Goal: Task Accomplishment & Management: Use online tool/utility

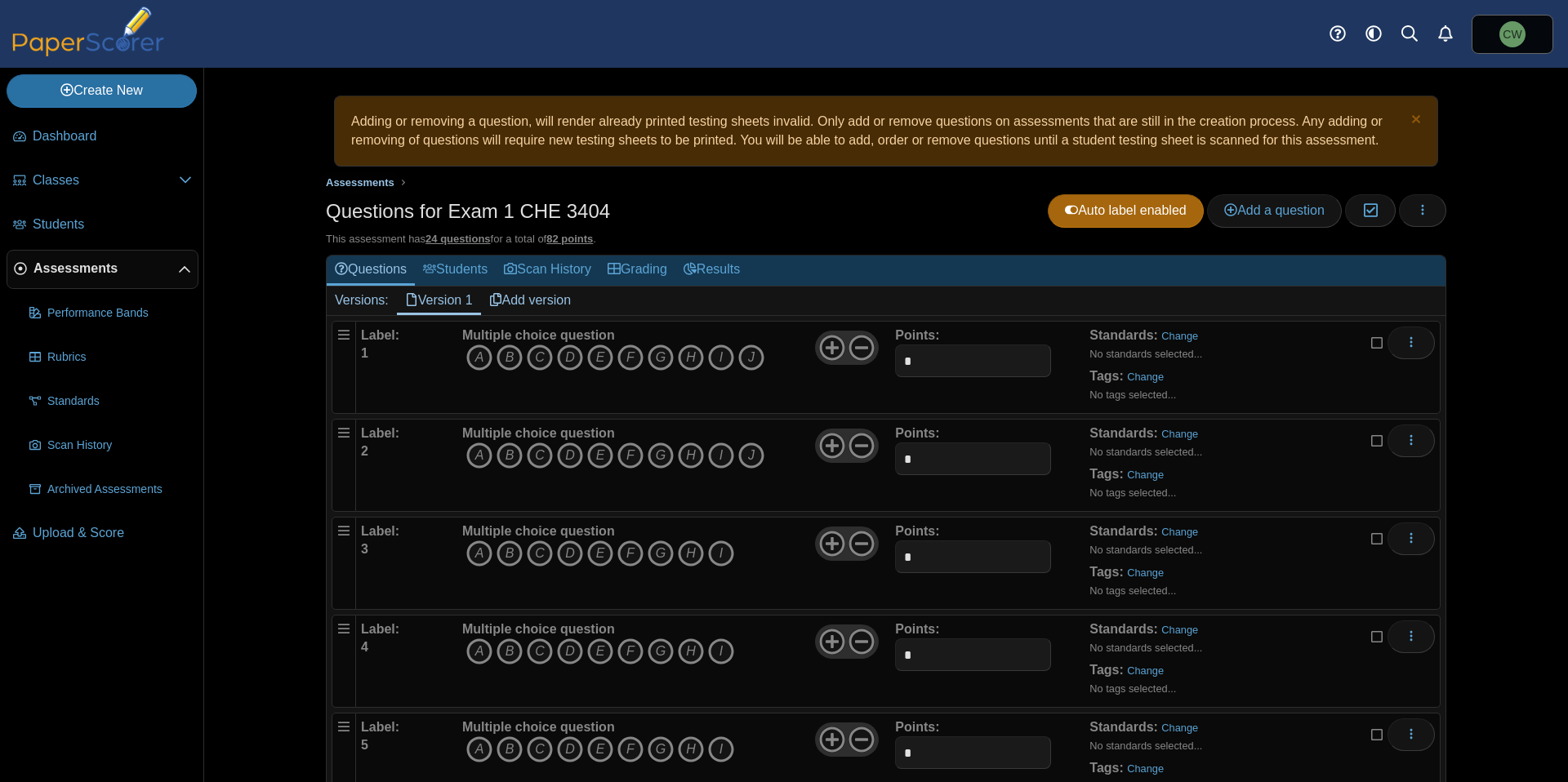
click at [333, 180] on span "Assessments" at bounding box center [360, 182] width 69 height 12
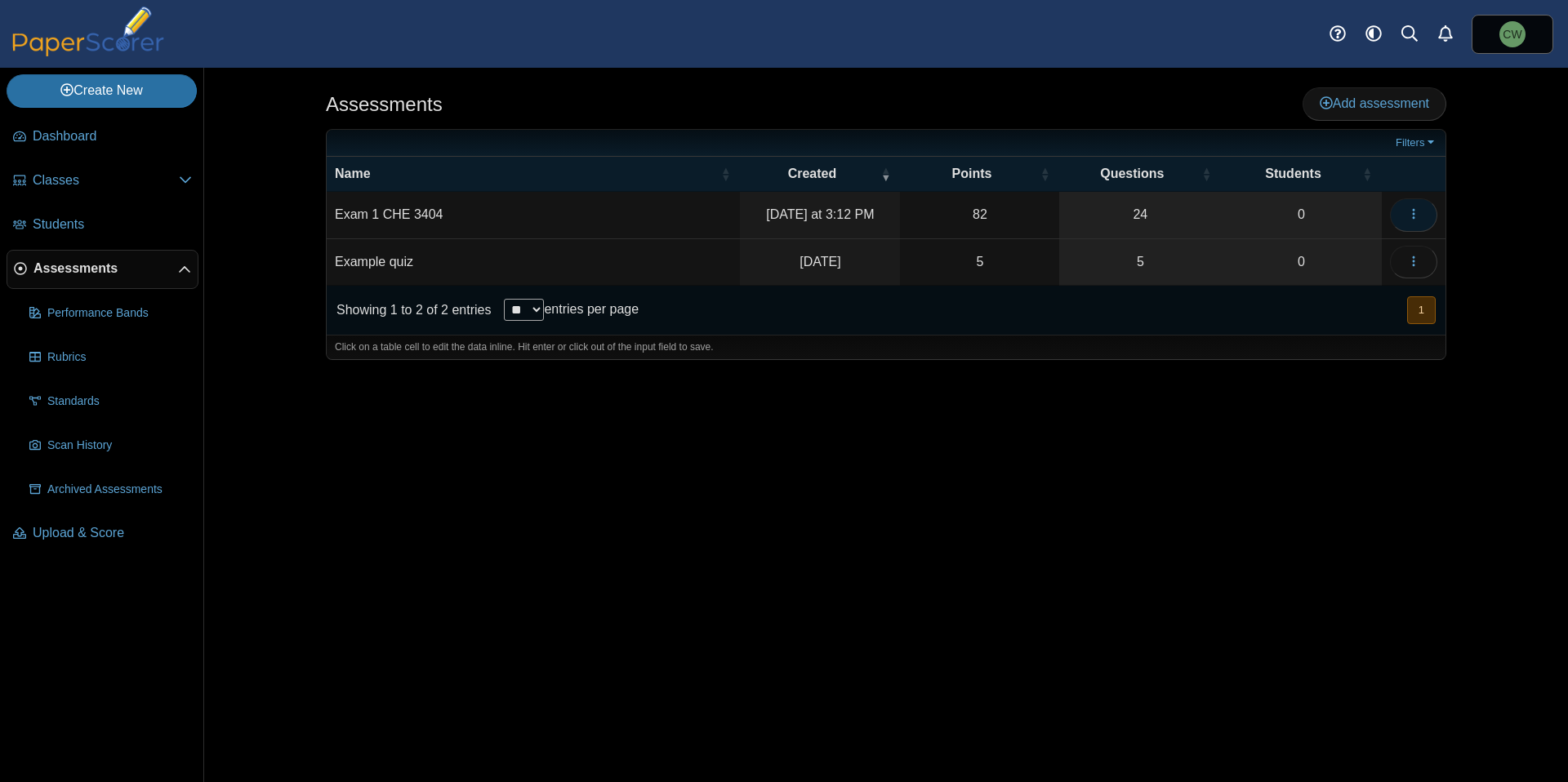
click at [1405, 206] on button "button" at bounding box center [1413, 215] width 47 height 33
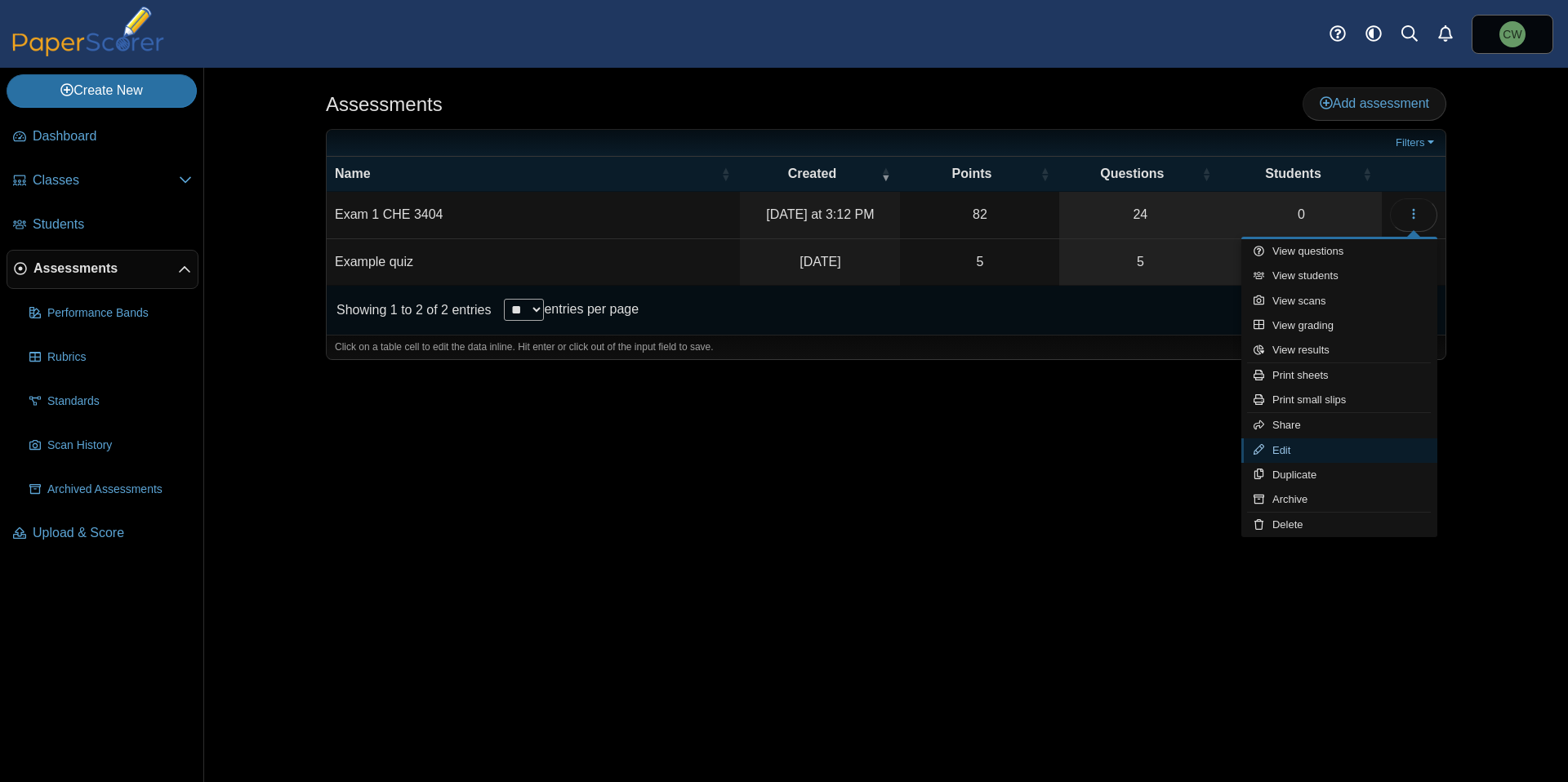
click at [1269, 454] on icon at bounding box center [1262, 449] width 19 height 11
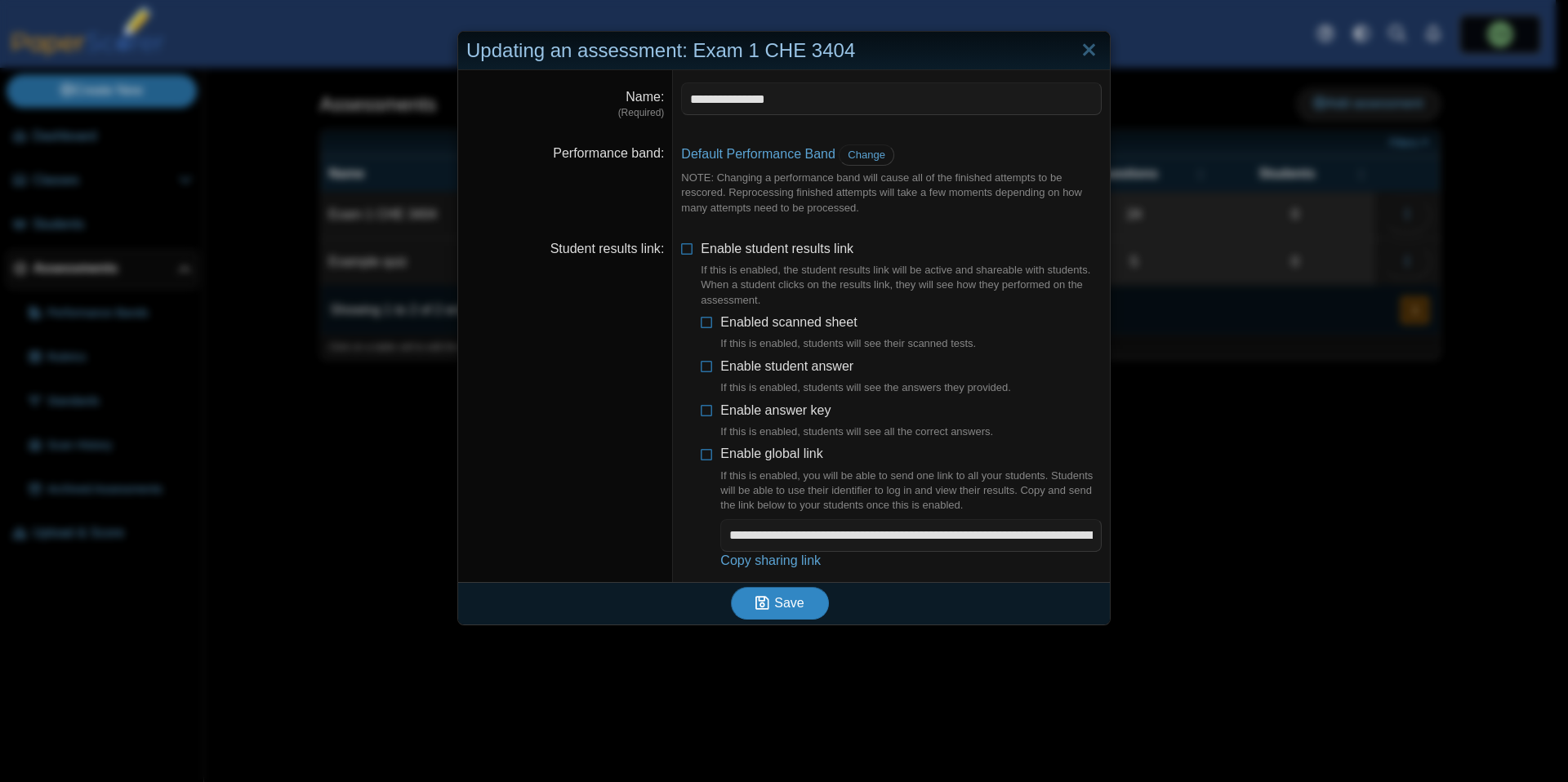
click at [778, 598] on span "Save" at bounding box center [789, 603] width 30 height 14
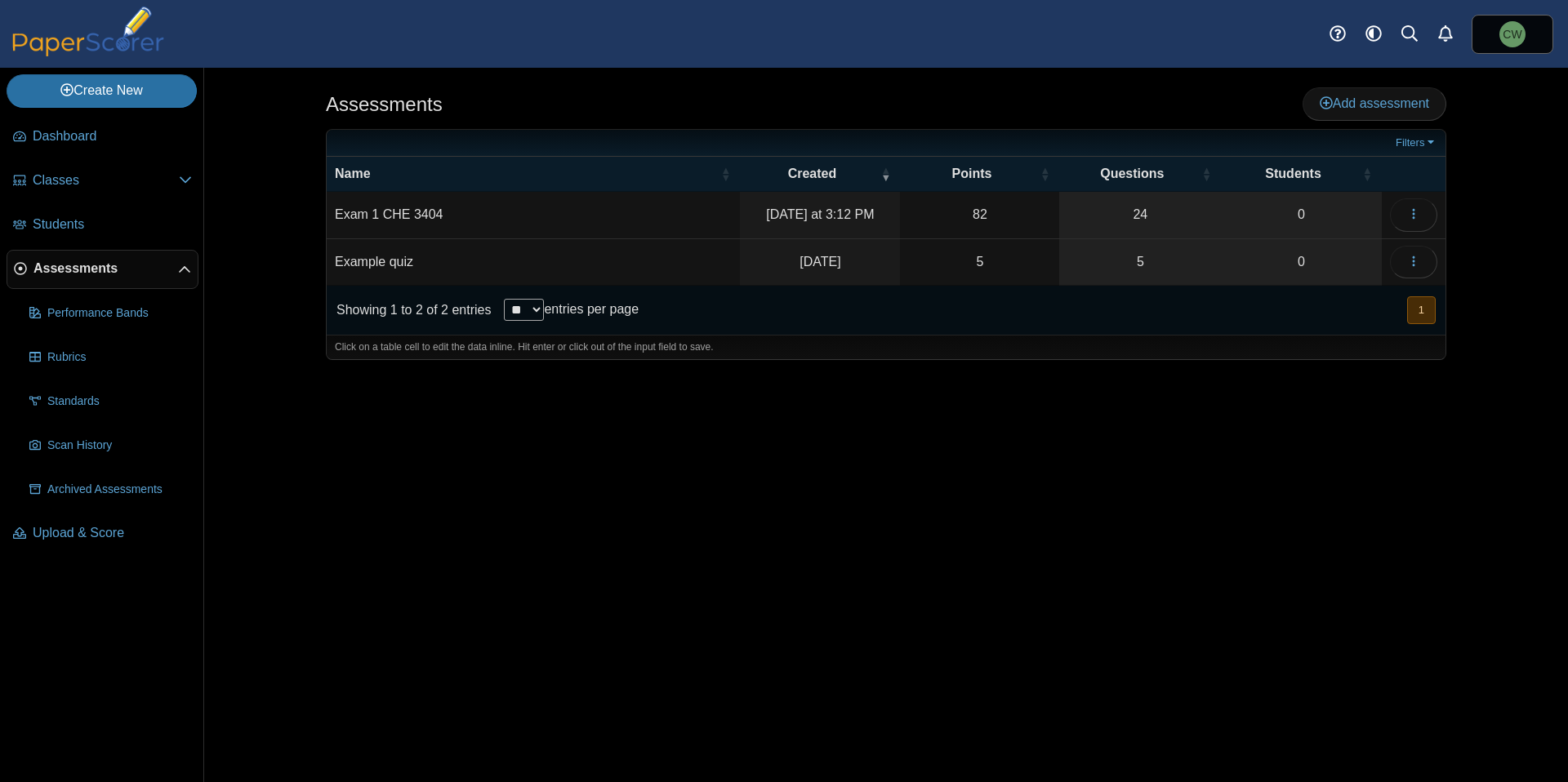
click at [384, 209] on td "Exam 1 CHE 3404" at bounding box center [533, 215] width 413 height 46
click at [1411, 207] on icon "button" at bounding box center [1414, 214] width 13 height 13
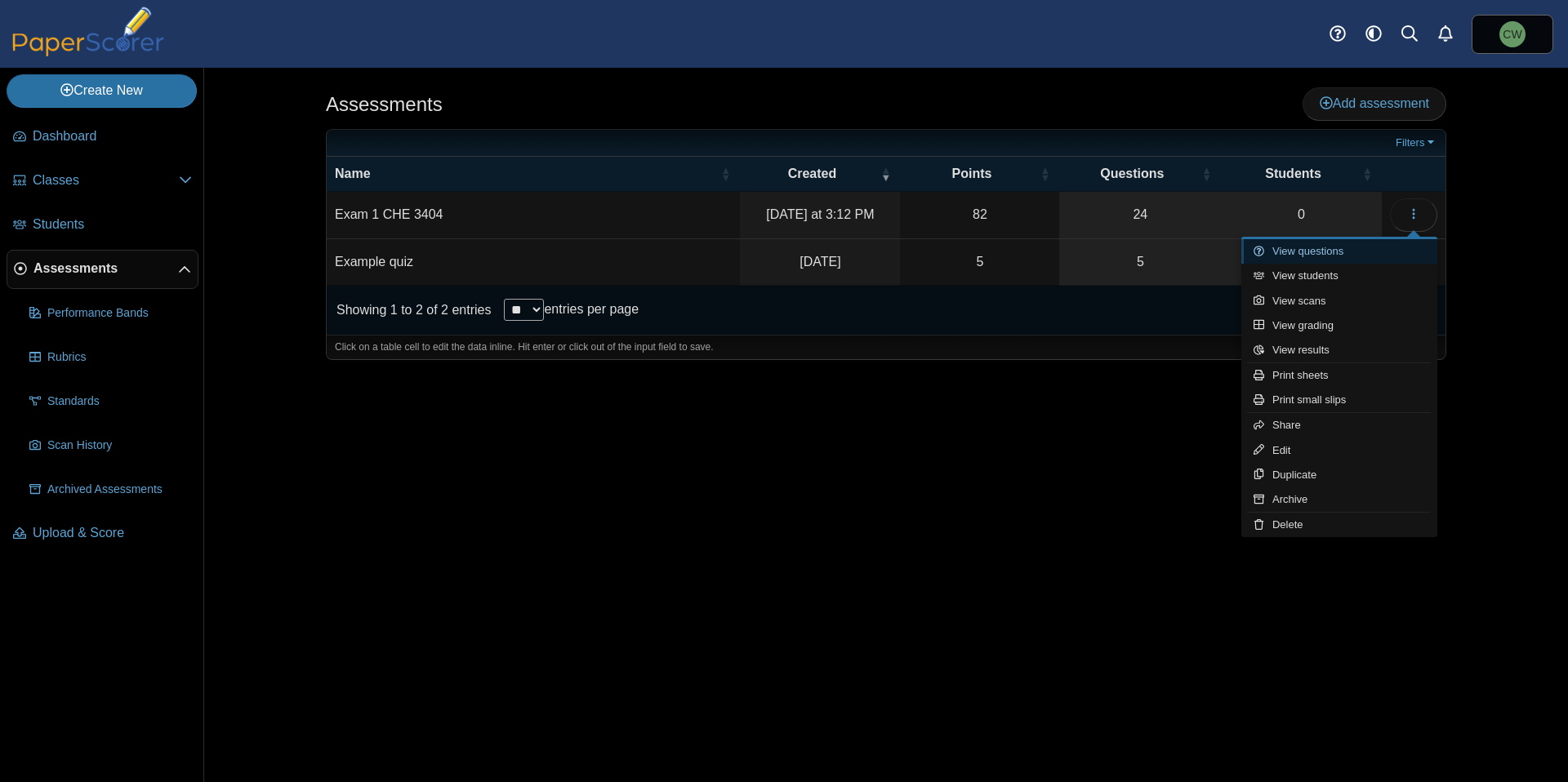
click at [1371, 254] on link "View questions" at bounding box center [1338, 252] width 196 height 25
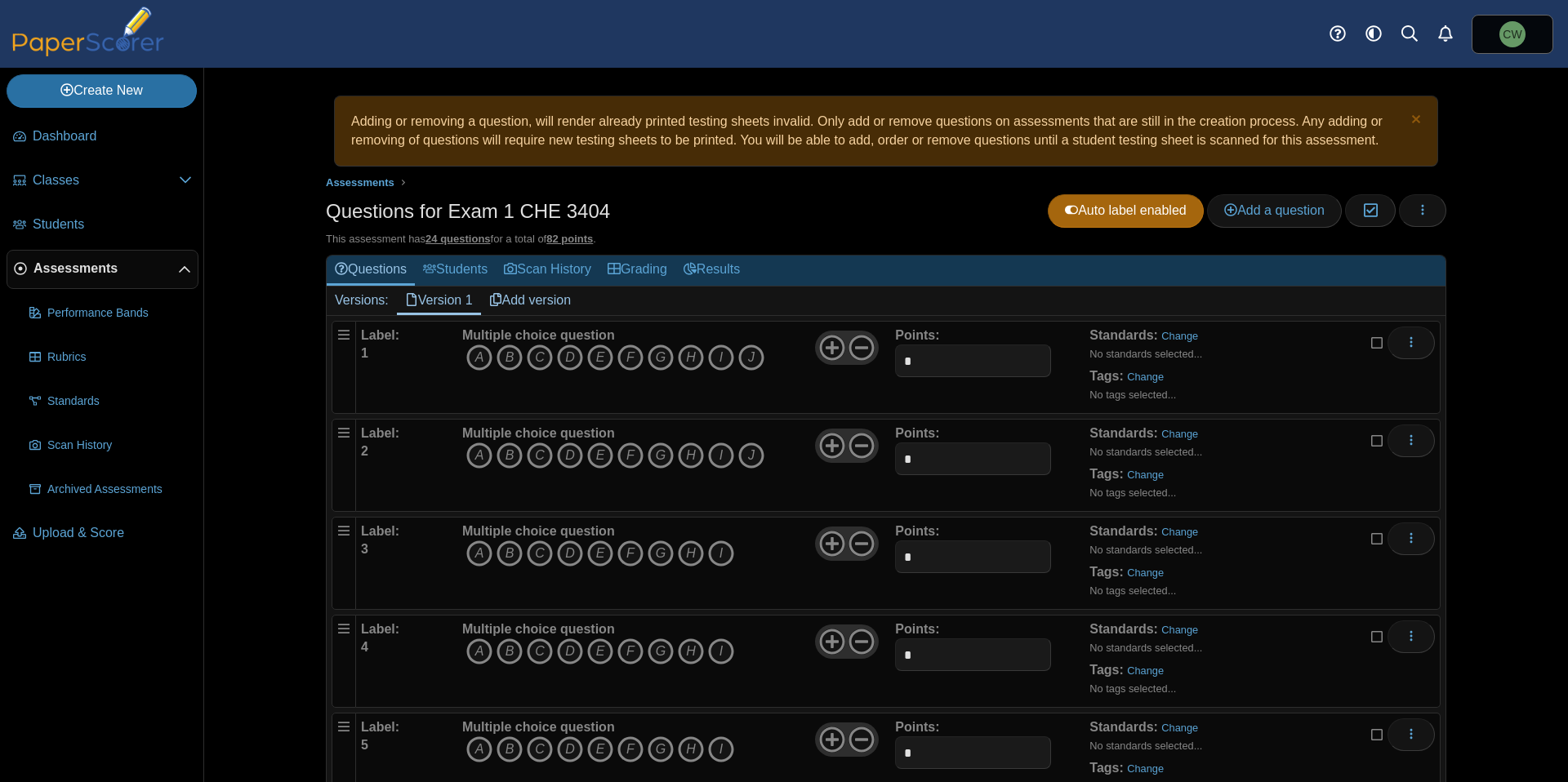
scroll to position [31, 0]
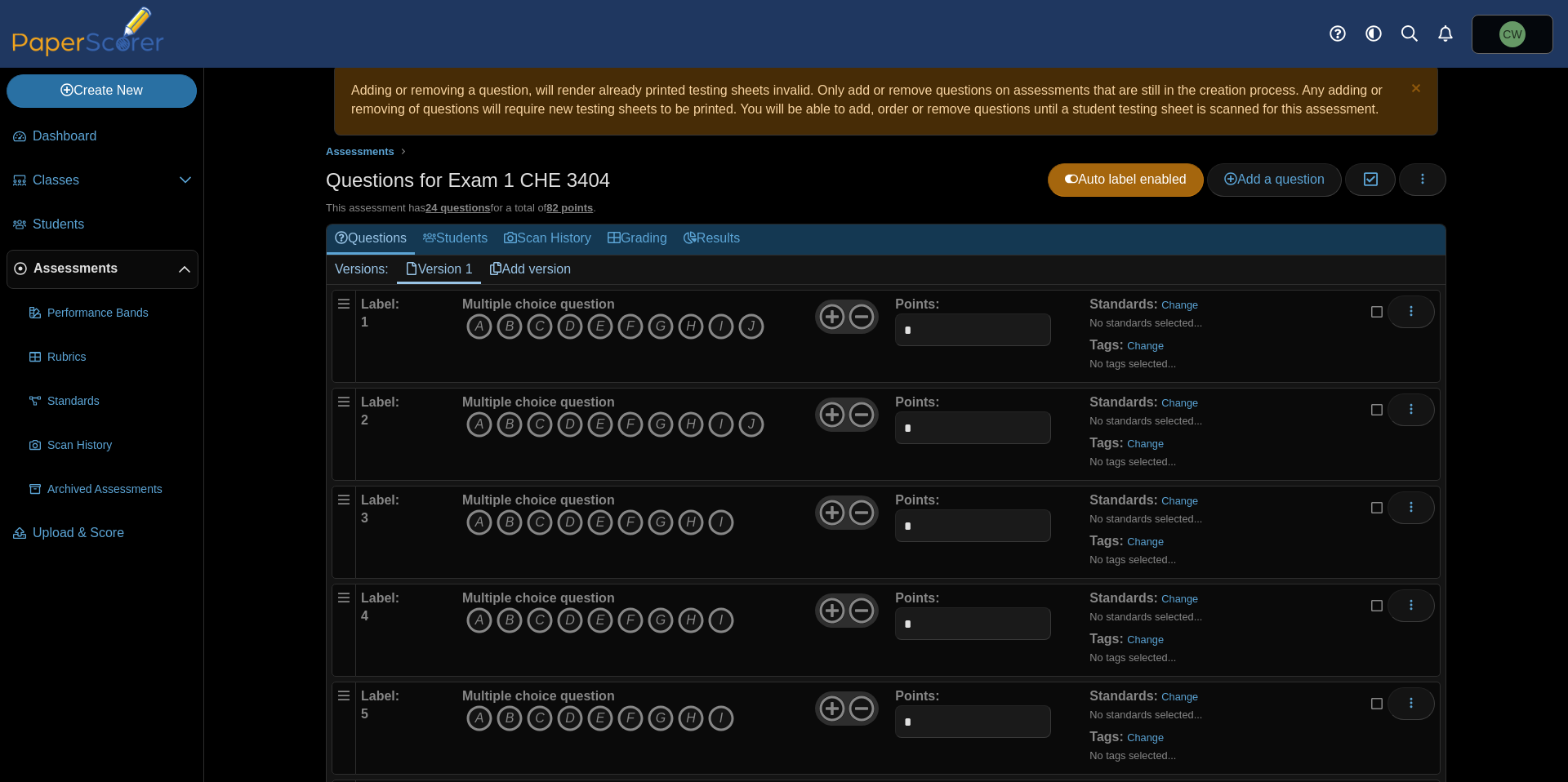
click at [684, 332] on icon "H" at bounding box center [691, 327] width 26 height 26
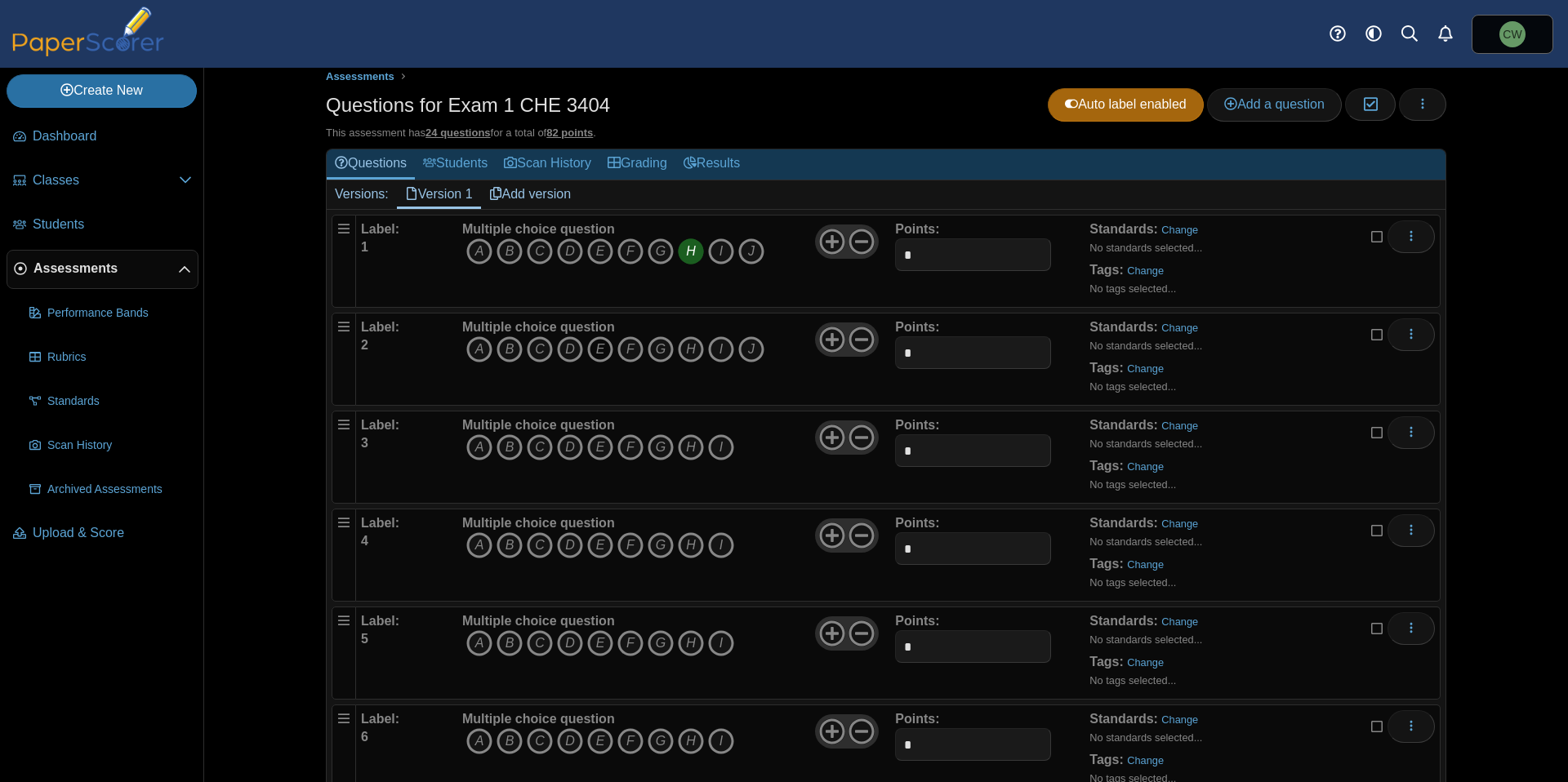
click at [591, 344] on icon "E" at bounding box center [600, 349] width 26 height 26
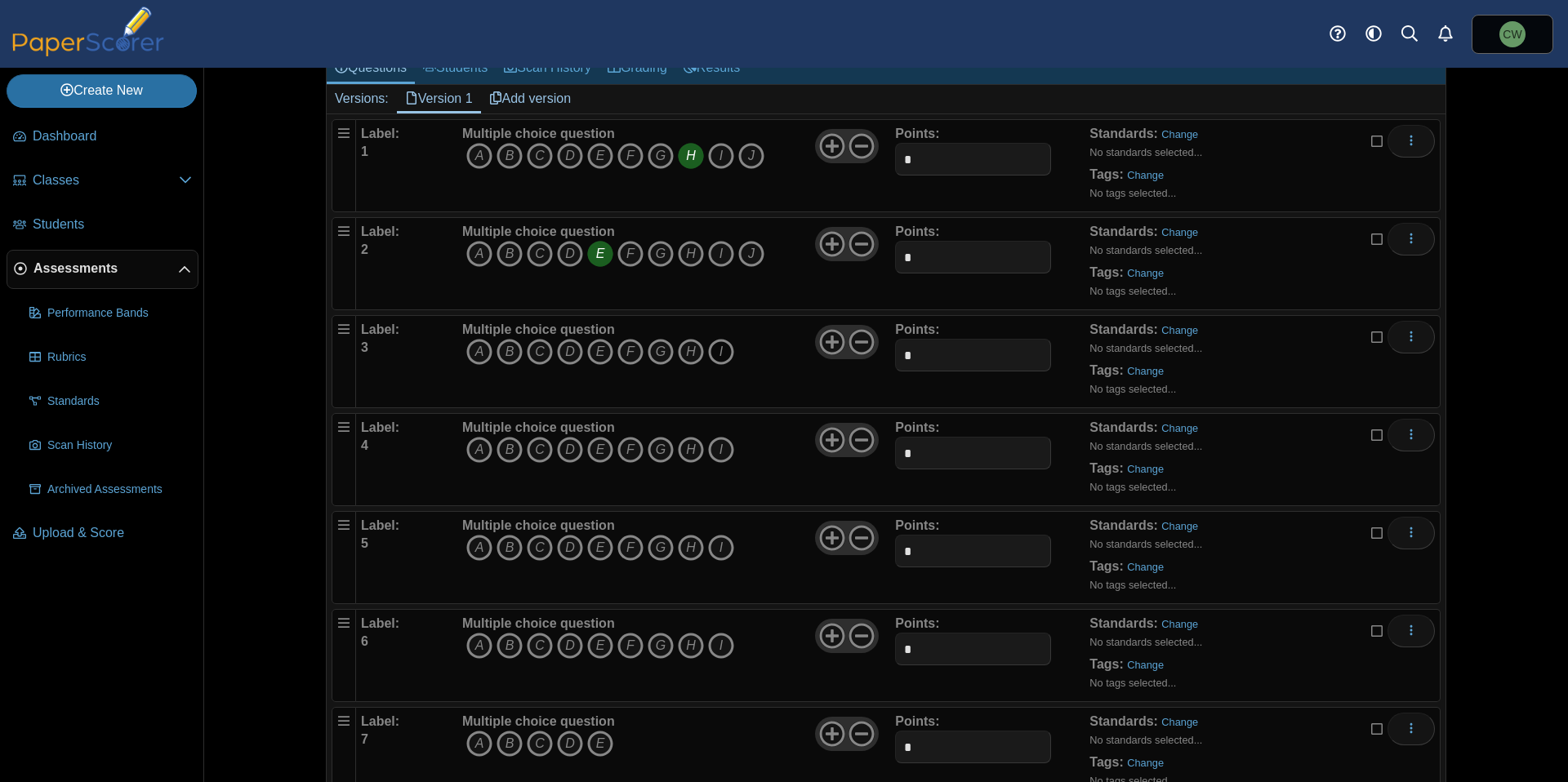
click at [708, 352] on icon "I" at bounding box center [721, 352] width 26 height 26
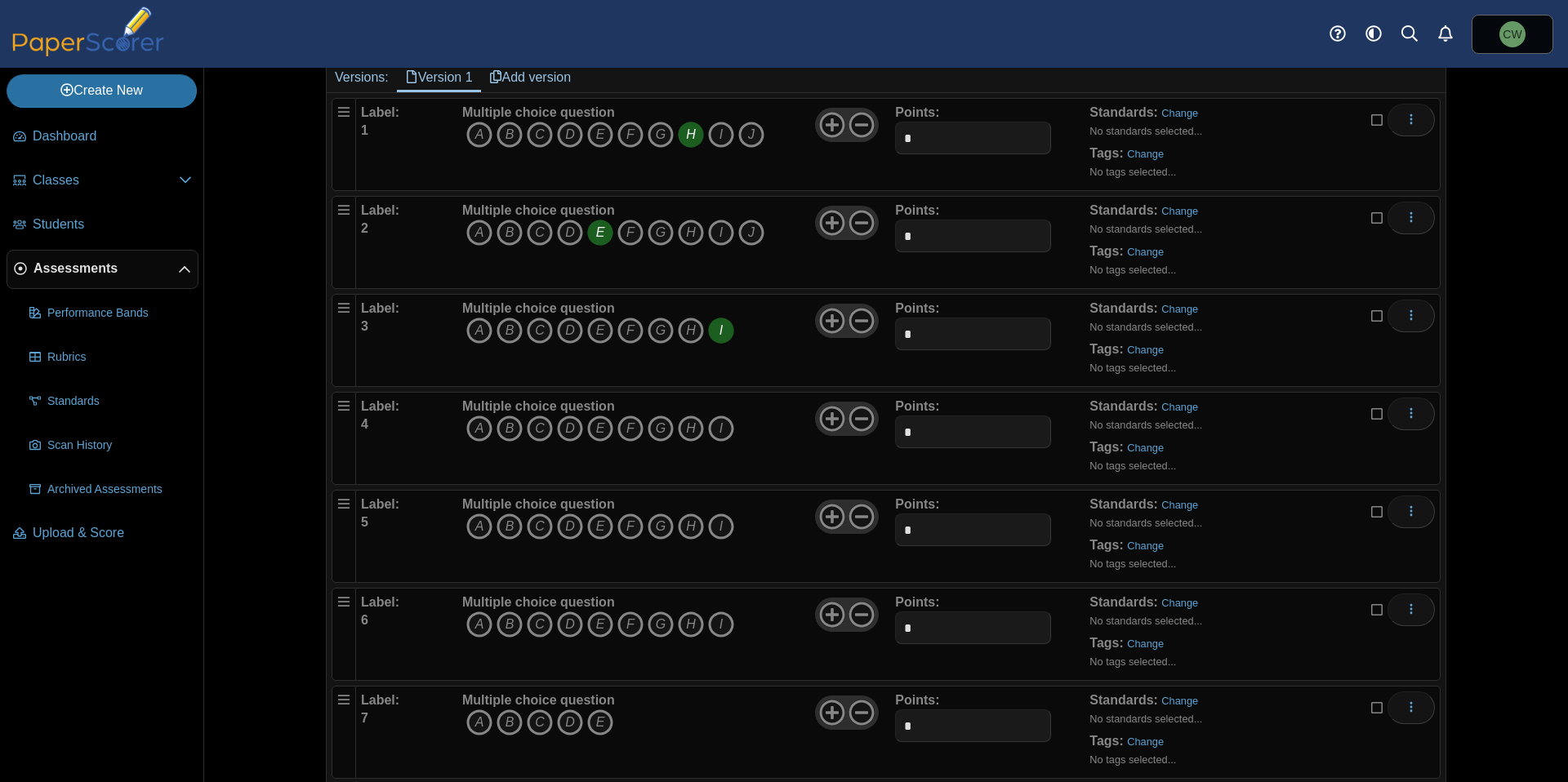
scroll to position [234, 0]
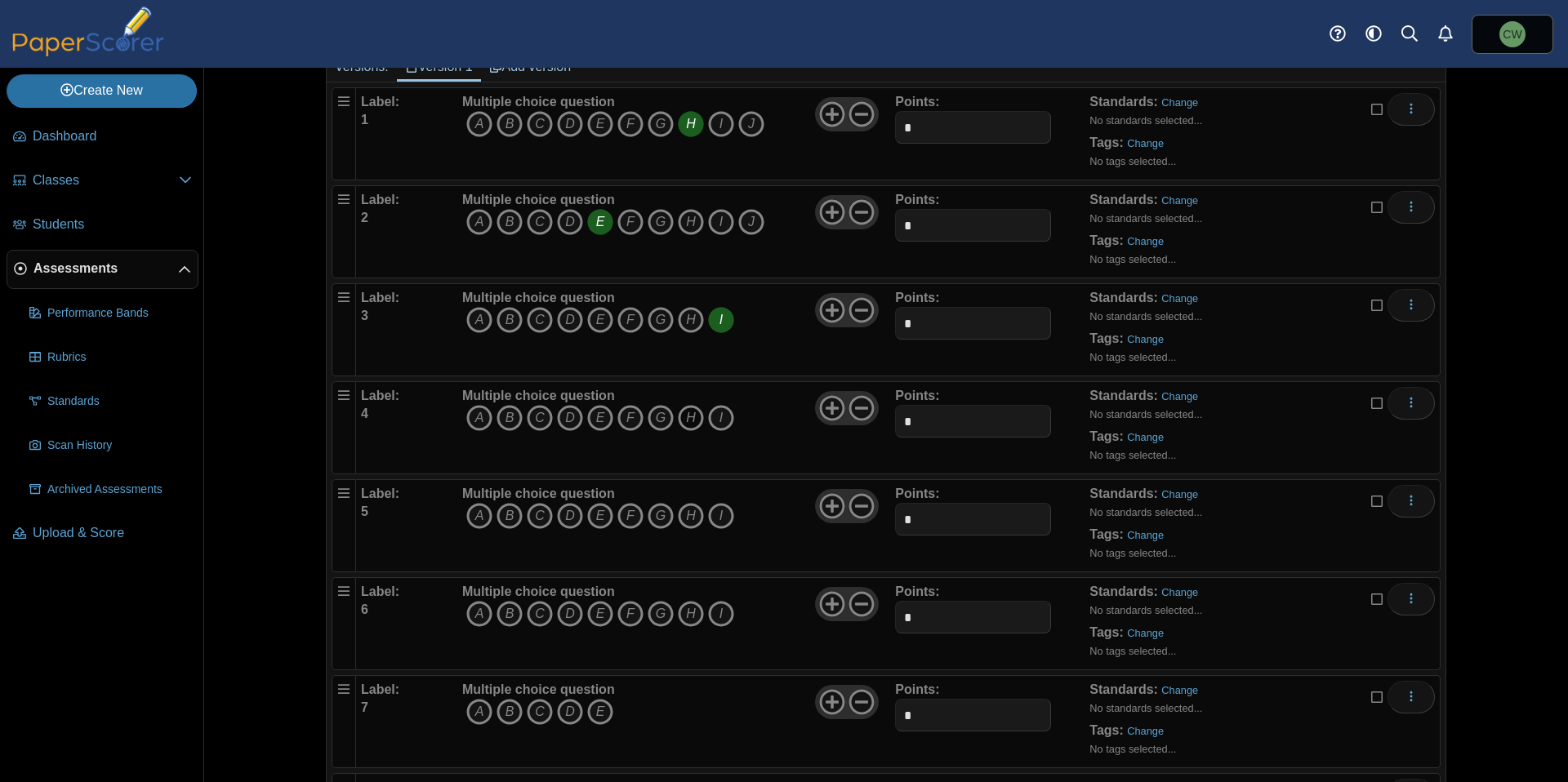
click at [686, 420] on icon "H" at bounding box center [691, 419] width 26 height 26
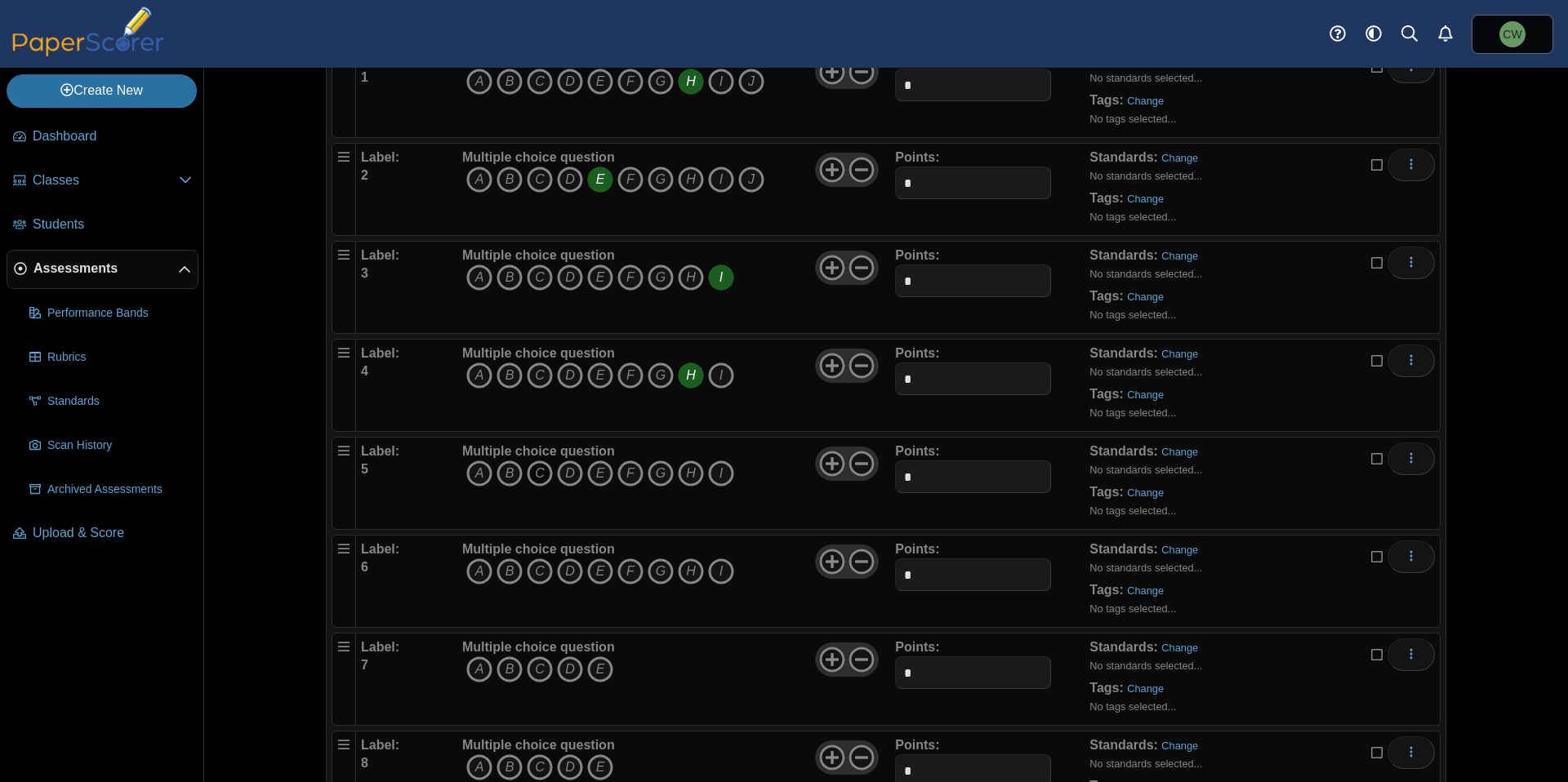
click at [528, 472] on icon "C" at bounding box center [540, 474] width 26 height 26
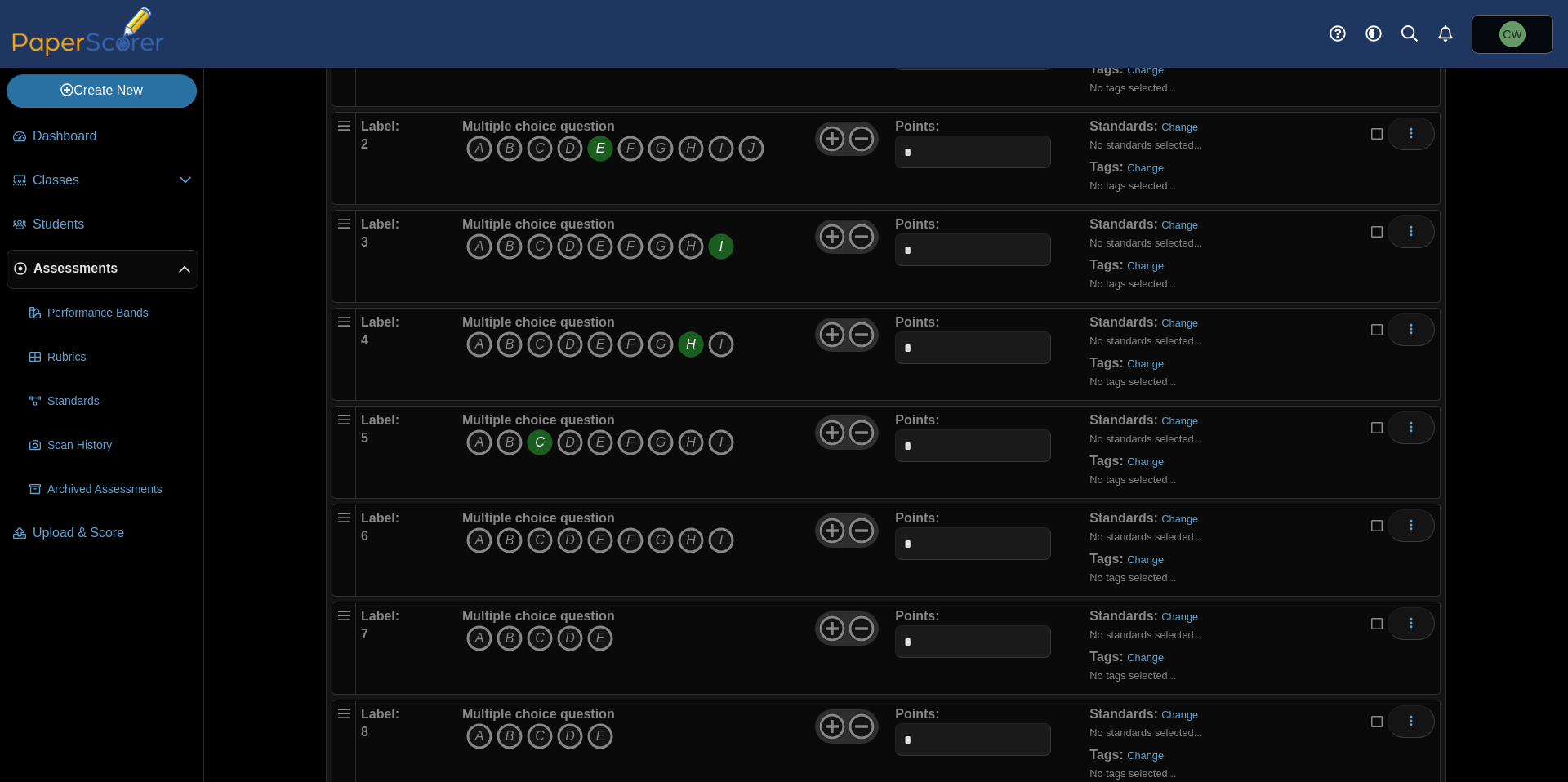
click at [498, 539] on icon "B" at bounding box center [509, 541] width 26 height 26
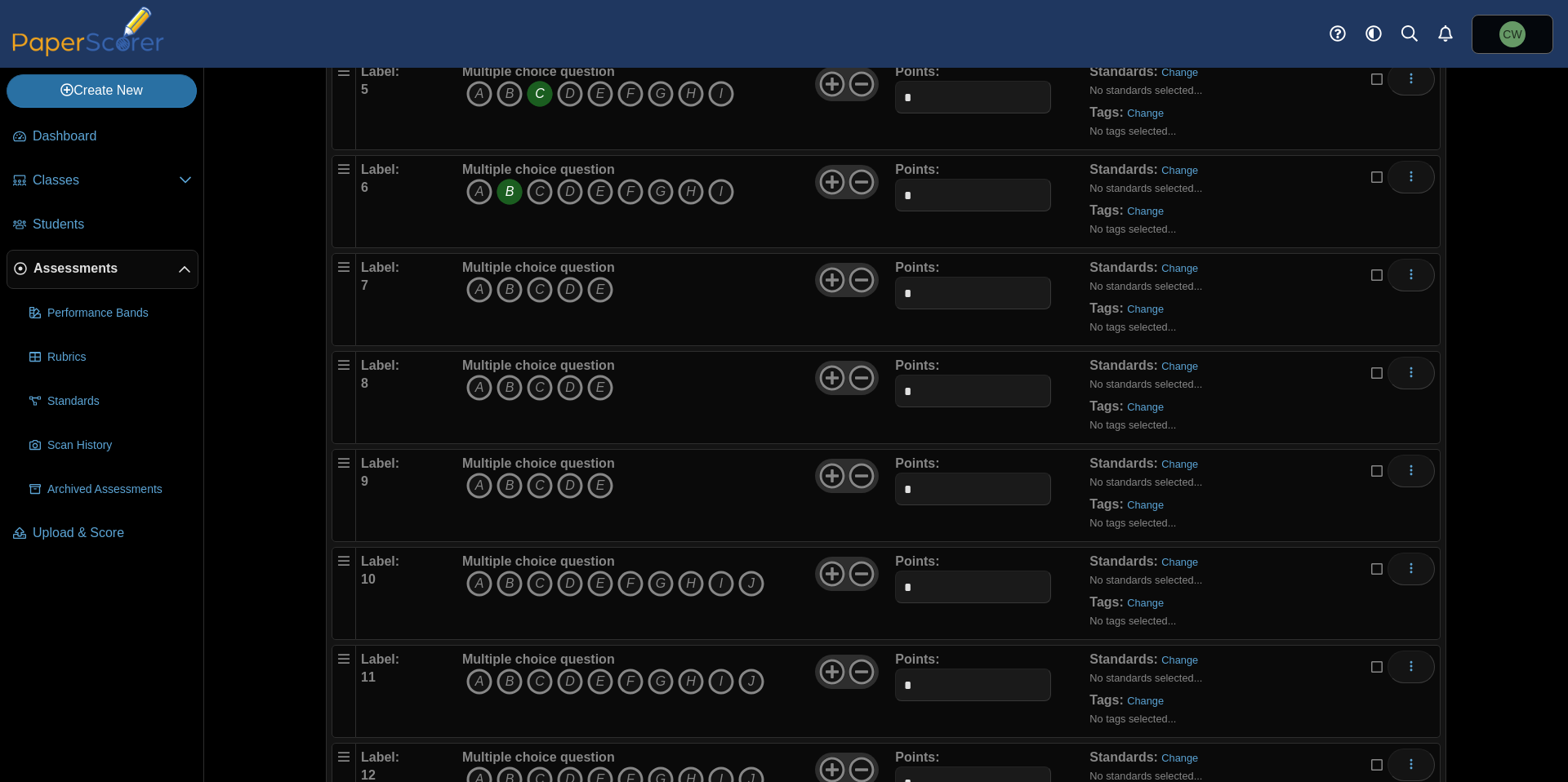
scroll to position [666, 0]
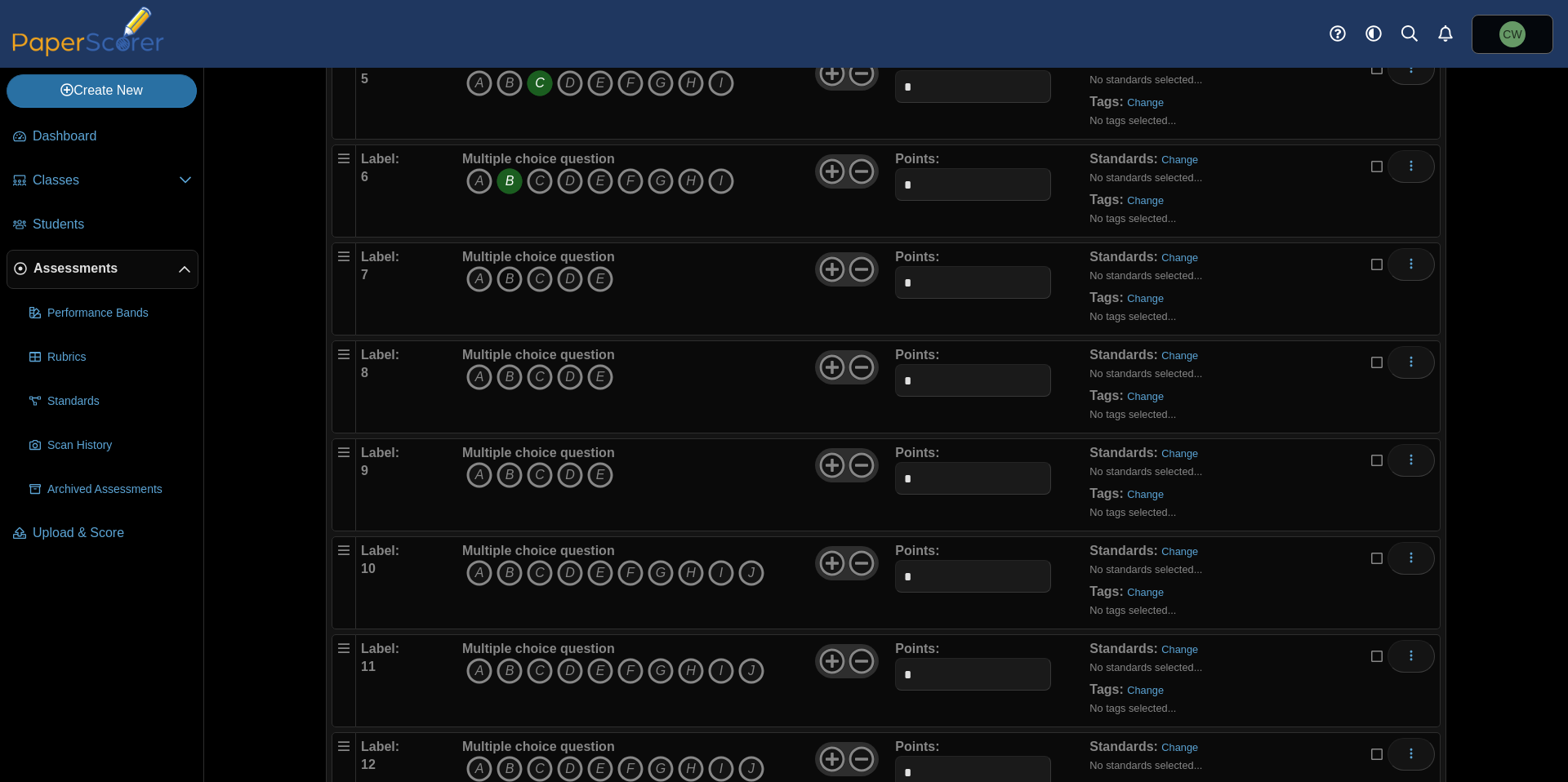
click at [504, 288] on icon "B" at bounding box center [509, 279] width 26 height 26
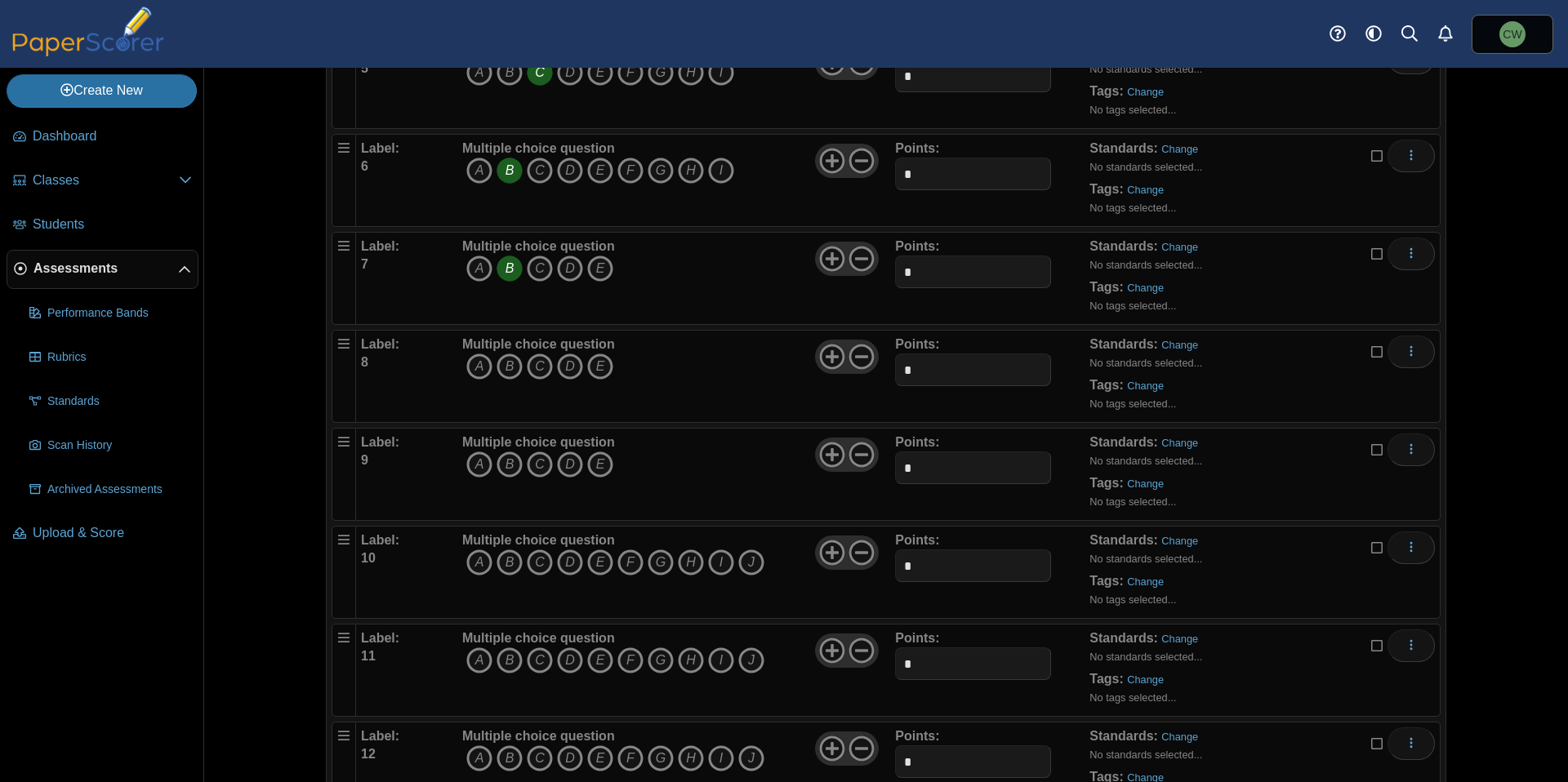
scroll to position [699, 0]
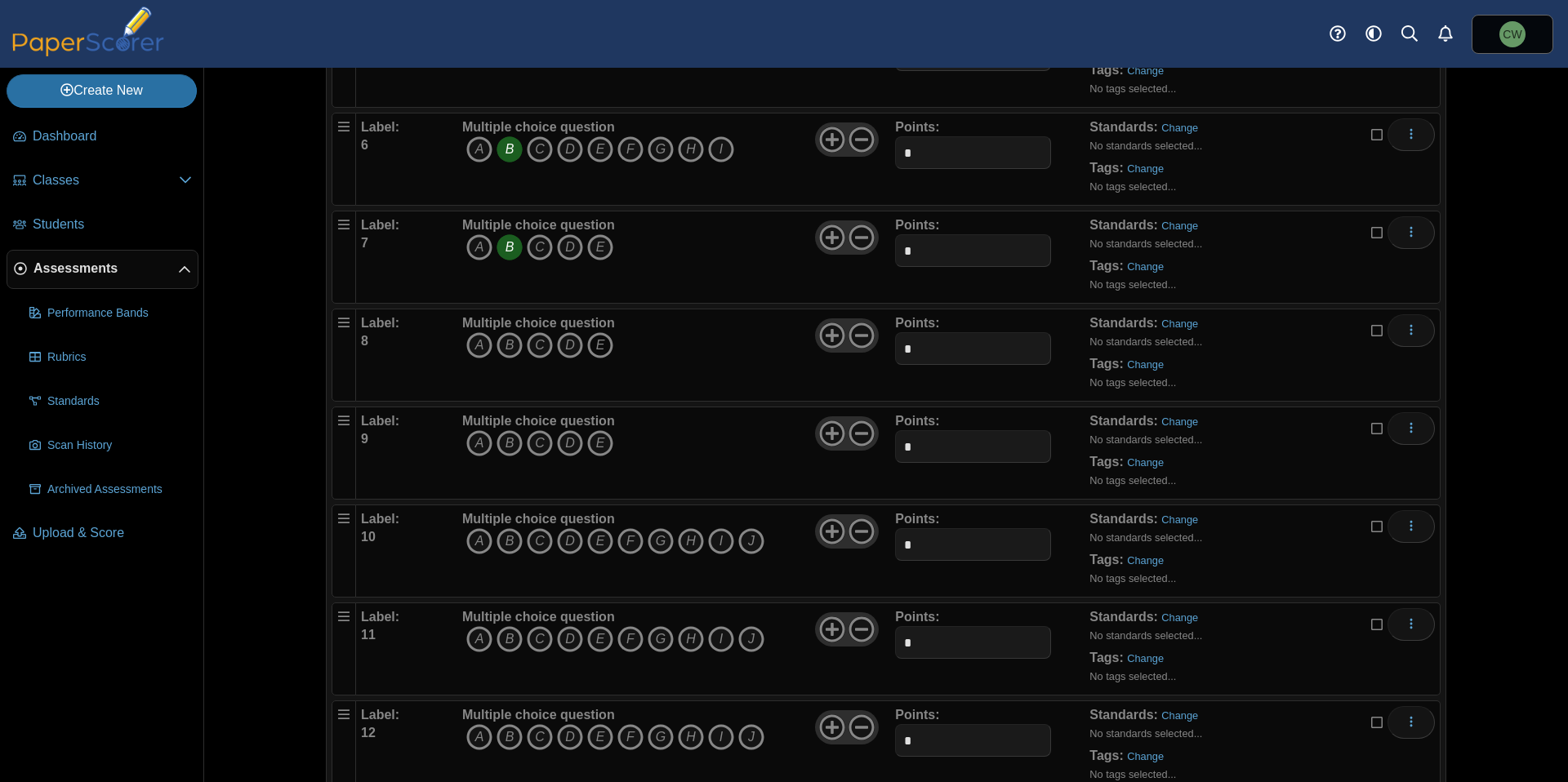
click at [598, 348] on icon "E" at bounding box center [600, 346] width 26 height 26
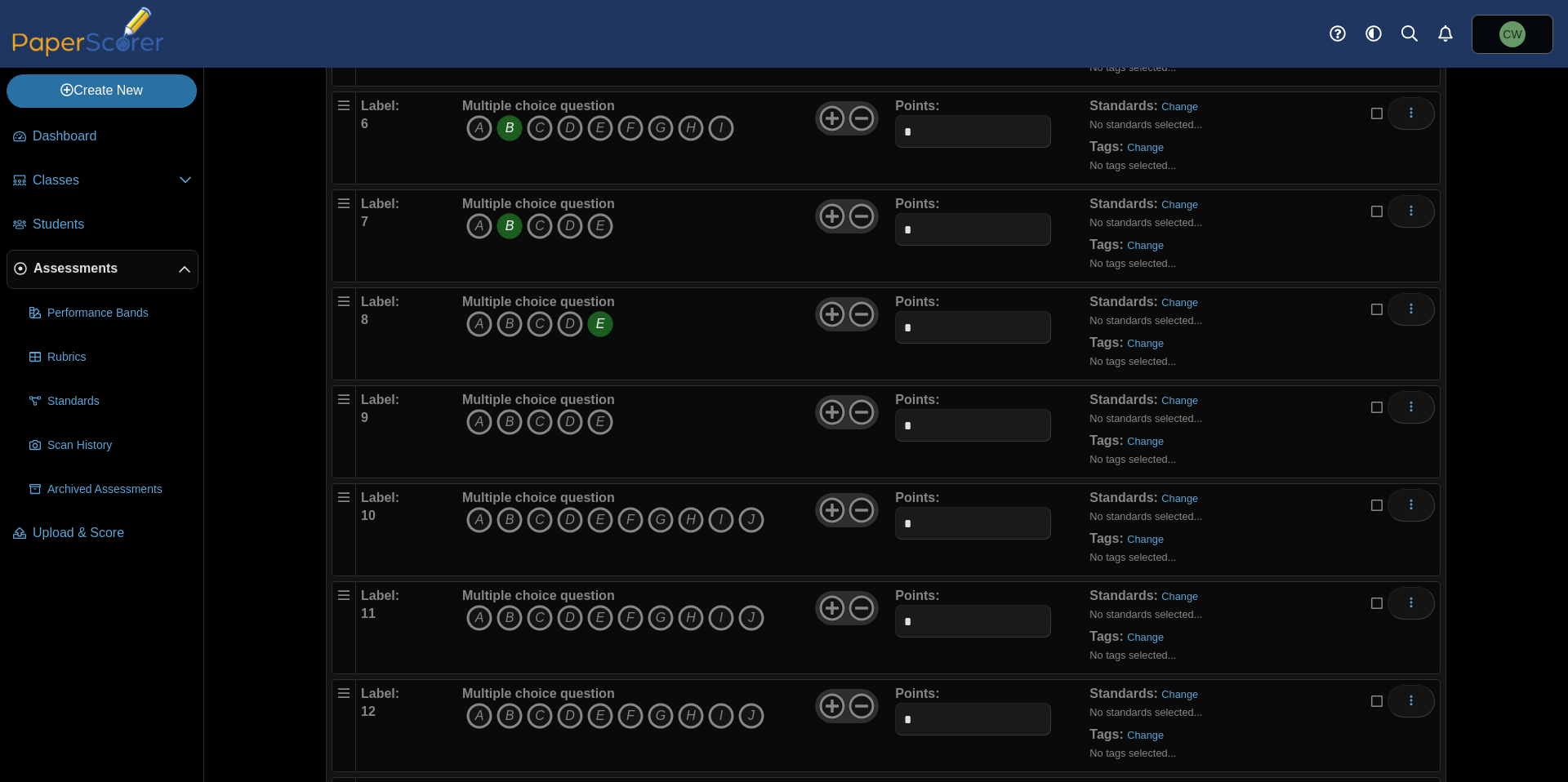
click at [534, 373] on div "Multiple choice question A B C D E" at bounding box center [538, 334] width 153 height 82
click at [537, 426] on icon "C" at bounding box center [540, 422] width 26 height 26
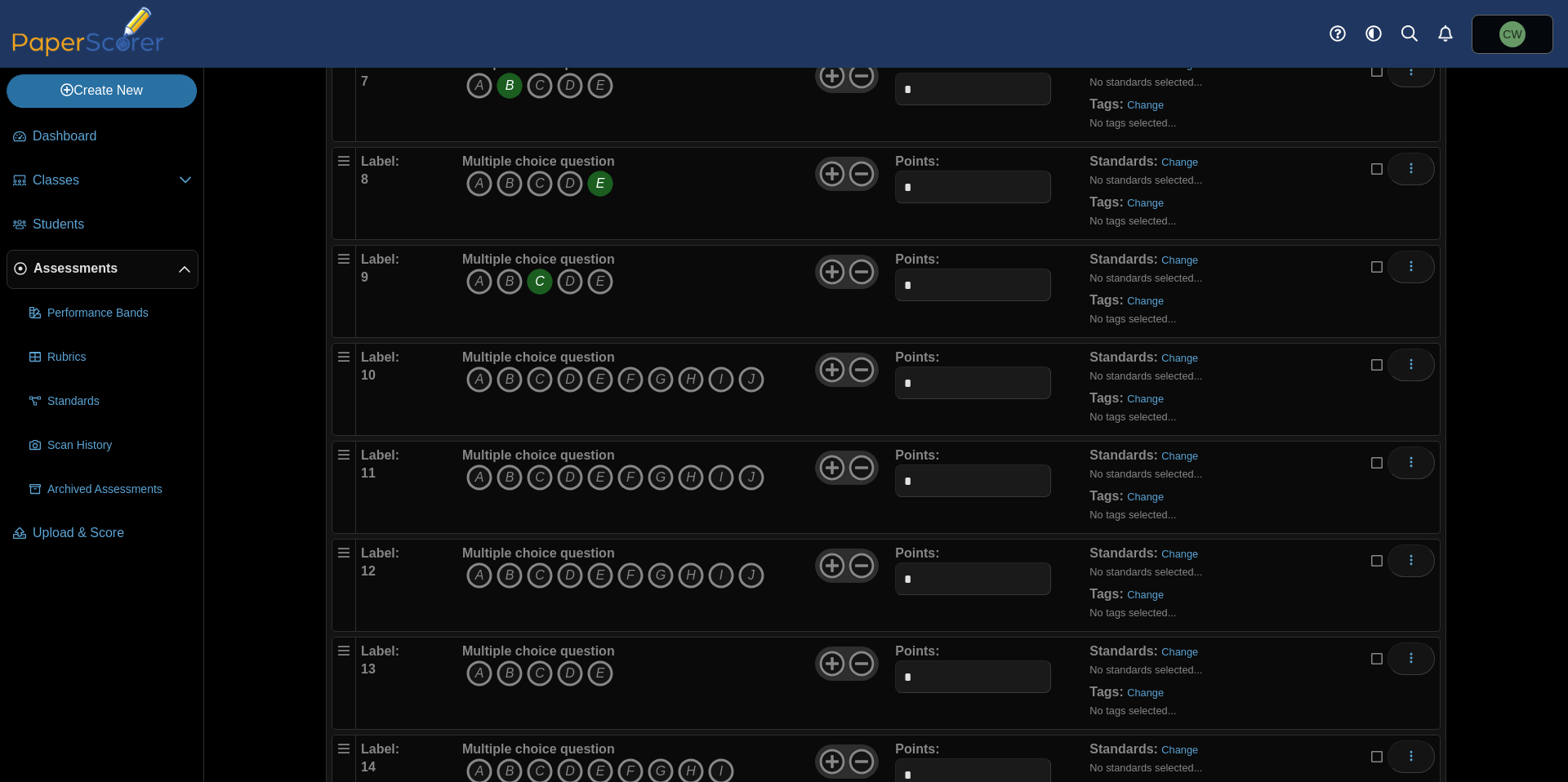
scroll to position [870, 0]
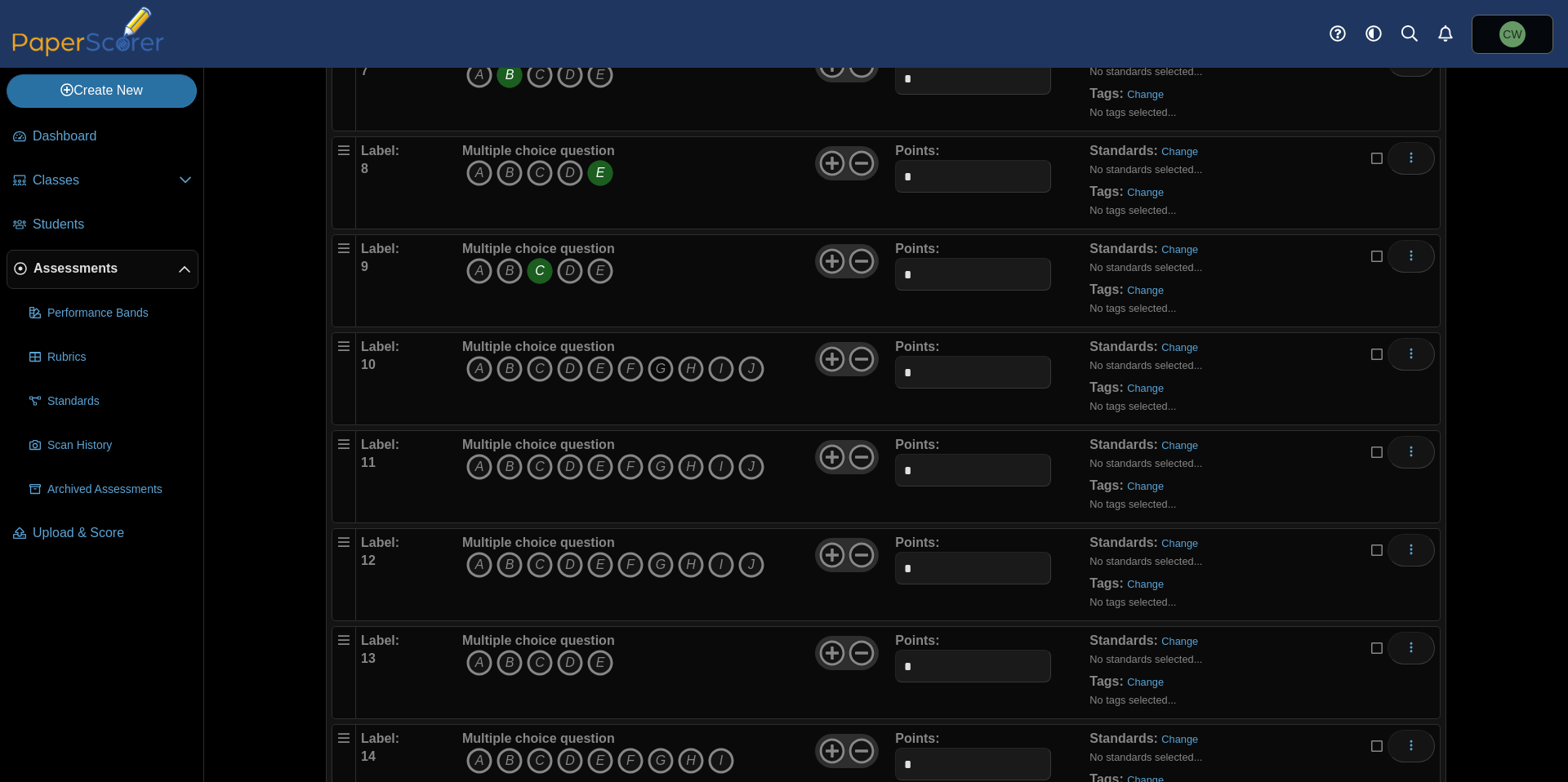
click at [654, 372] on icon "G" at bounding box center [661, 369] width 26 height 26
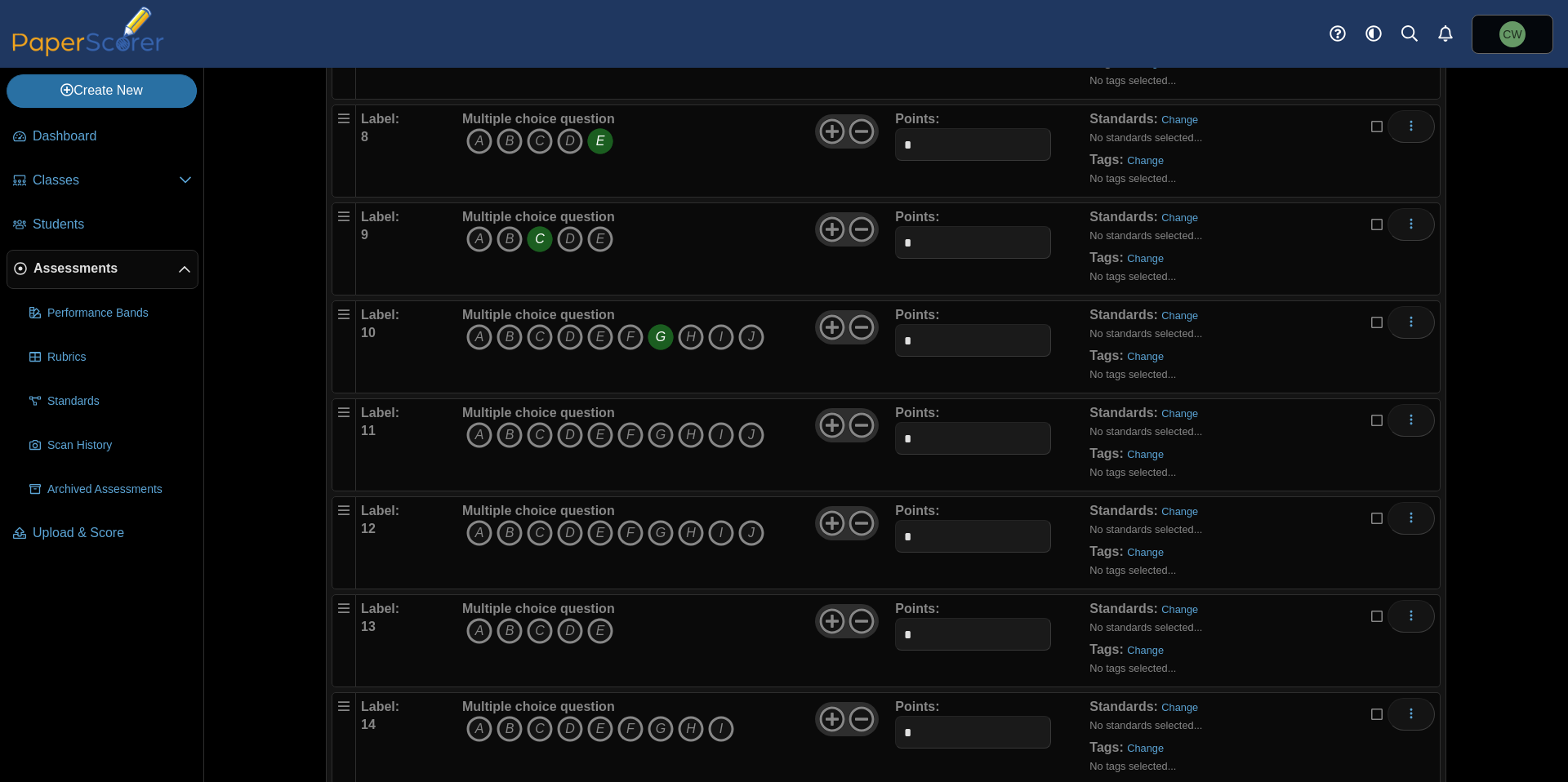
scroll to position [913, 0]
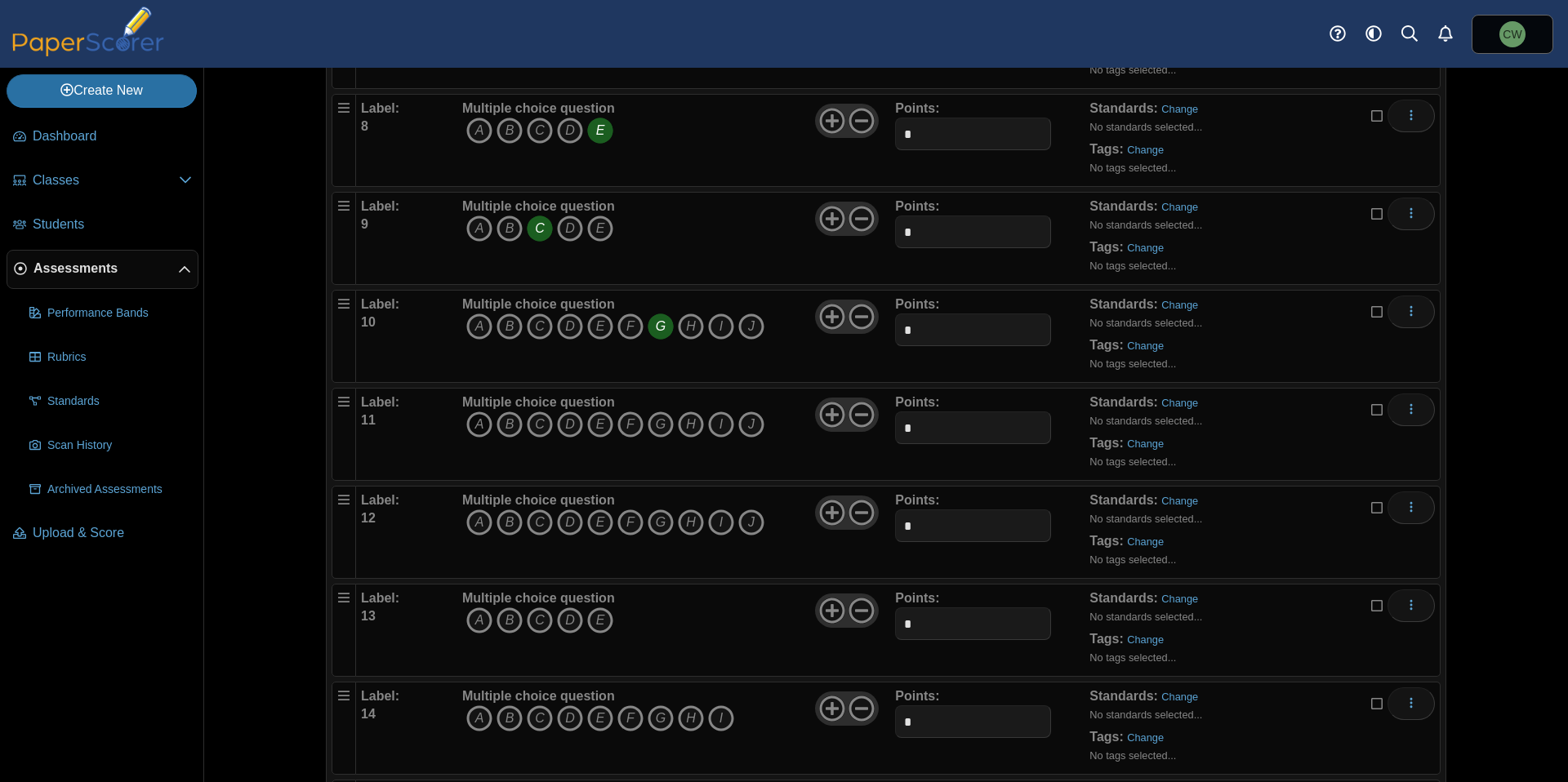
click at [472, 421] on icon "A" at bounding box center [480, 424] width 26 height 26
click at [622, 423] on icon "F" at bounding box center [631, 424] width 26 height 26
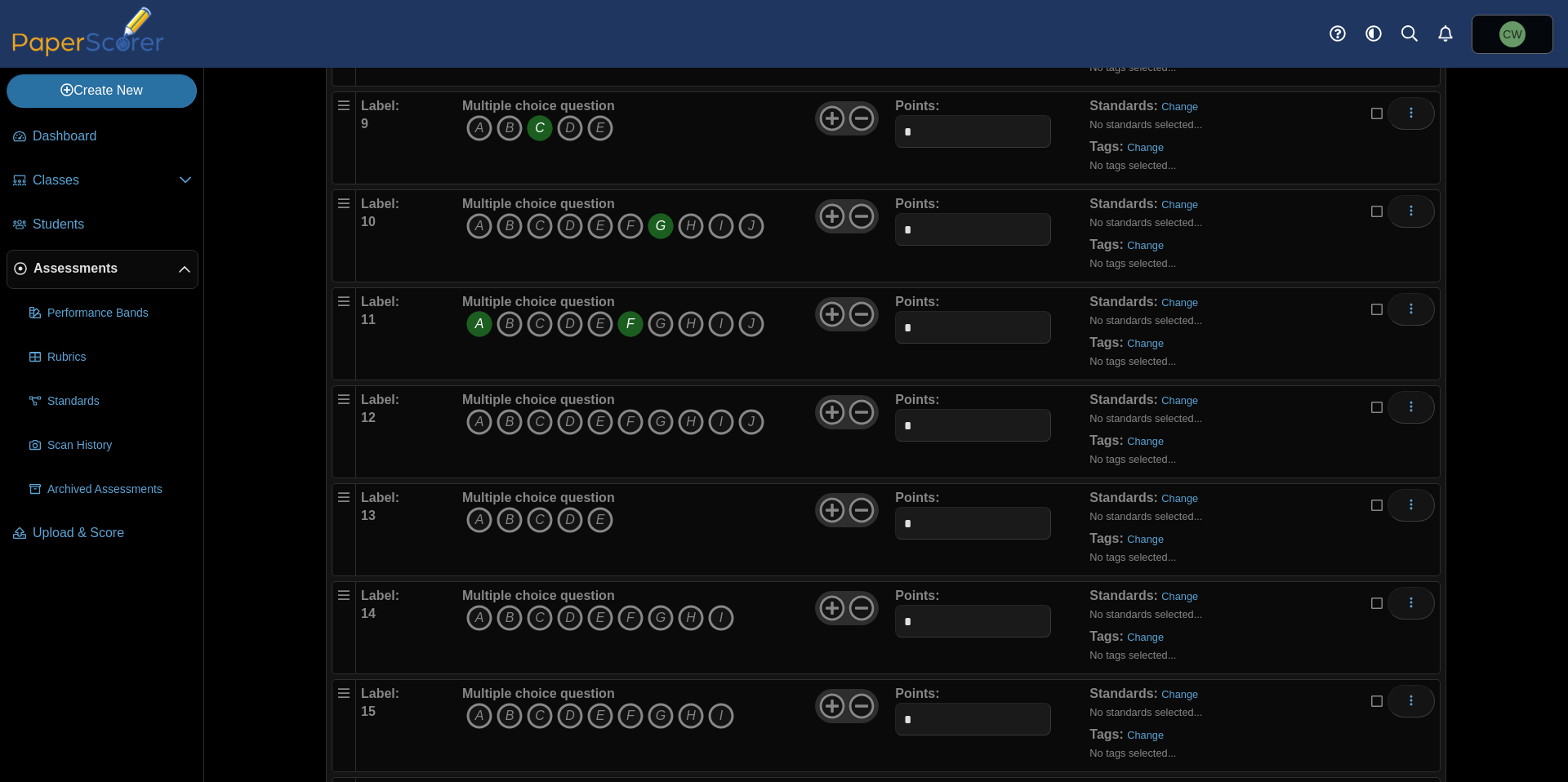
scroll to position [1024, 0]
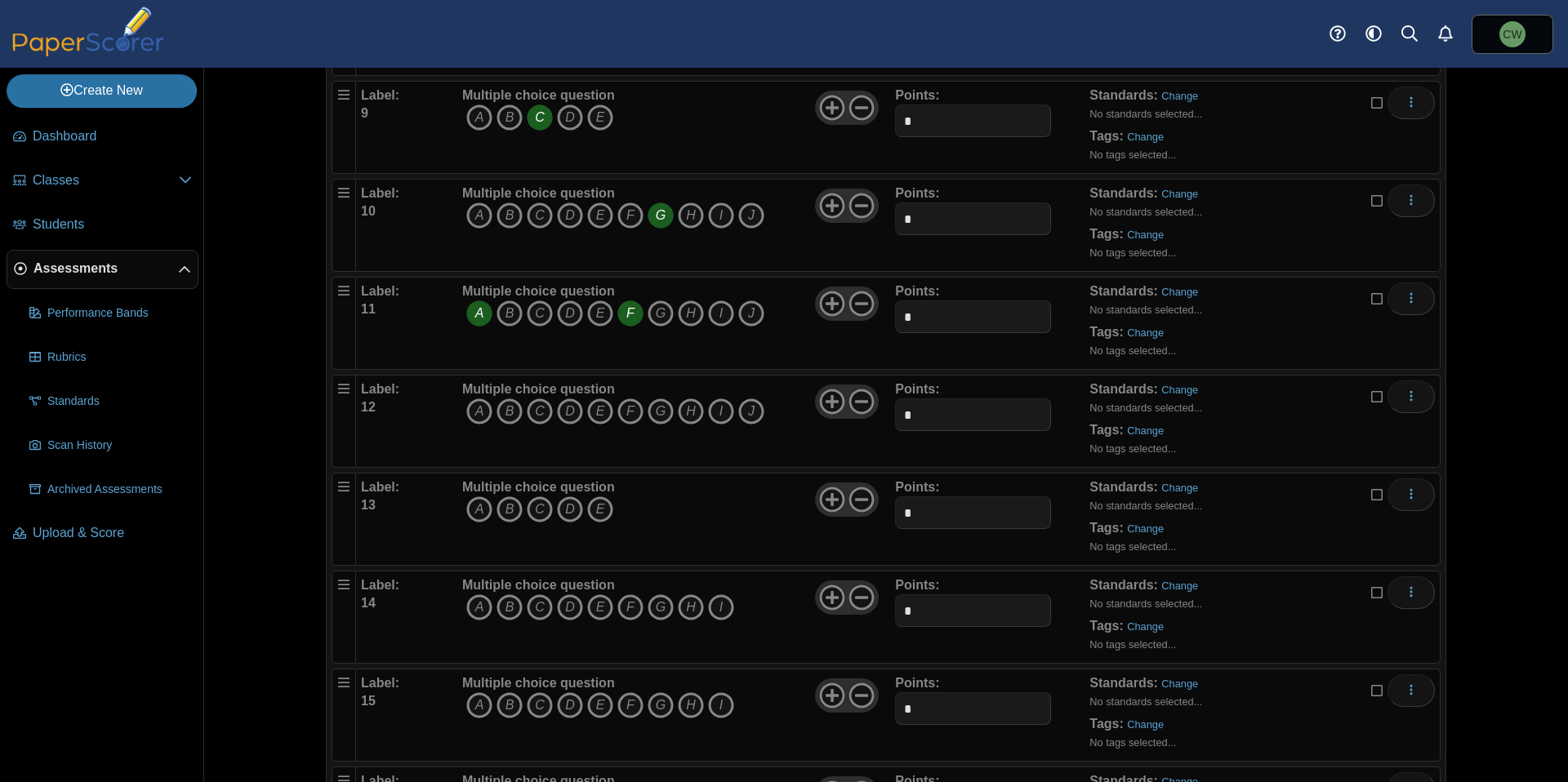
click at [623, 315] on icon "F" at bounding box center [631, 314] width 26 height 26
click at [623, 412] on icon "F" at bounding box center [631, 412] width 26 height 26
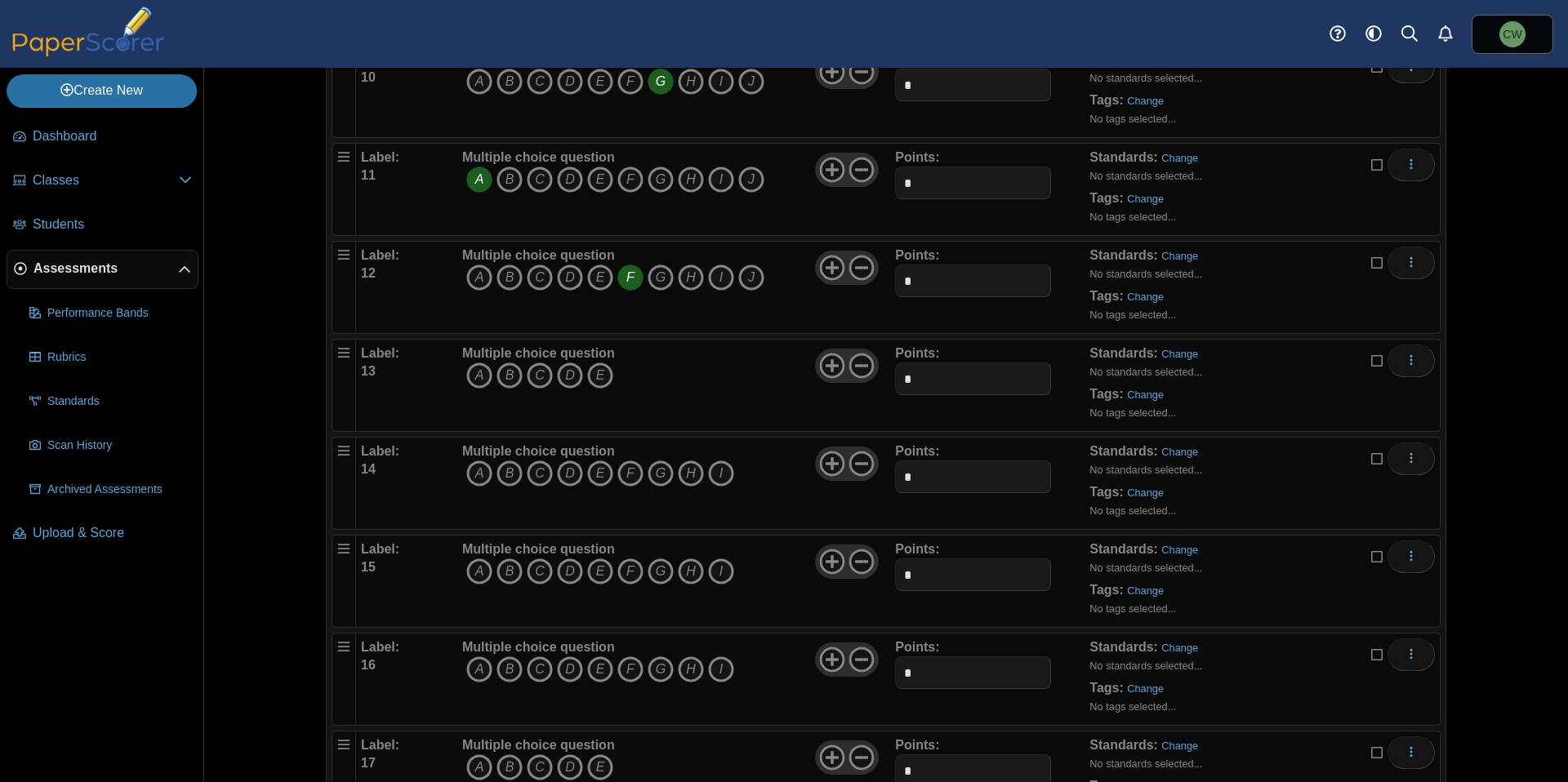
scroll to position [1168, 0]
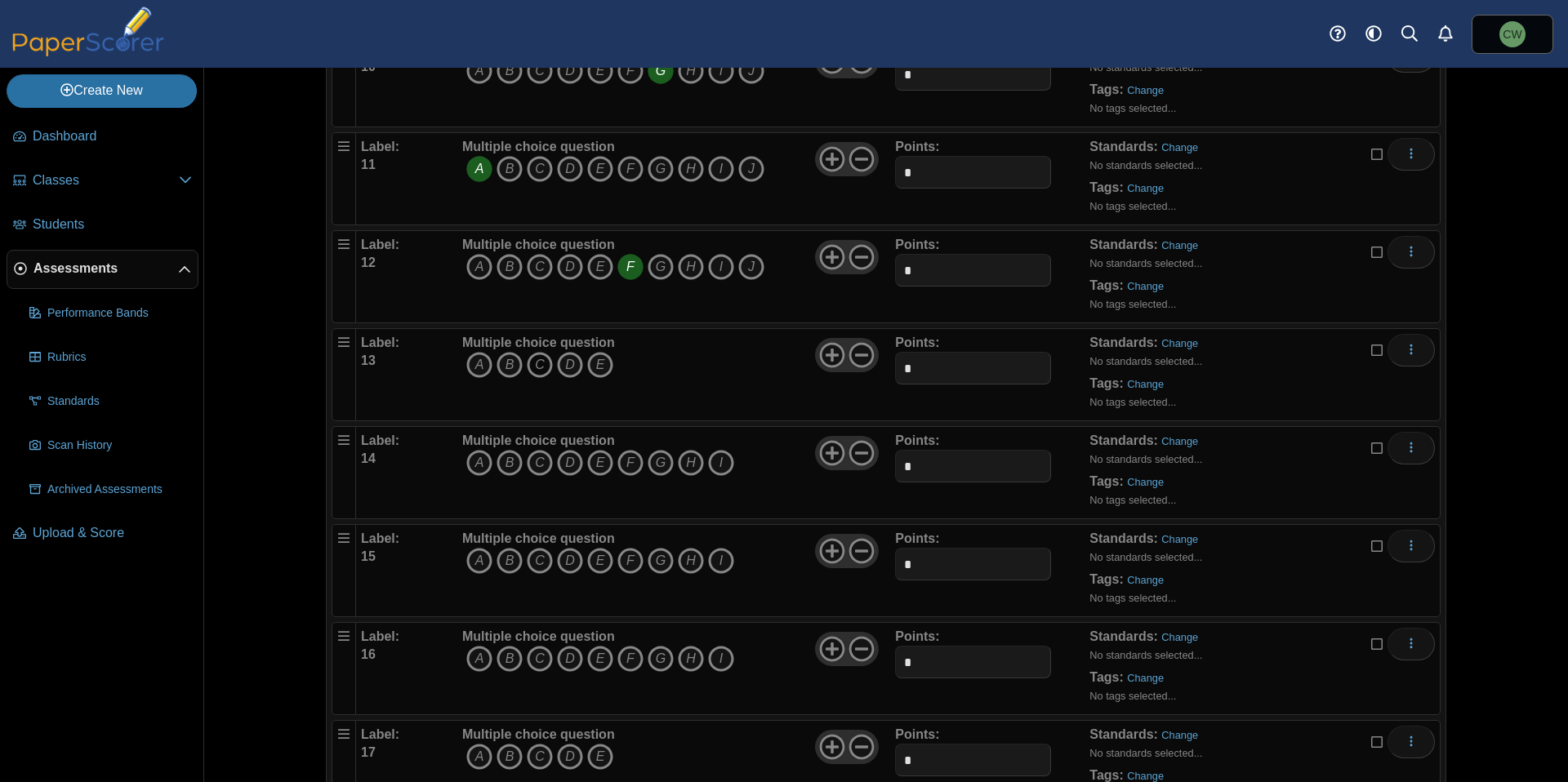
click at [533, 370] on icon "C" at bounding box center [540, 365] width 26 height 26
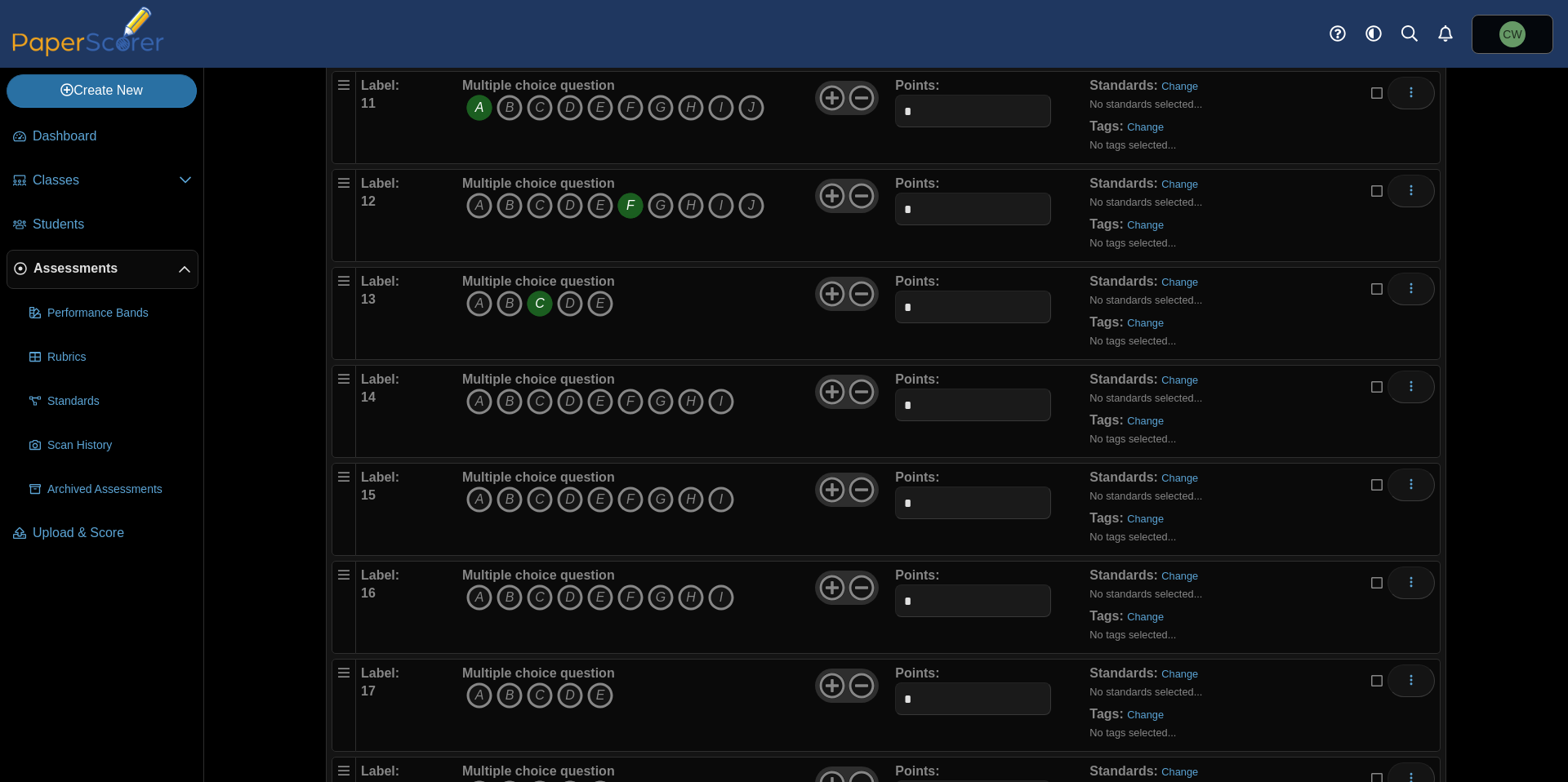
scroll to position [1262, 0]
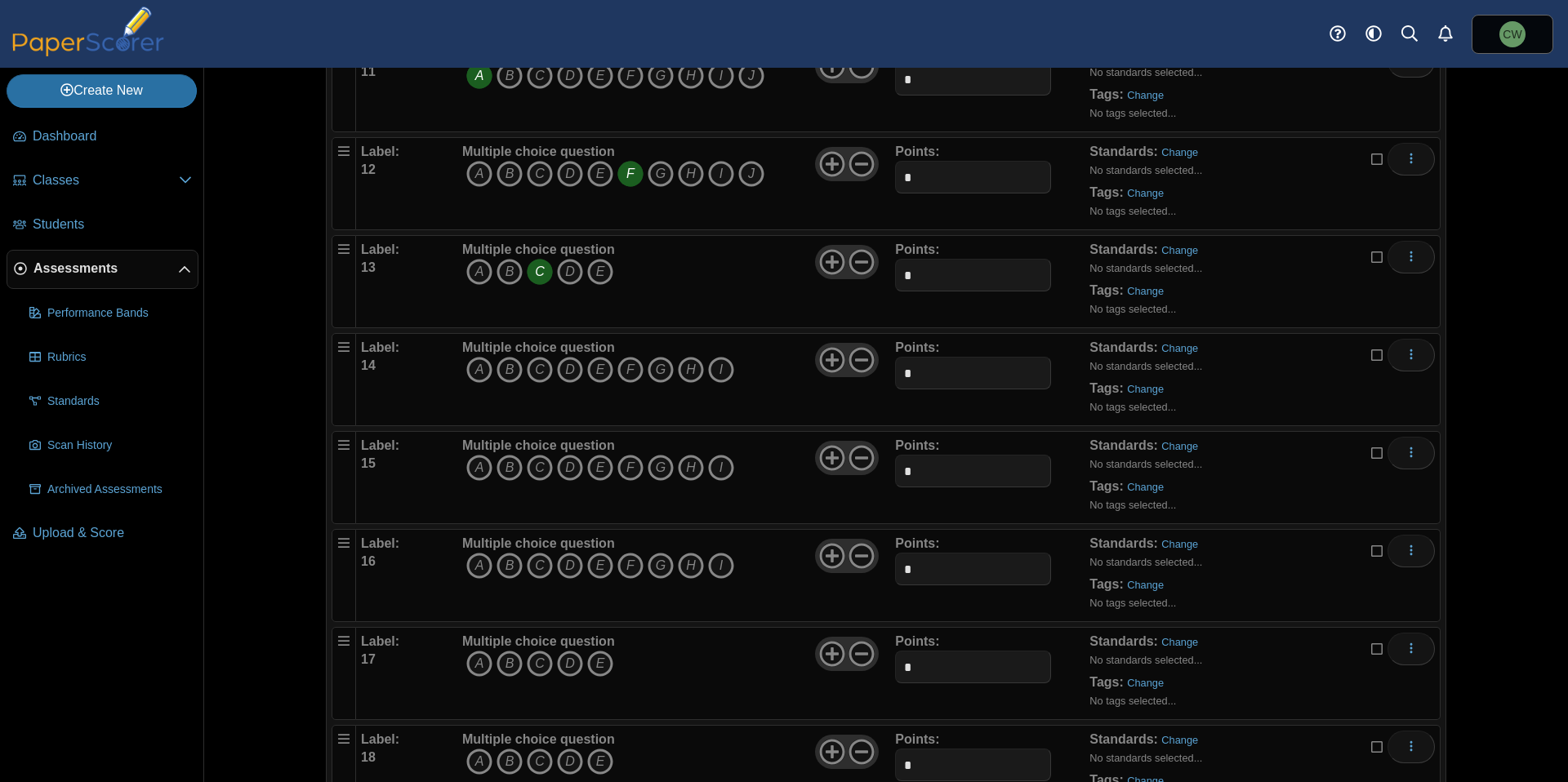
click at [666, 394] on div "Multiple choice question A B C D E F G H I" at bounding box center [598, 379] width 272 height 82
click at [680, 373] on icon "H" at bounding box center [691, 370] width 26 height 26
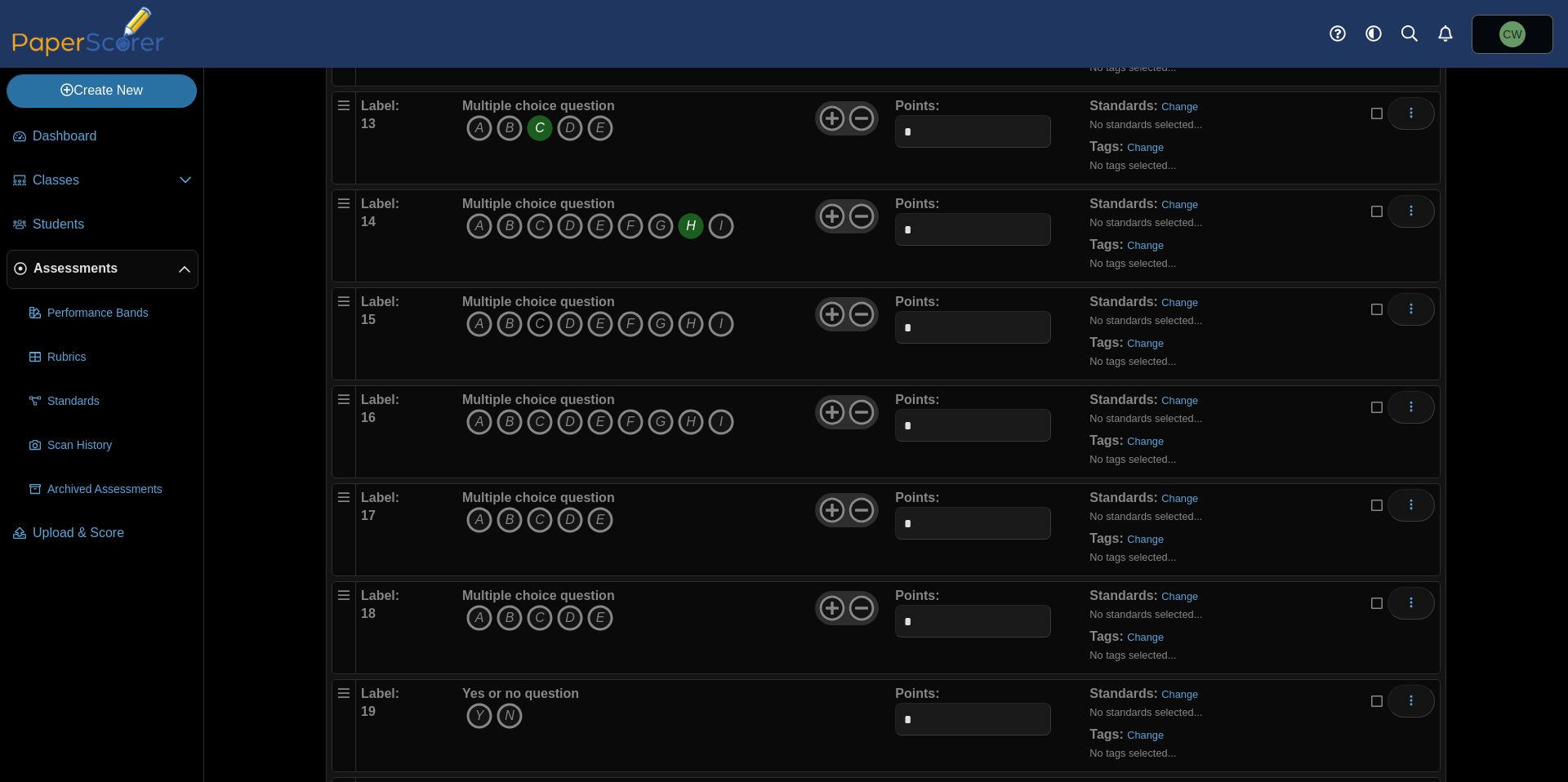
scroll to position [1483, 0]
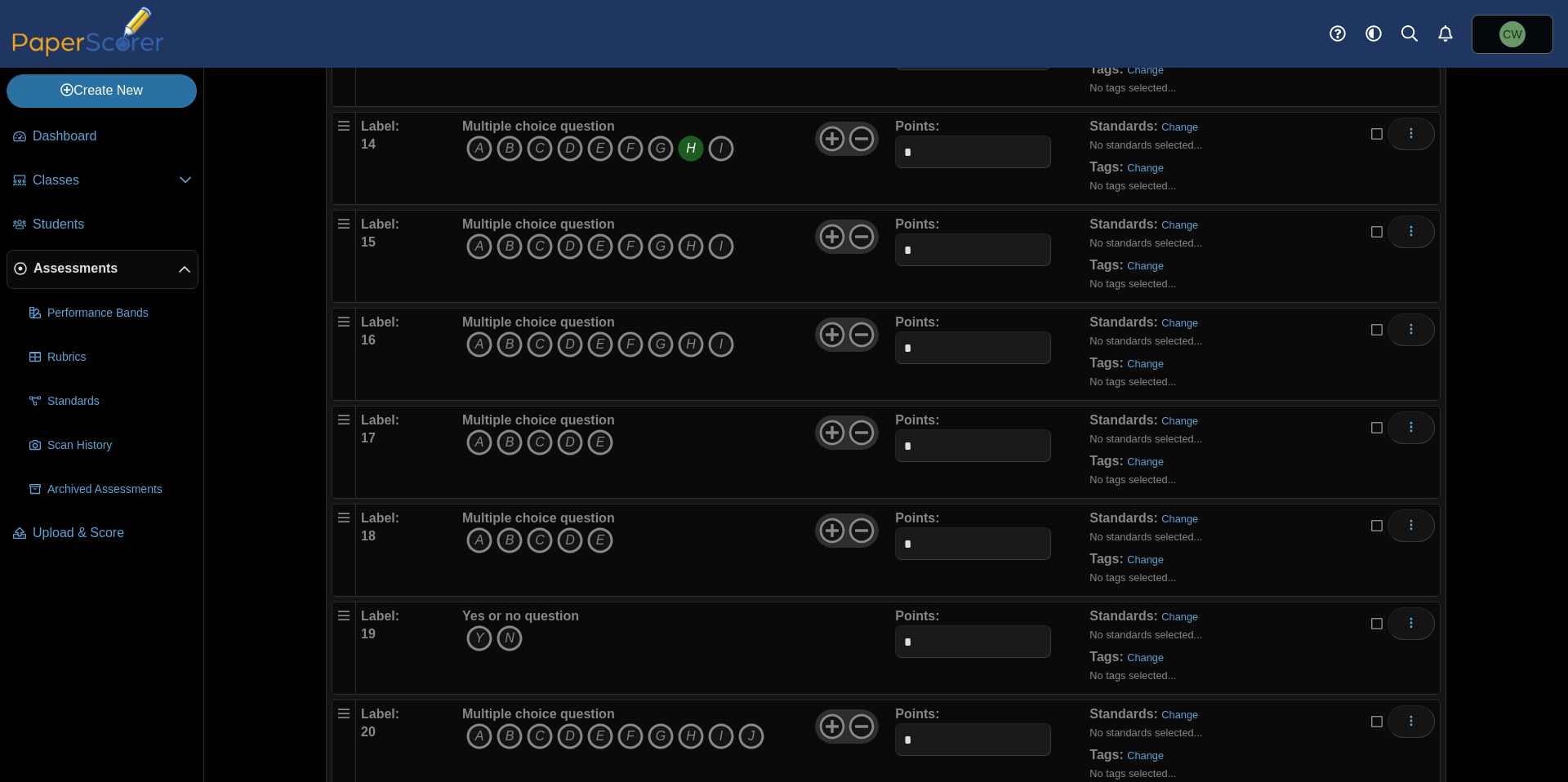
click at [544, 384] on div "Multiple choice question A B C D E F G H I" at bounding box center [598, 354] width 272 height 82
click at [502, 247] on icon "B" at bounding box center [509, 247] width 26 height 26
click at [590, 344] on icon "E" at bounding box center [600, 345] width 26 height 26
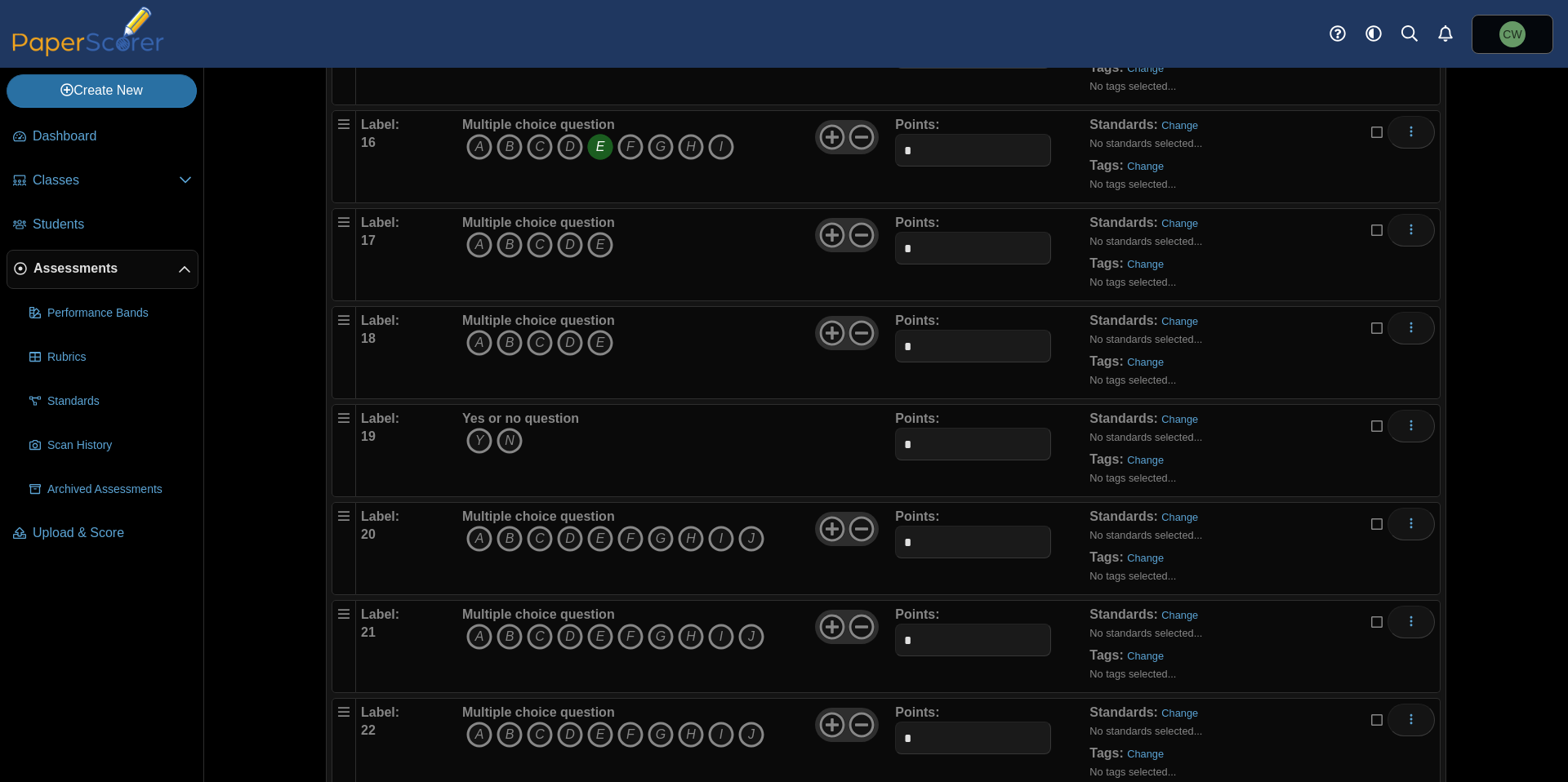
scroll to position [1691, 0]
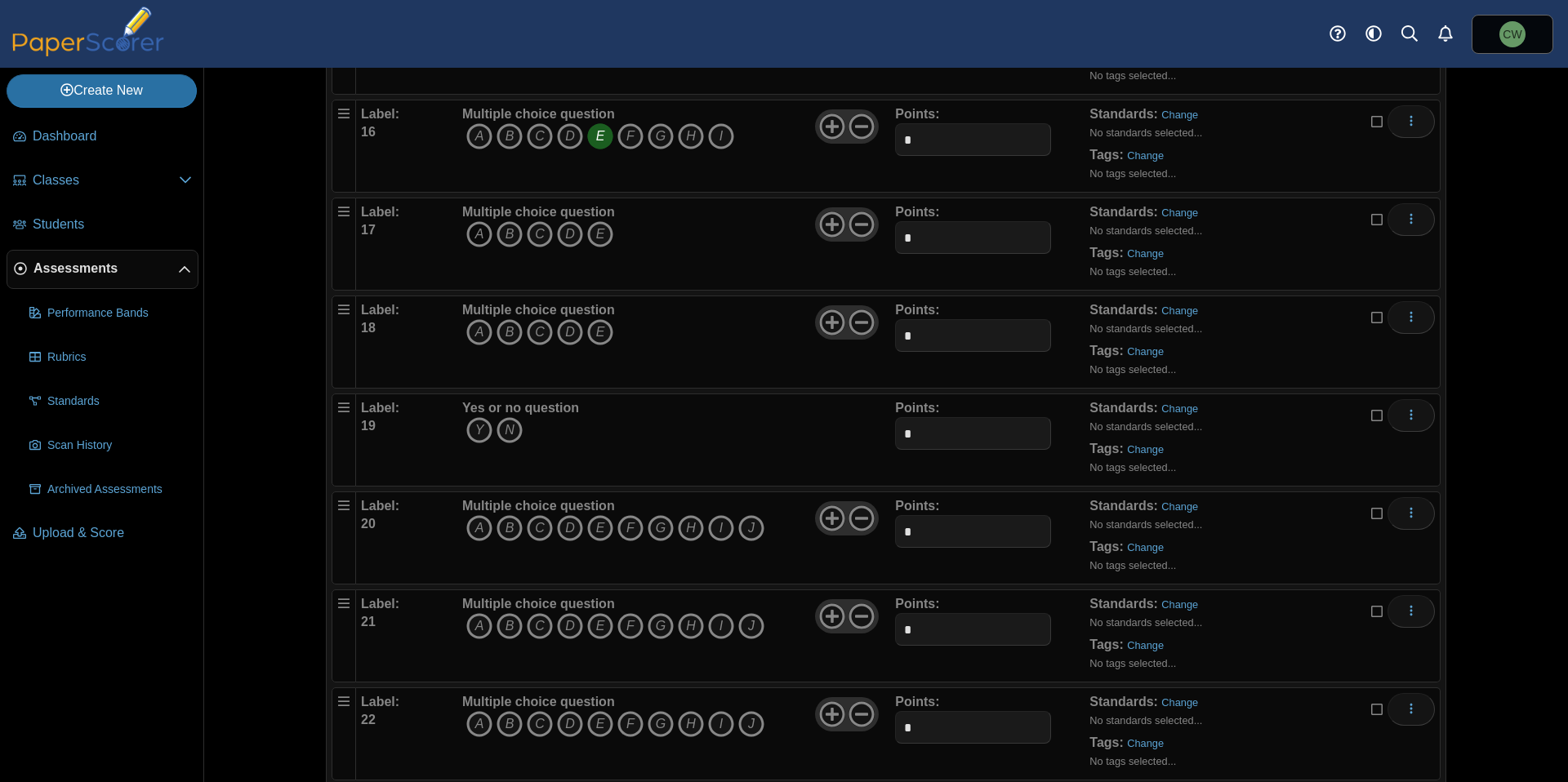
click at [469, 239] on icon "A" at bounding box center [480, 235] width 26 height 26
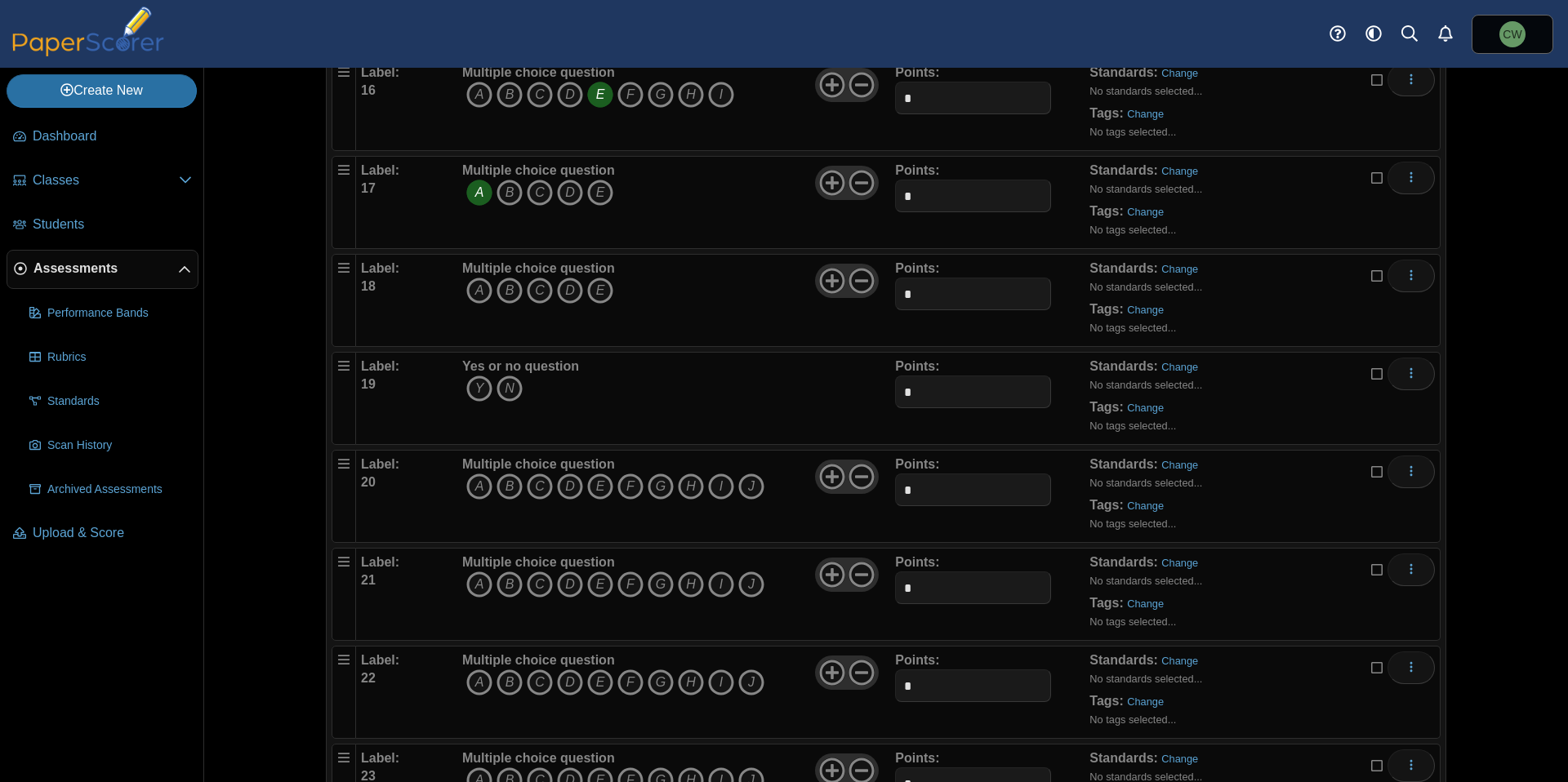
scroll to position [1754, 0]
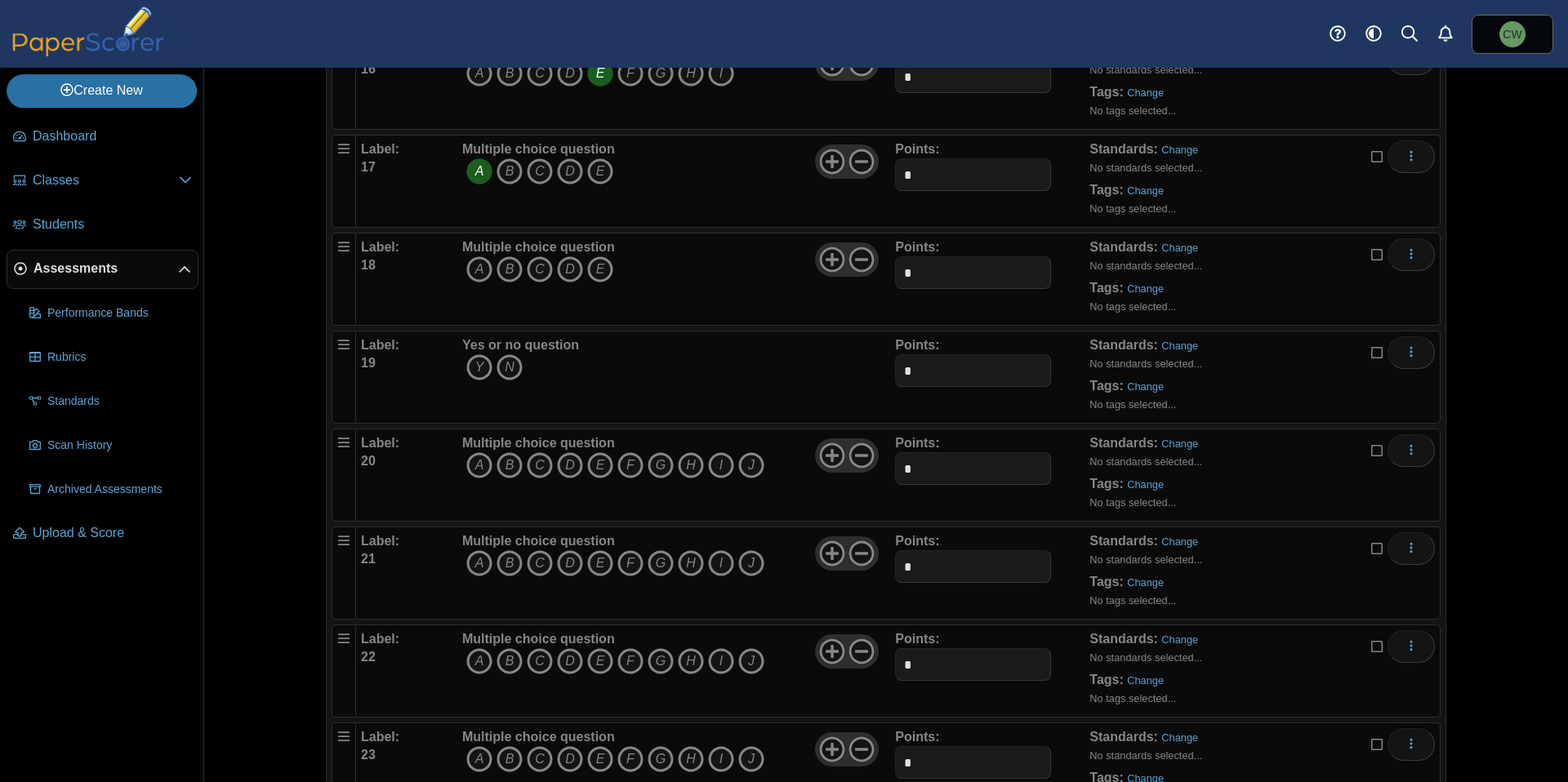
click at [641, 301] on div "Multiple choice question A B C D E" at bounding box center [676, 279] width 437 height 82
click at [527, 271] on icon "C" at bounding box center [540, 270] width 26 height 26
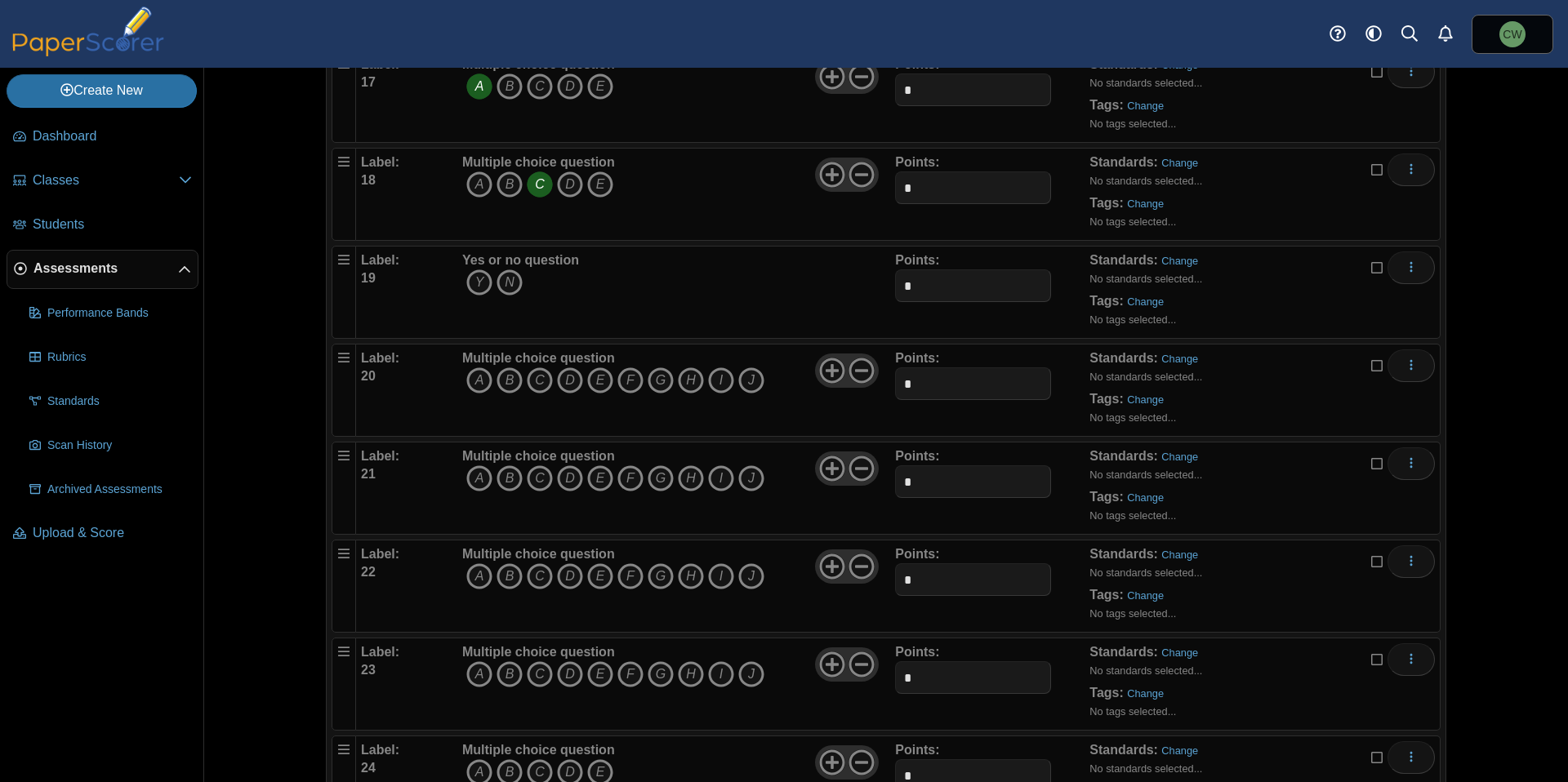
scroll to position [1850, 0]
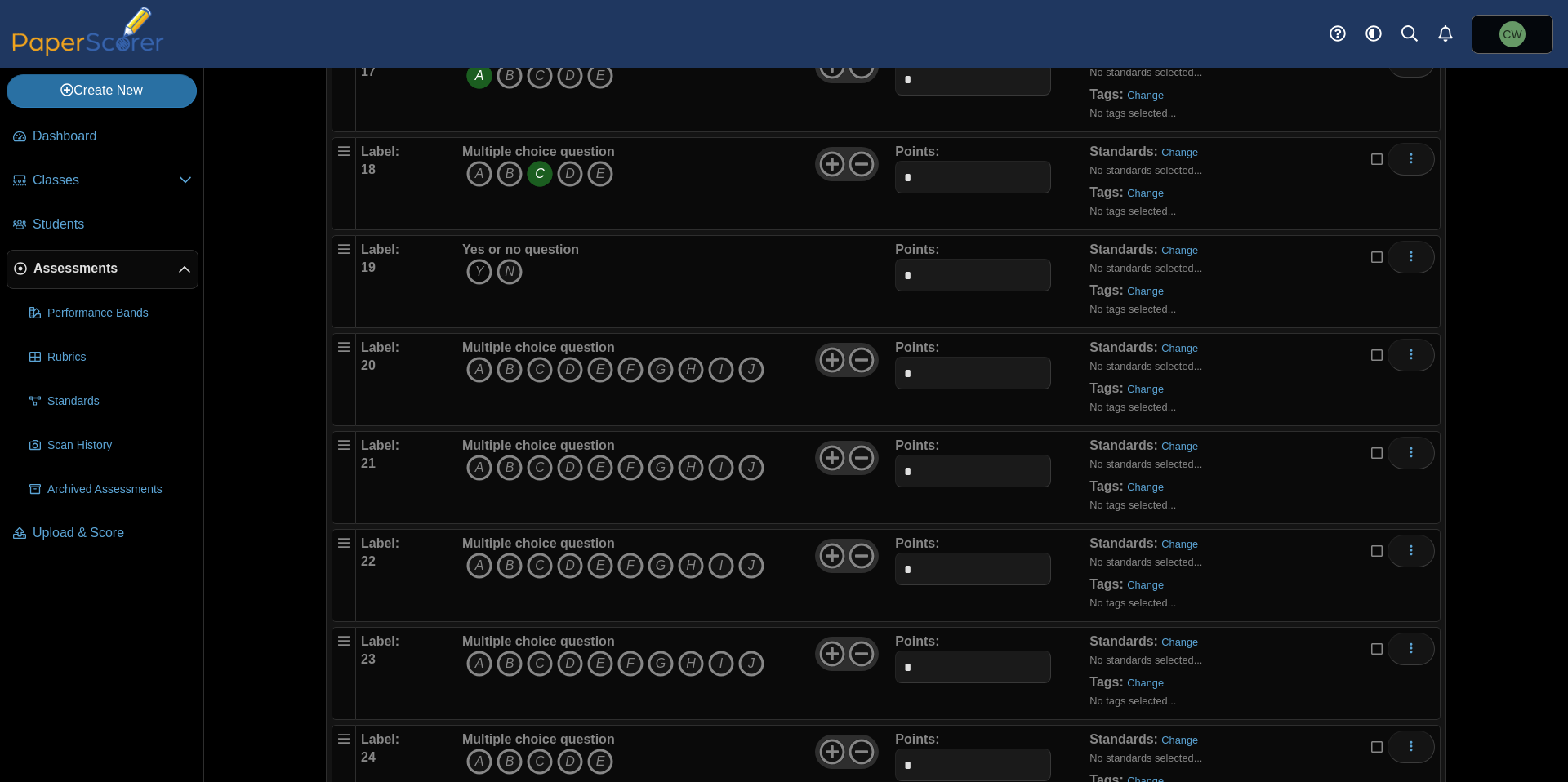
click at [471, 272] on icon "Y" at bounding box center [480, 273] width 26 height 26
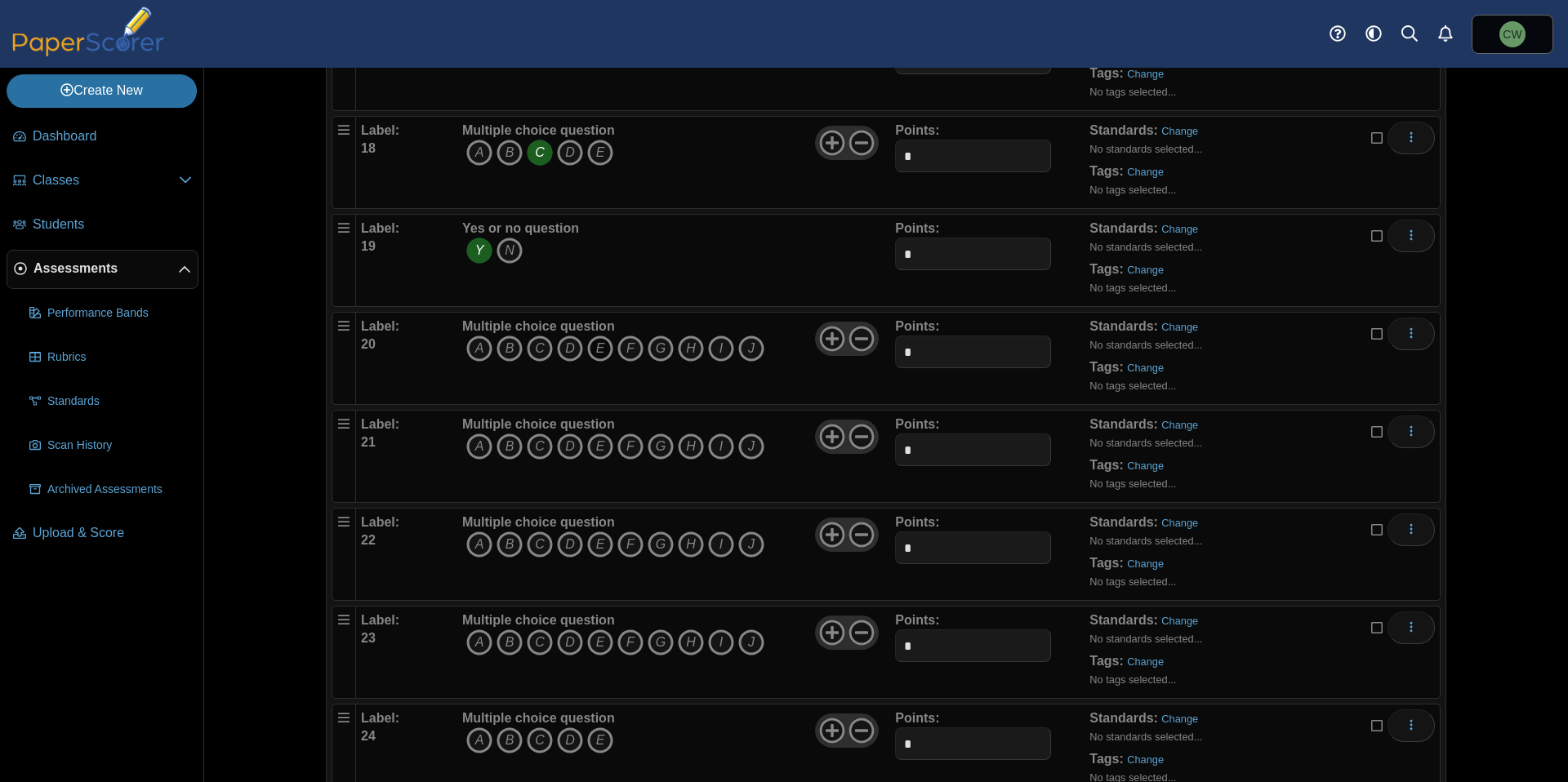
click at [601, 344] on icon "E" at bounding box center [600, 348] width 26 height 26
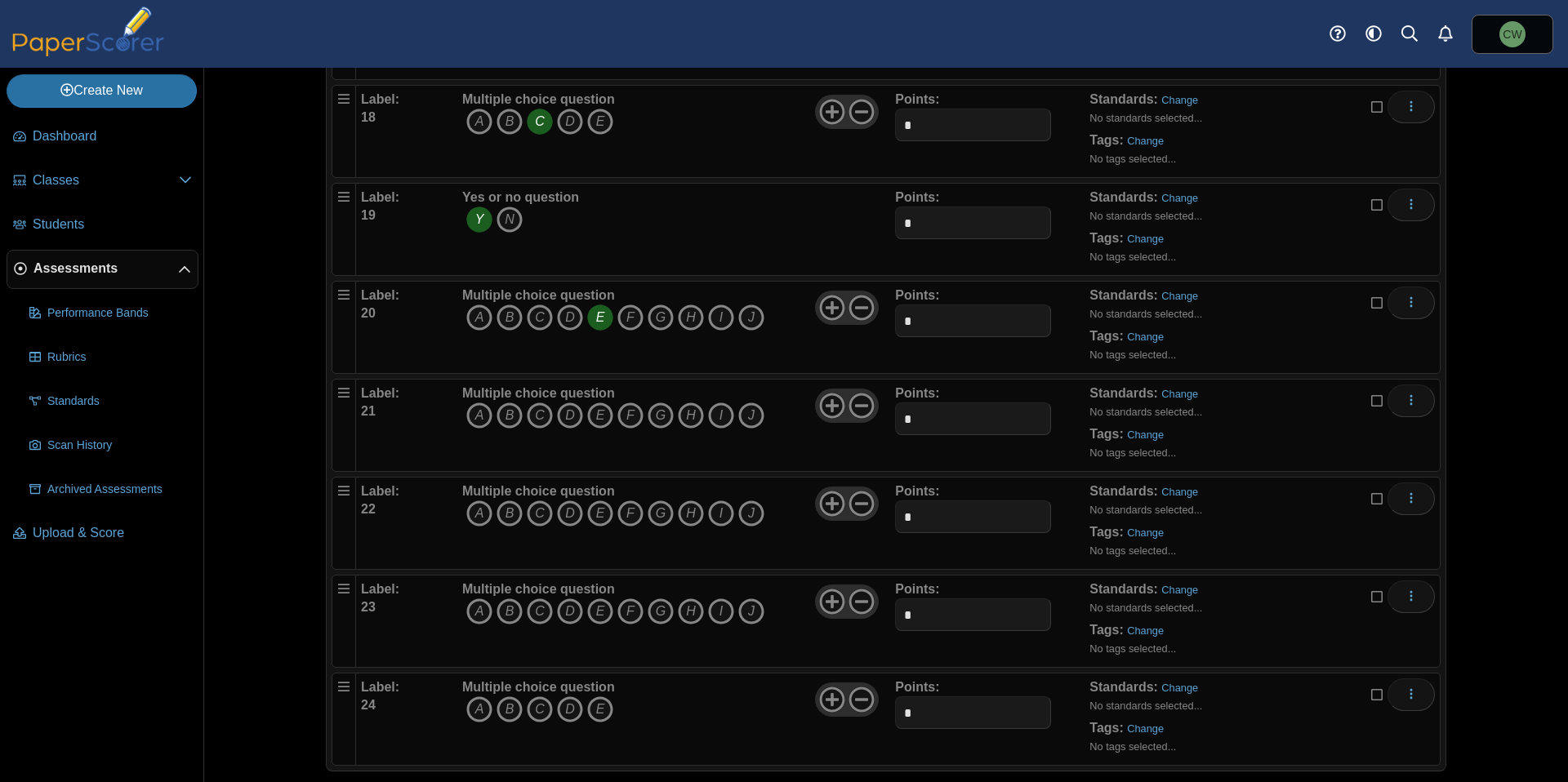
scroll to position [1923, 0]
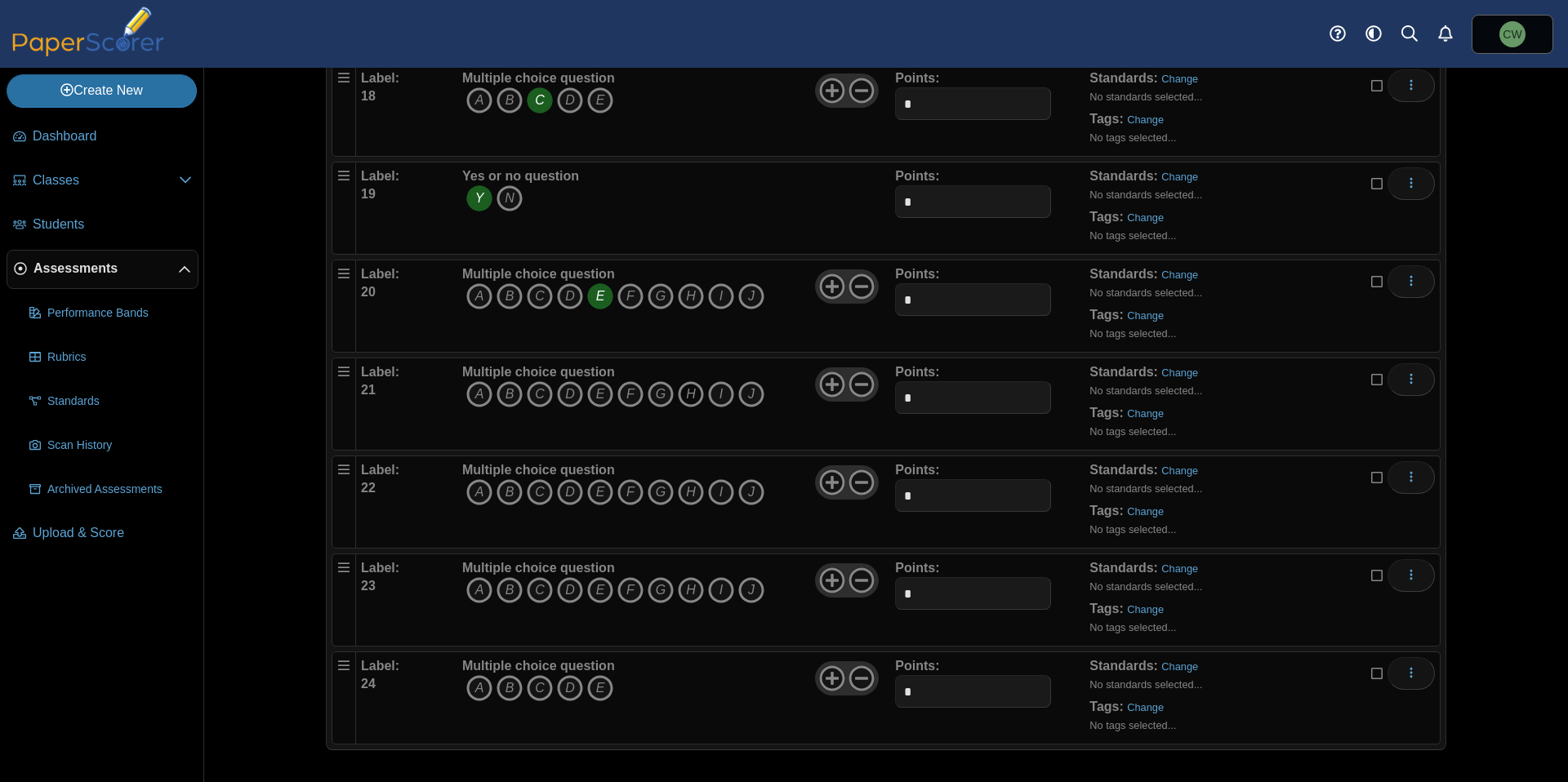
click at [681, 399] on icon "H" at bounding box center [691, 395] width 26 height 26
click at [626, 494] on icon "F" at bounding box center [631, 492] width 26 height 26
click at [503, 590] on icon "B" at bounding box center [509, 590] width 26 height 26
click at [533, 596] on icon "C" at bounding box center [540, 590] width 26 height 26
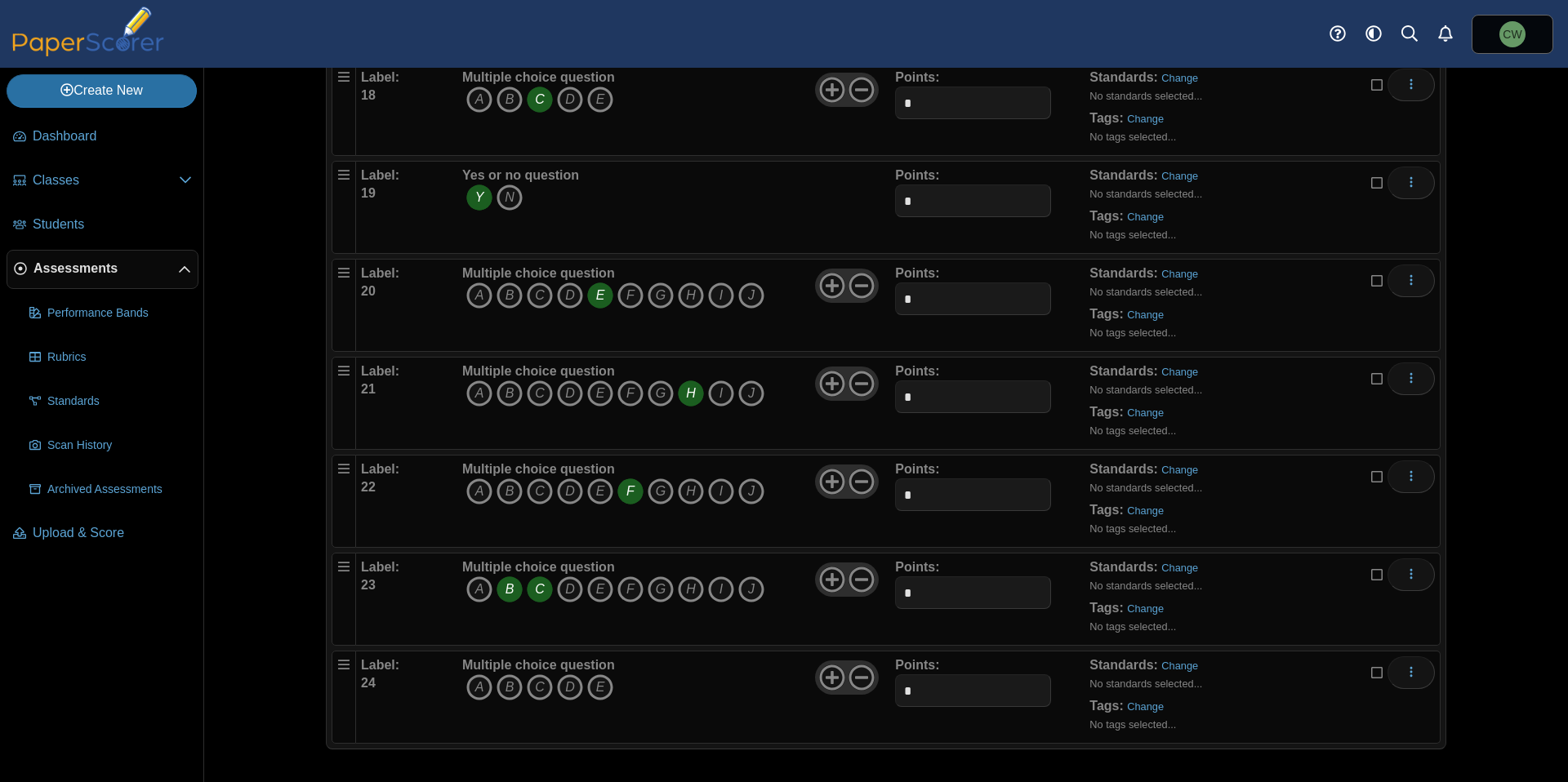
click at [502, 595] on icon "B" at bounding box center [509, 590] width 26 height 26
click at [470, 689] on icon "A" at bounding box center [480, 688] width 26 height 26
click at [562, 690] on icon "D" at bounding box center [570, 688] width 26 height 26
click at [1405, 670] on icon "More options" at bounding box center [1411, 672] width 13 height 13
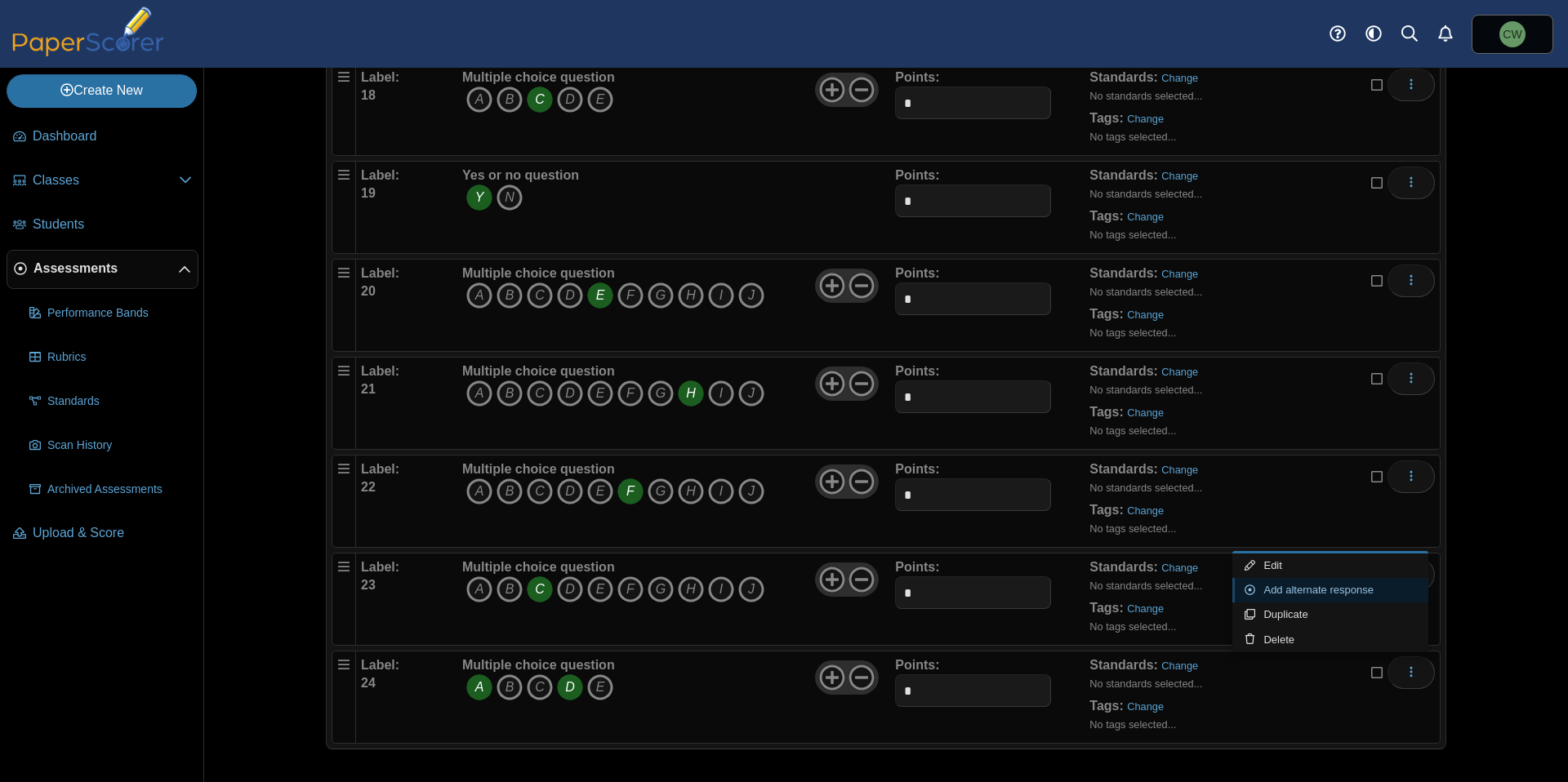
click at [1315, 595] on link "Add alternate response" at bounding box center [1329, 590] width 196 height 25
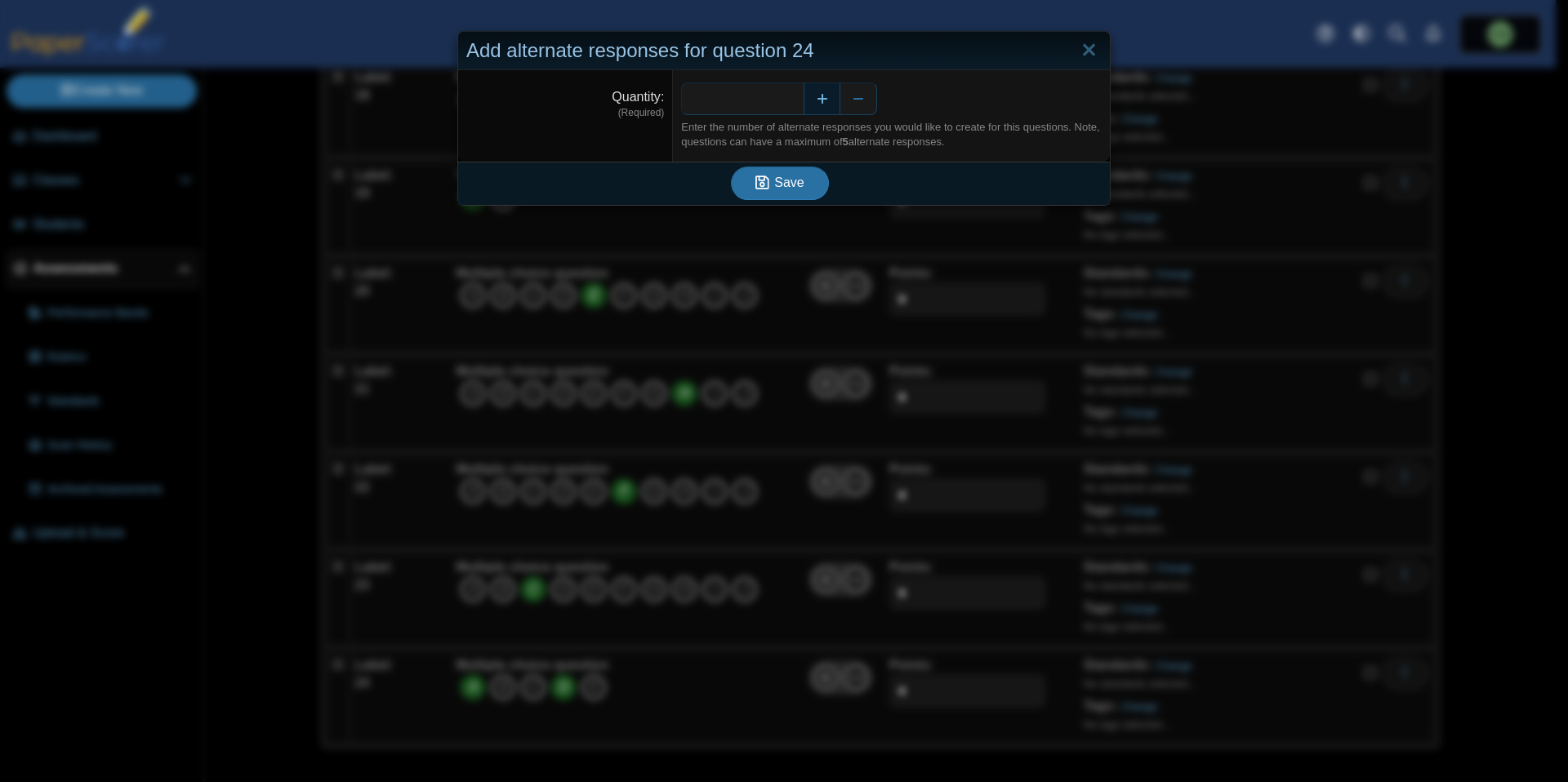
click at [821, 103] on button "Increase" at bounding box center [822, 99] width 37 height 33
type input "*"
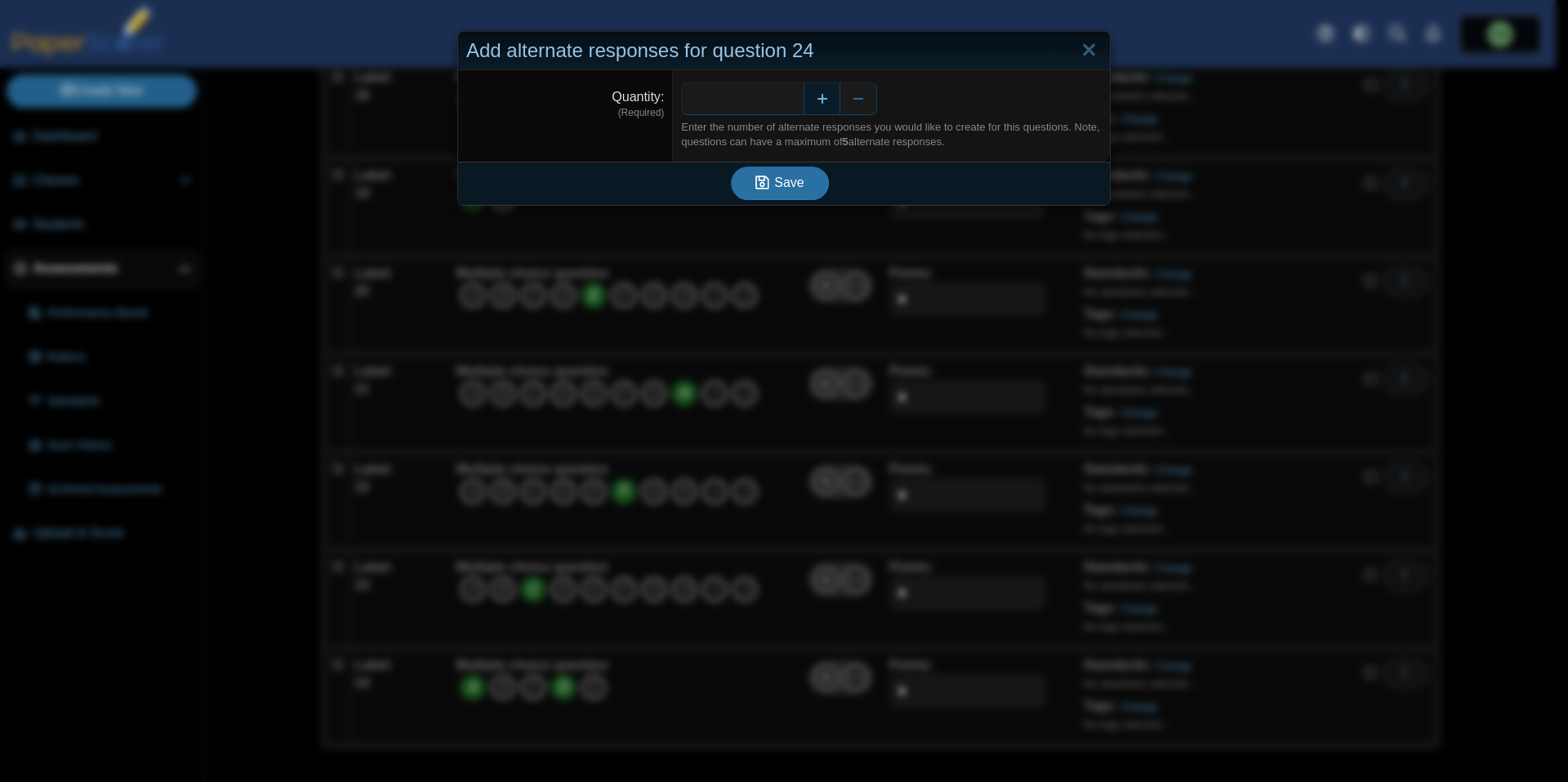
click at [821, 103] on button "Increase" at bounding box center [822, 99] width 37 height 33
click at [791, 180] on span "Save" at bounding box center [789, 182] width 30 height 14
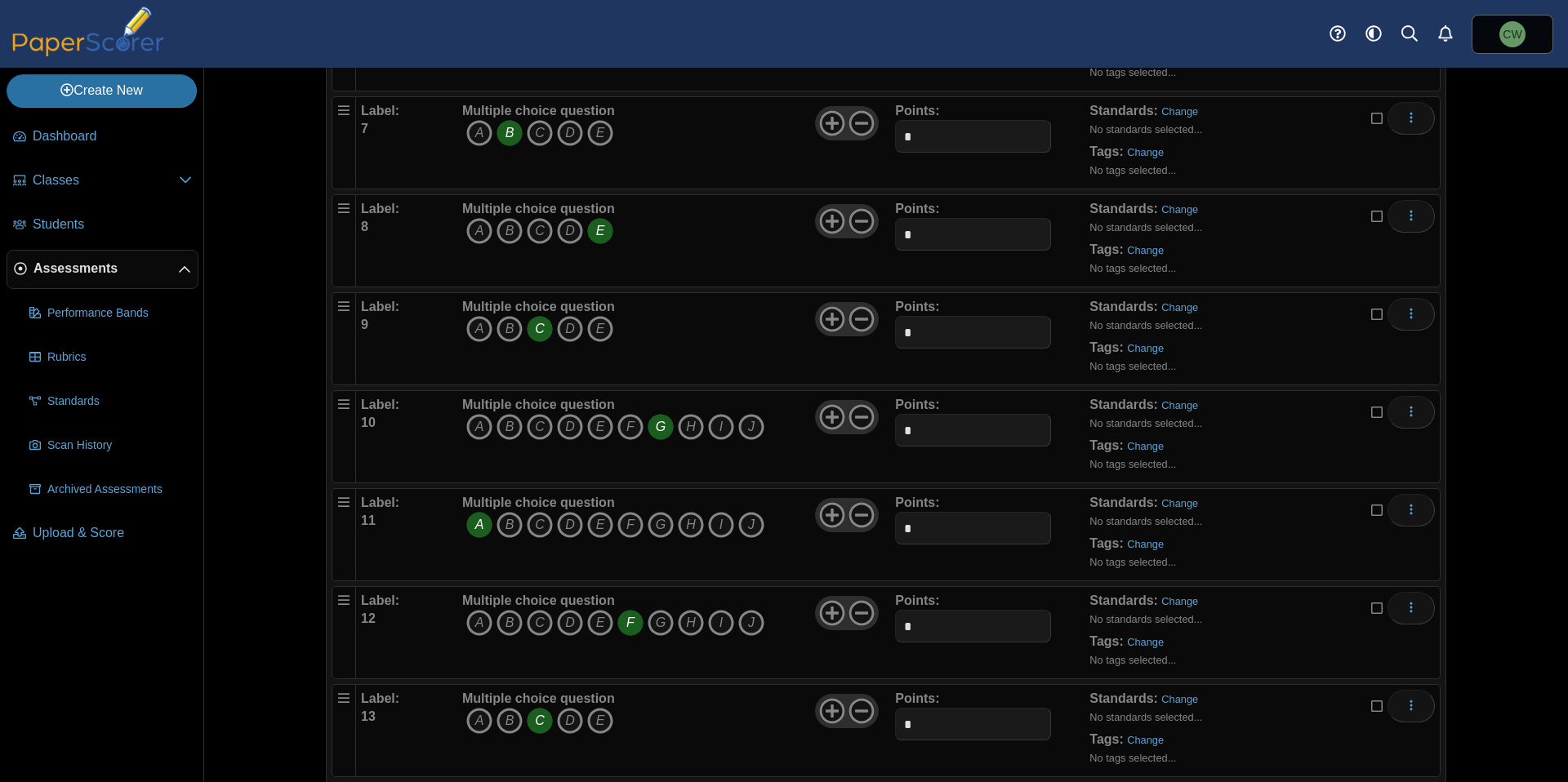
scroll to position [2076, 0]
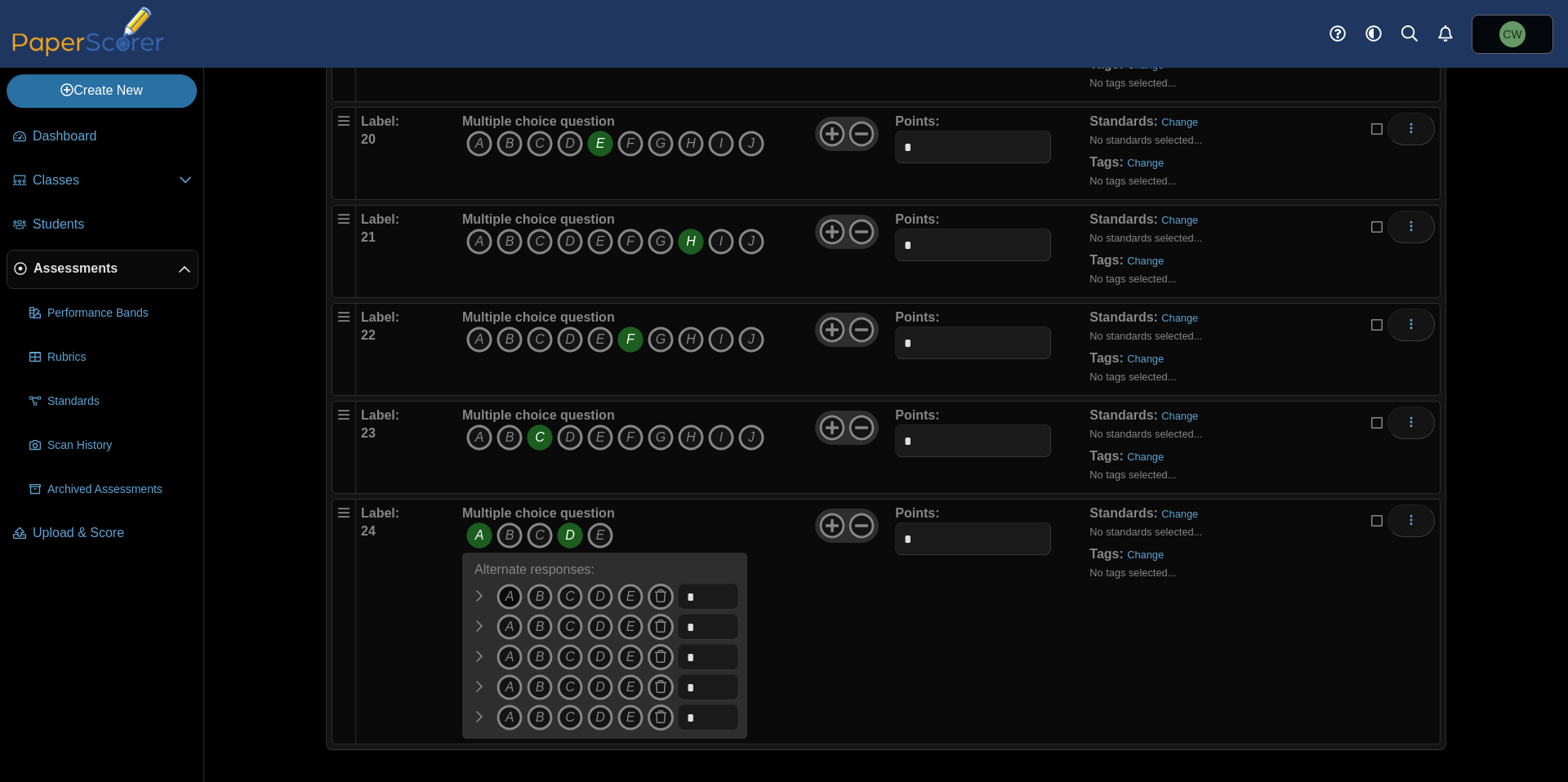
click at [505, 599] on icon "A" at bounding box center [509, 597] width 26 height 26
drag, startPoint x: 675, startPoint y: 594, endPoint x: 652, endPoint y: 598, distance: 23.3
click at [652, 598] on span "A B" at bounding box center [600, 599] width 277 height 31
type input "*"
click at [596, 628] on icon "D" at bounding box center [600, 628] width 26 height 26
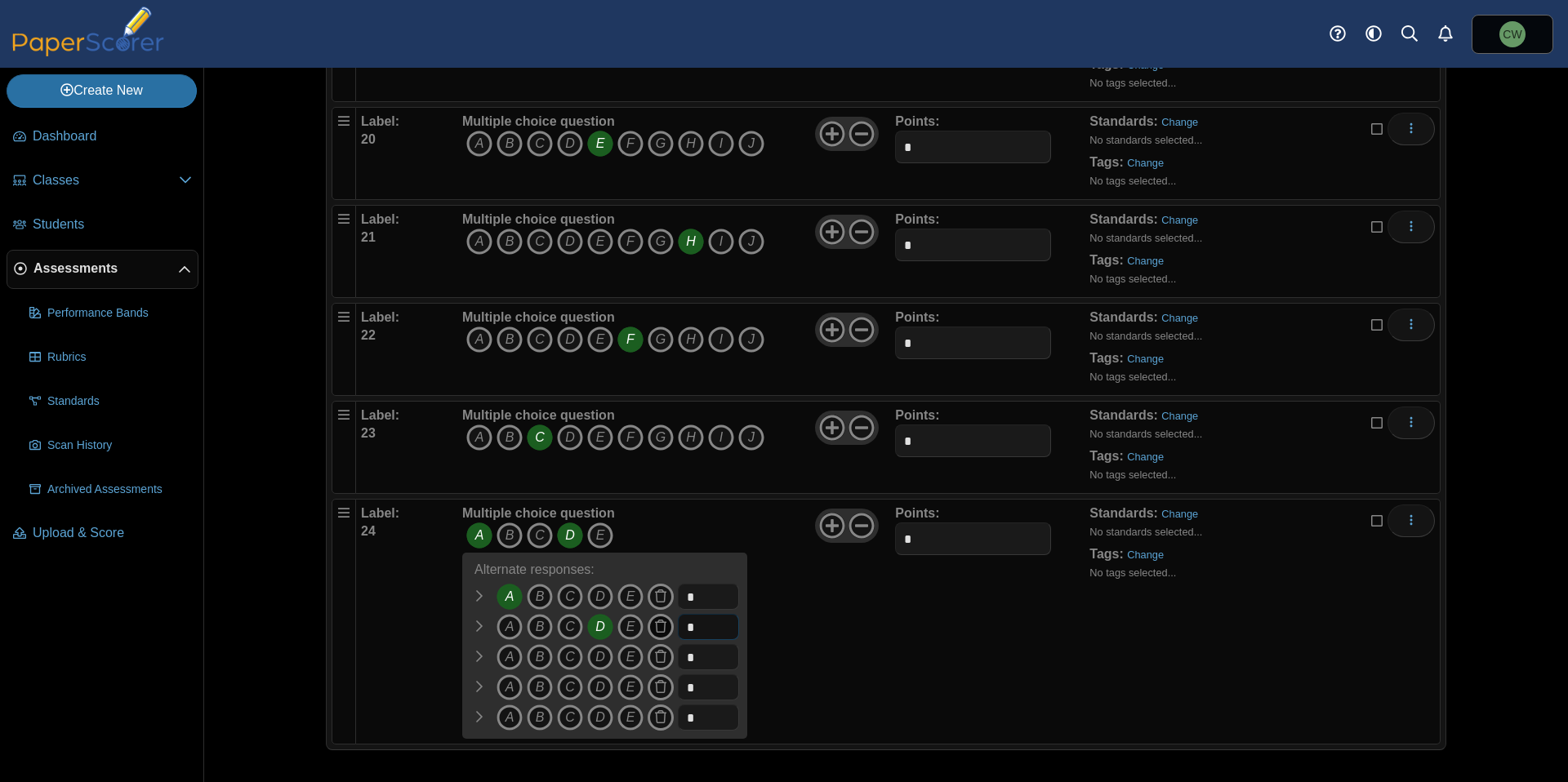
drag, startPoint x: 697, startPoint y: 627, endPoint x: 653, endPoint y: 628, distance: 44.0
click at [653, 628] on span "A B" at bounding box center [600, 629] width 277 height 31
type input "*"
click at [500, 660] on icon "A" at bounding box center [509, 657] width 26 height 26
click at [590, 656] on icon "D" at bounding box center [600, 657] width 26 height 26
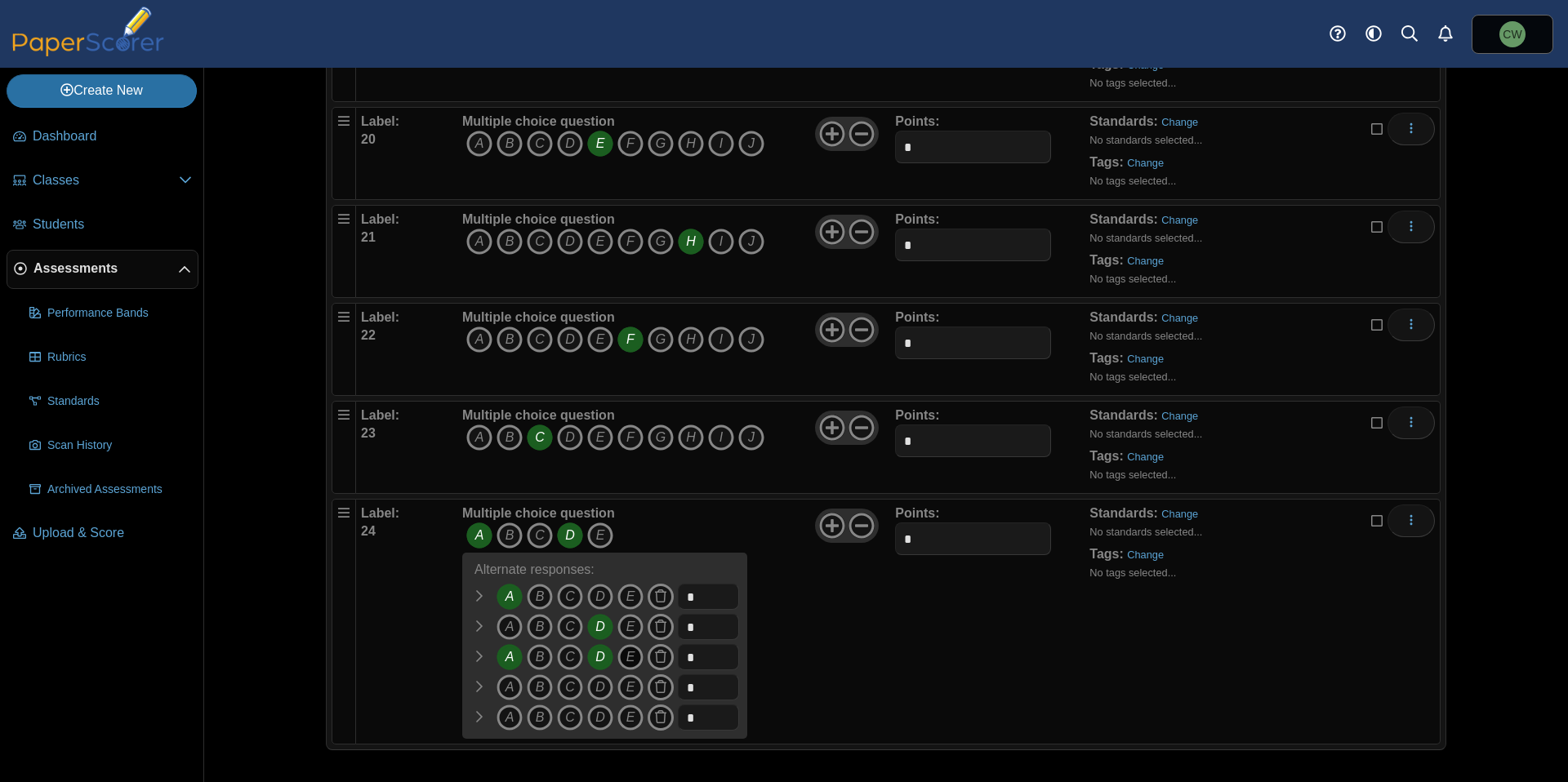
click at [628, 660] on icon "E" at bounding box center [631, 657] width 26 height 26
click at [657, 654] on span "A B" at bounding box center [600, 659] width 277 height 31
type input "*"
click at [874, 646] on div "Multiple choice question A B C D E A" at bounding box center [676, 622] width 437 height 235
click at [595, 690] on icon "D" at bounding box center [600, 688] width 26 height 26
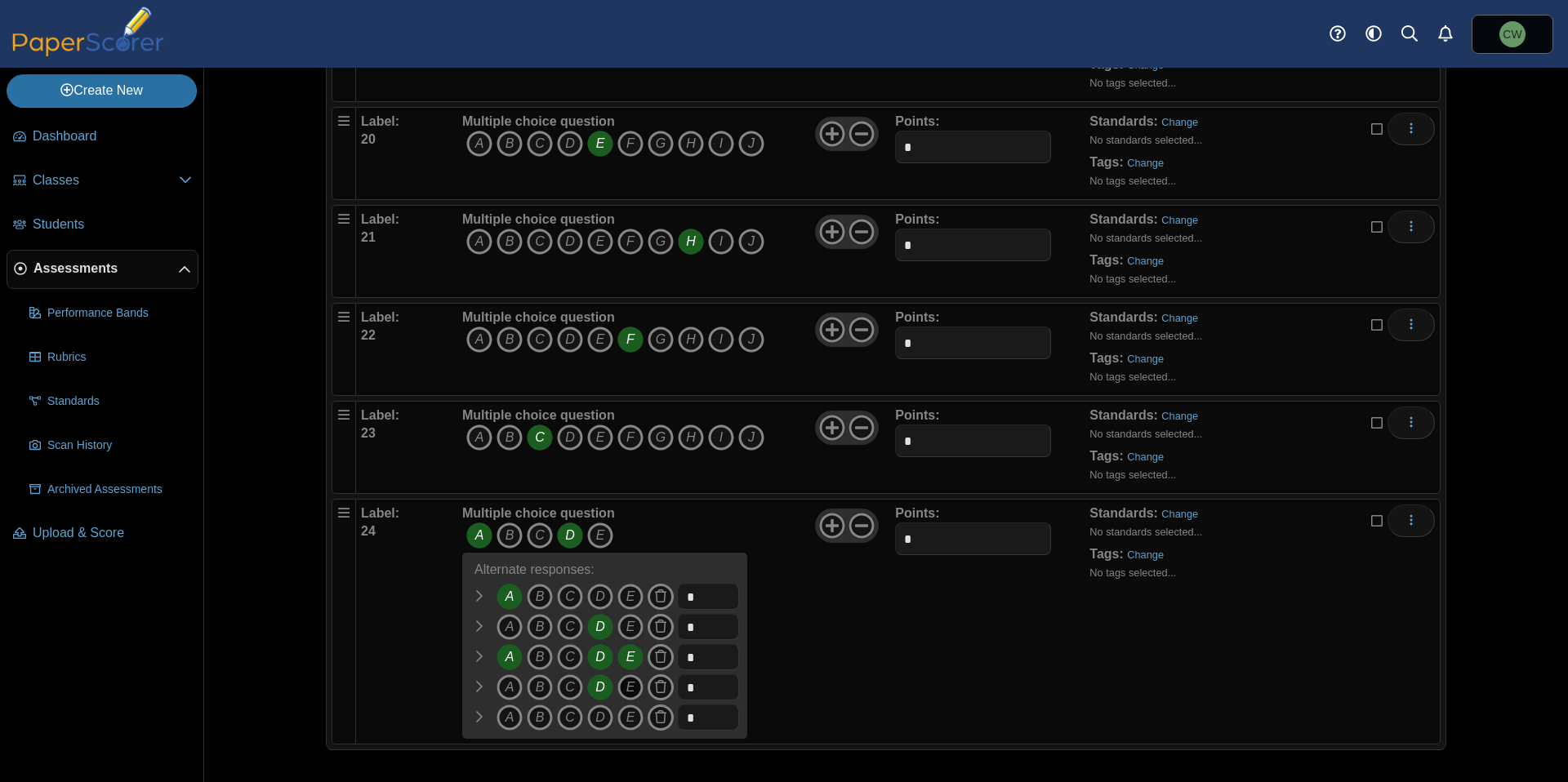
click at [620, 688] on icon "E" at bounding box center [631, 688] width 26 height 26
drag, startPoint x: 694, startPoint y: 686, endPoint x: 664, endPoint y: 687, distance: 30.0
click at [664, 687] on span "A B" at bounding box center [600, 690] width 277 height 31
type input "*"
click at [619, 717] on icon "E" at bounding box center [631, 718] width 26 height 26
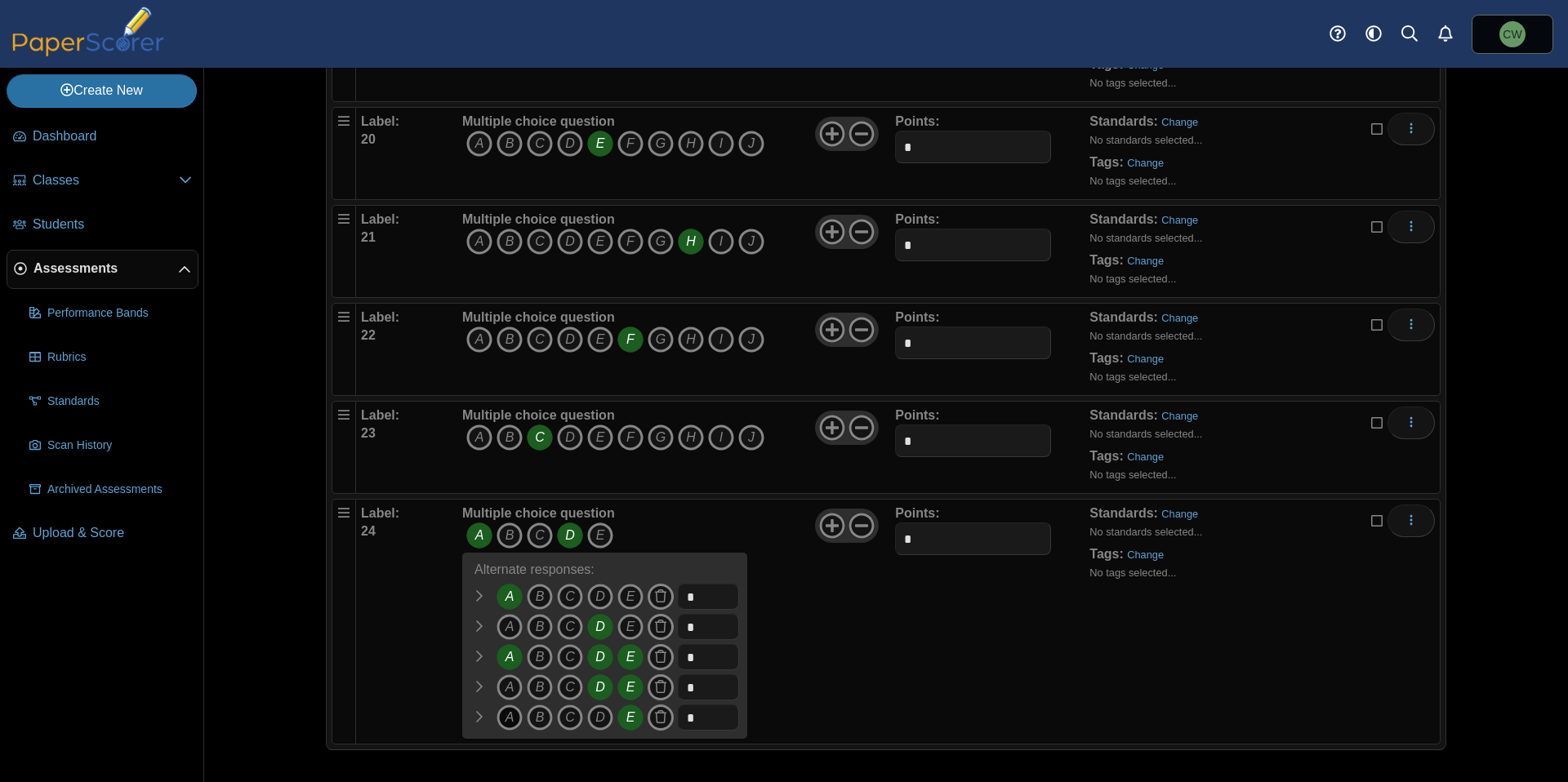
click at [498, 721] on icon "A" at bounding box center [509, 718] width 26 height 26
click at [668, 714] on span "A B" at bounding box center [600, 719] width 277 height 31
type input "*"
click at [836, 680] on div "Multiple choice question A B C D E A" at bounding box center [676, 622] width 437 height 235
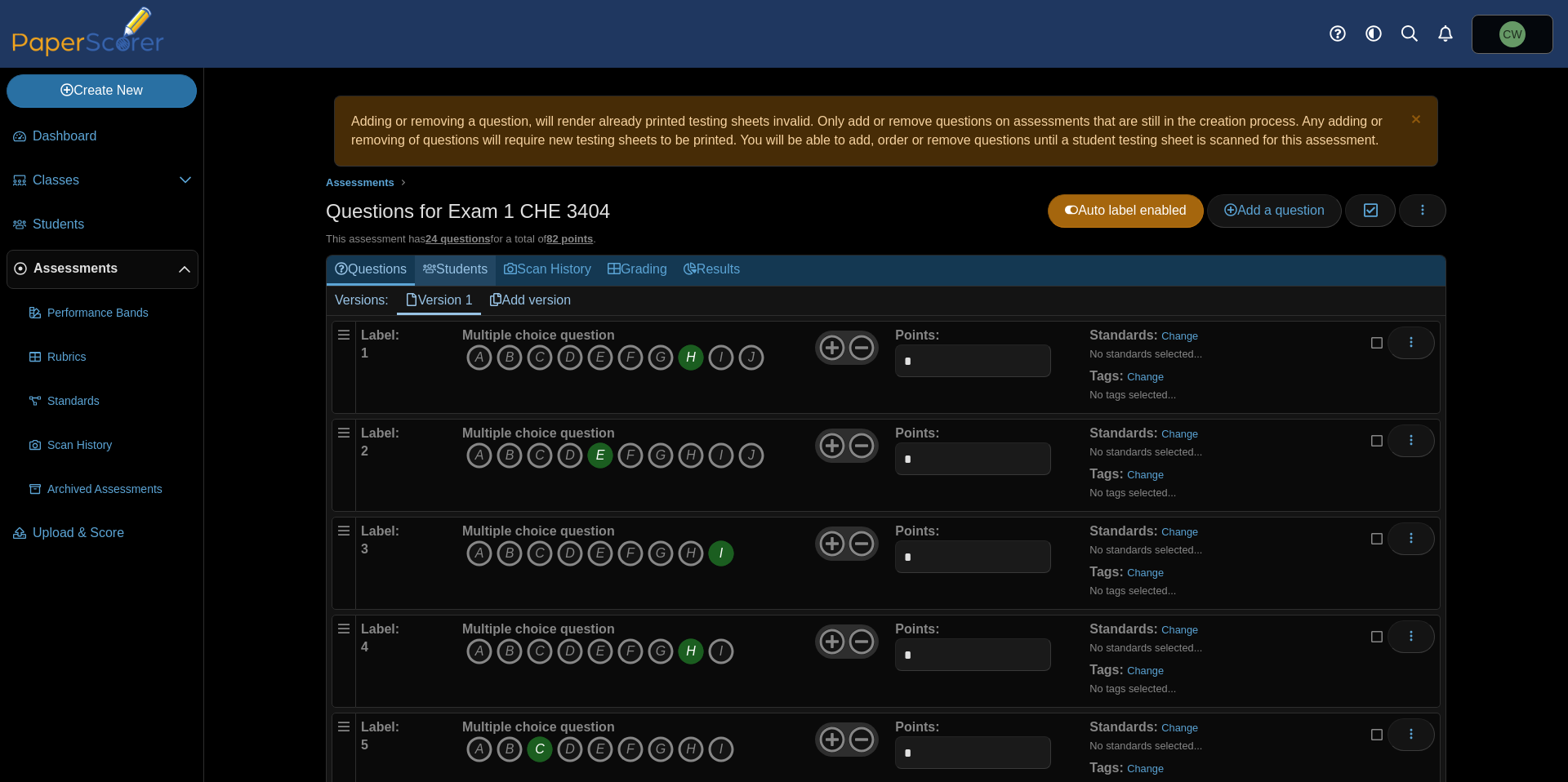
click at [448, 273] on link "Students" at bounding box center [455, 271] width 81 height 31
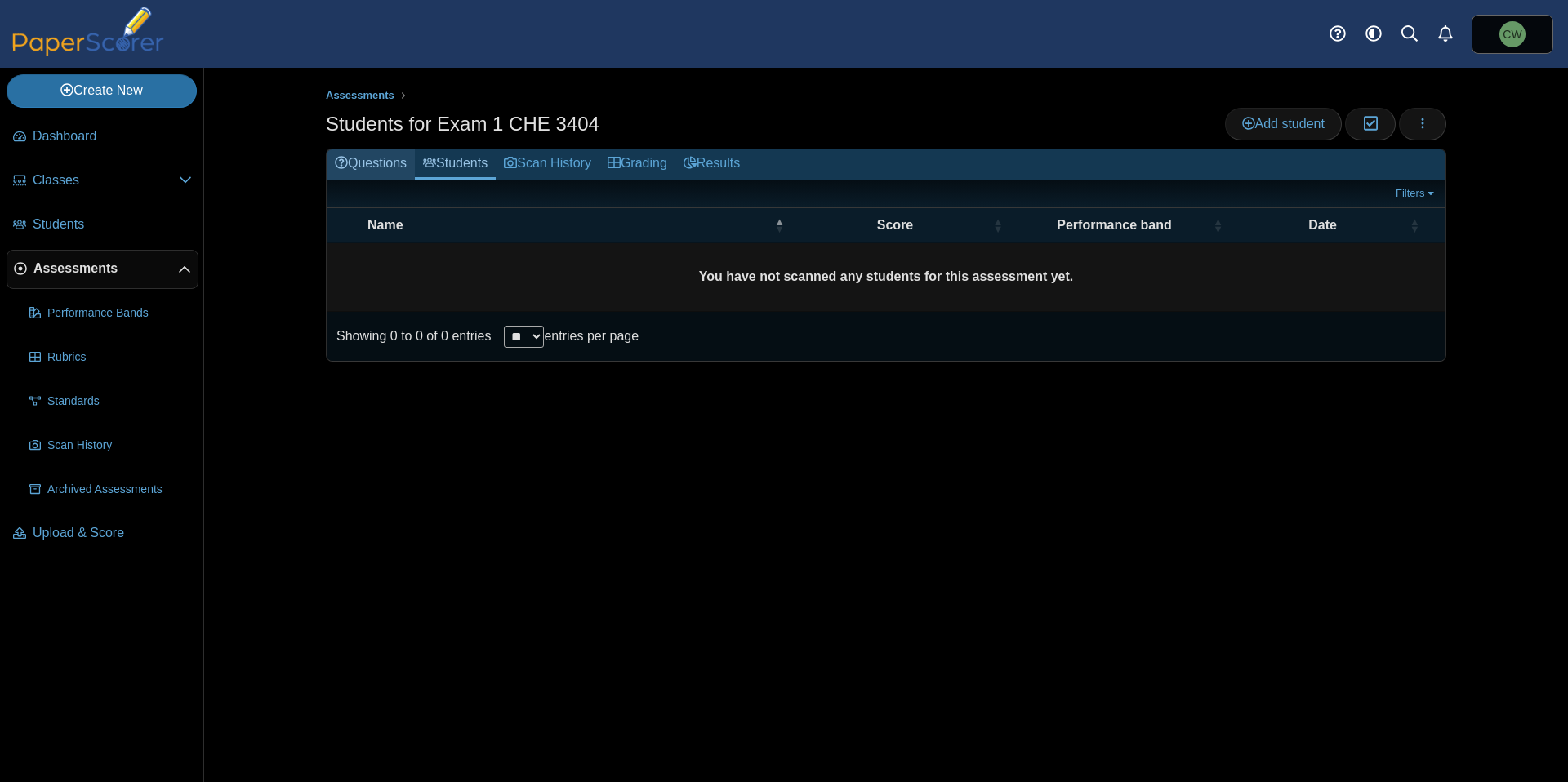
click at [382, 154] on link "Questions" at bounding box center [371, 164] width 88 height 31
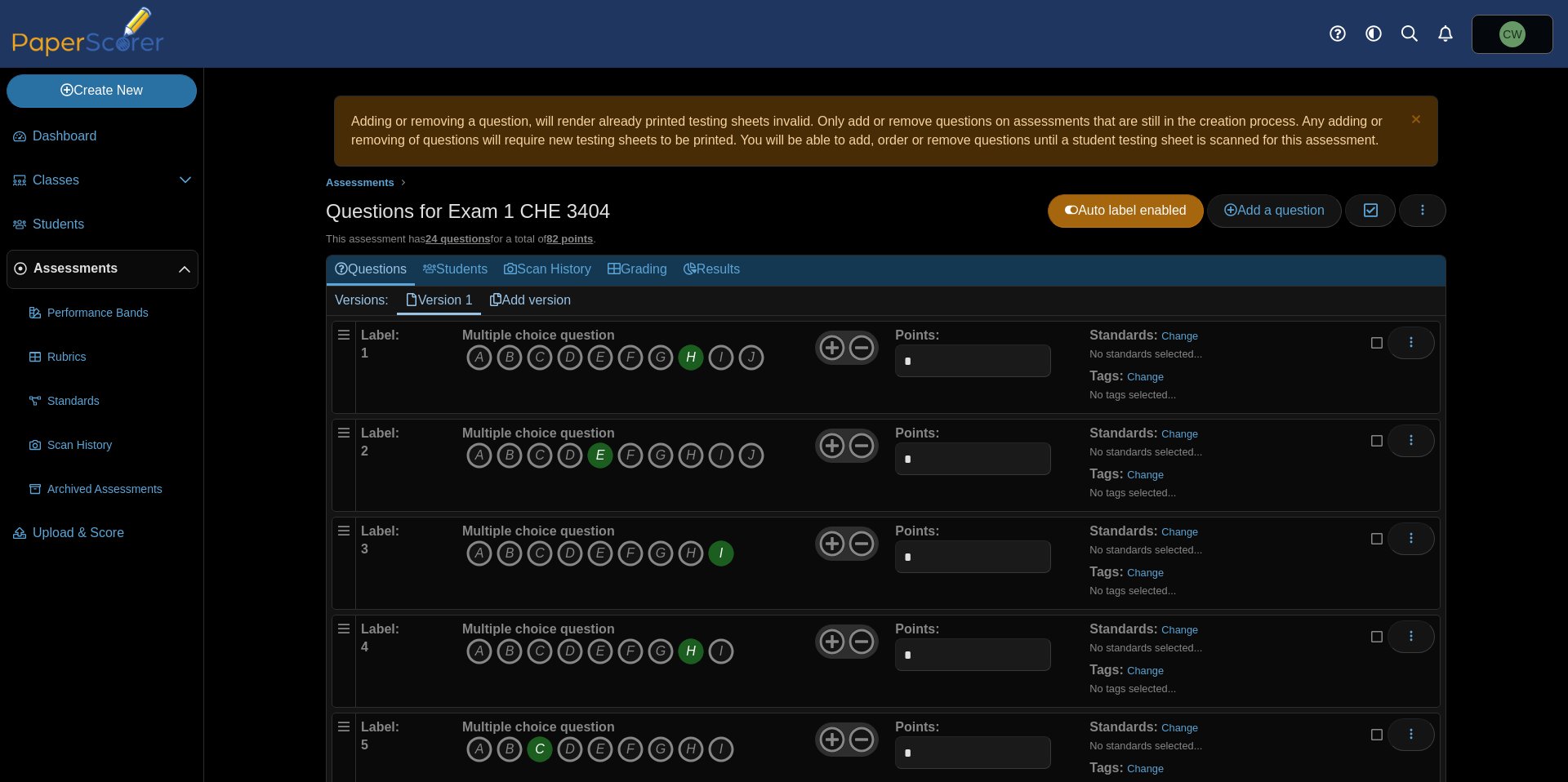
click at [1419, 206] on icon "button" at bounding box center [1423, 210] width 13 height 13
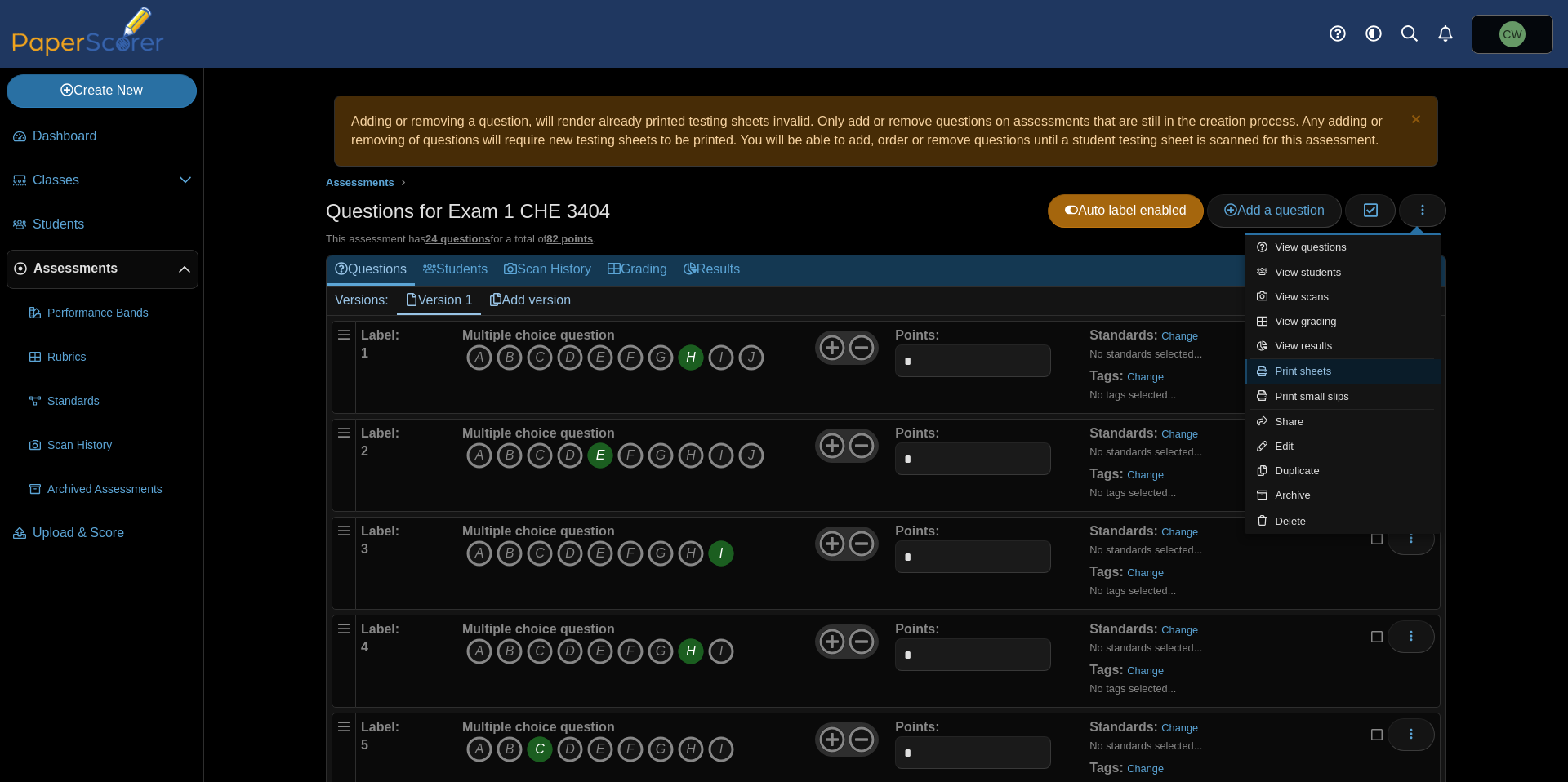
click at [1343, 373] on link "Print sheets" at bounding box center [1342, 372] width 196 height 25
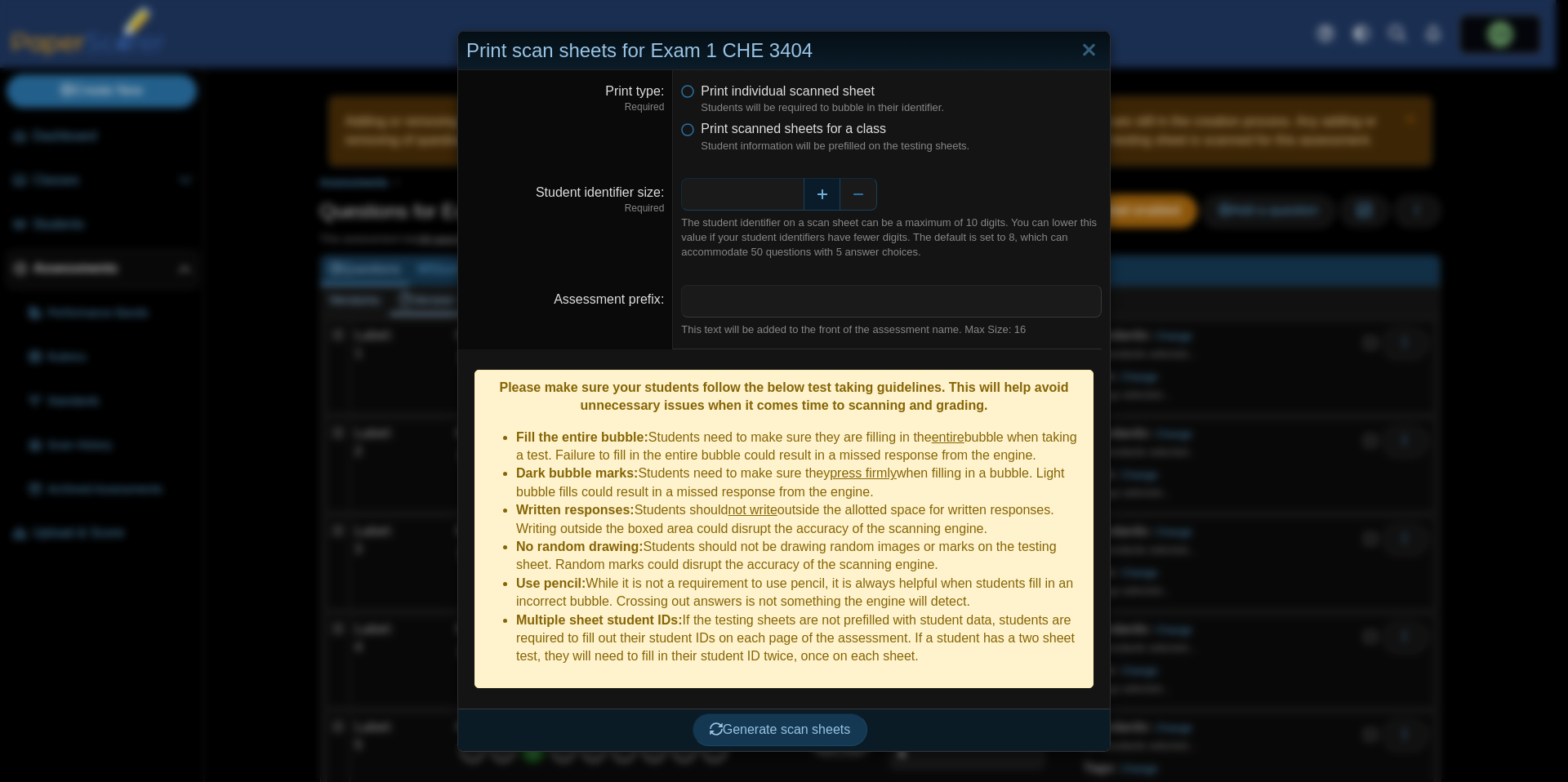
click at [817, 194] on button "Increase" at bounding box center [822, 195] width 37 height 33
type input "*"
click at [707, 302] on input "Assessment prefix" at bounding box center [891, 301] width 420 height 33
click at [775, 723] on span "Generate scan sheets" at bounding box center [779, 729] width 141 height 14
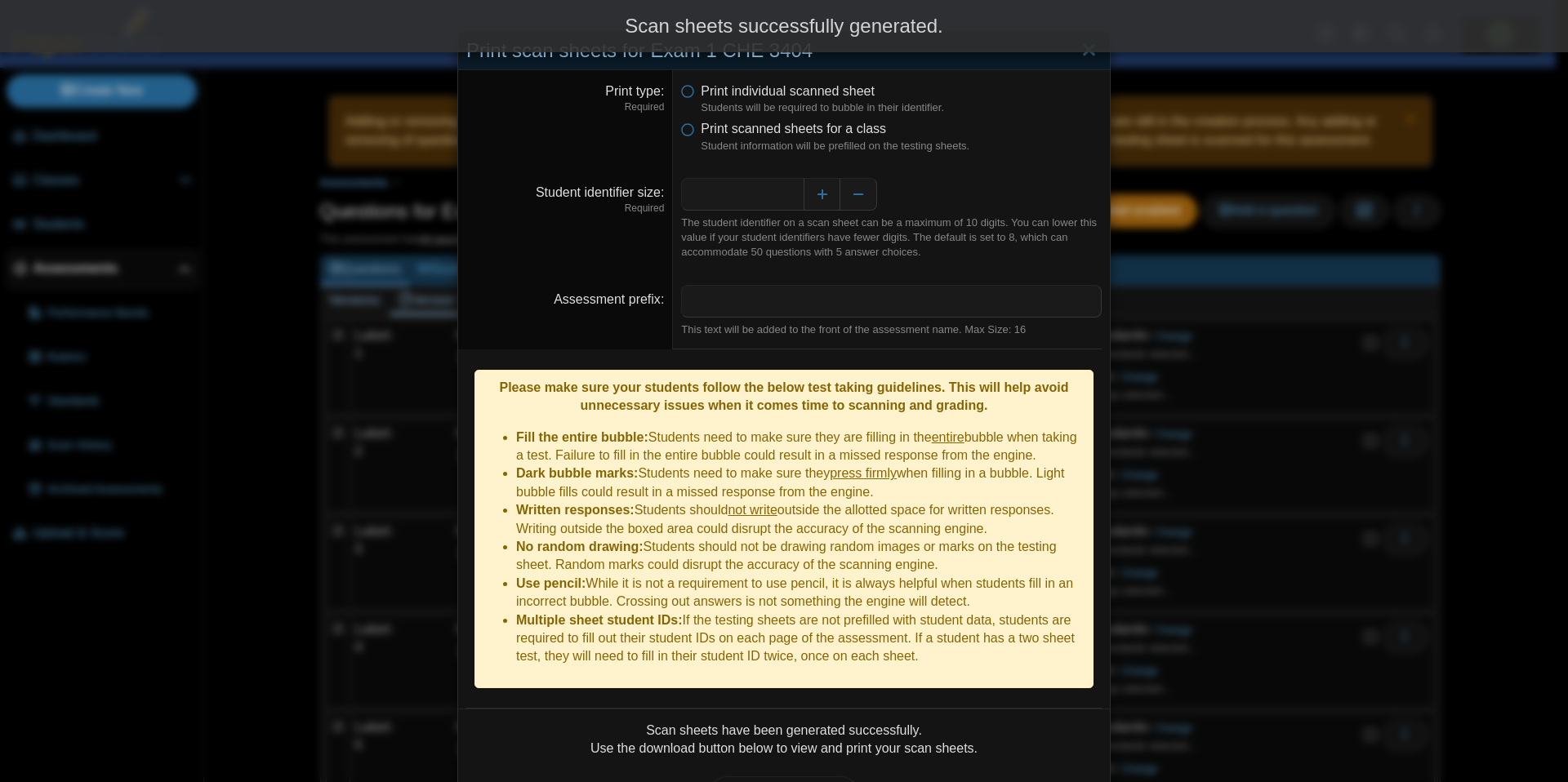
scroll to position [83, 0]
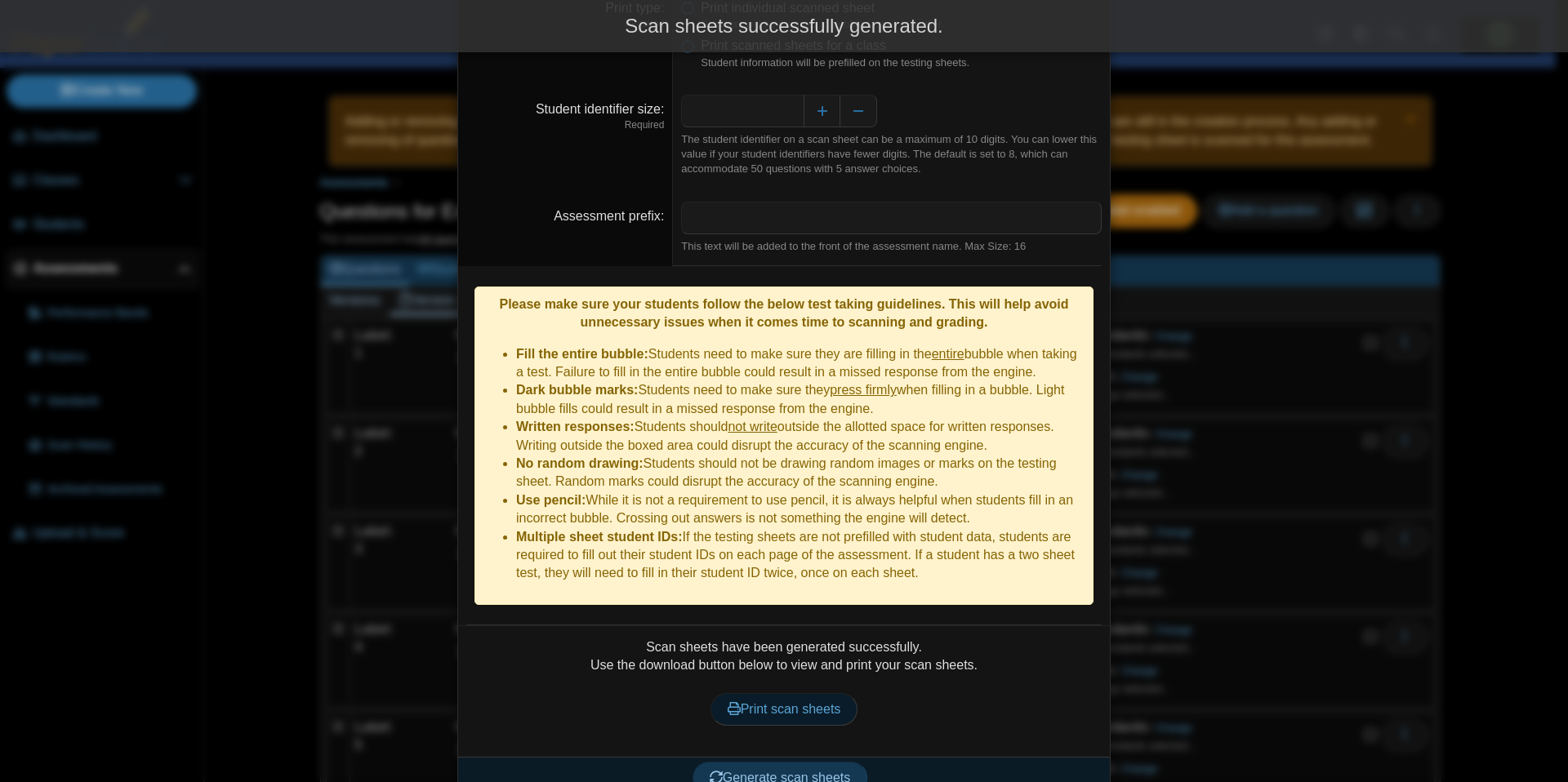
click at [791, 703] on span "Print scan sheets" at bounding box center [784, 709] width 113 height 14
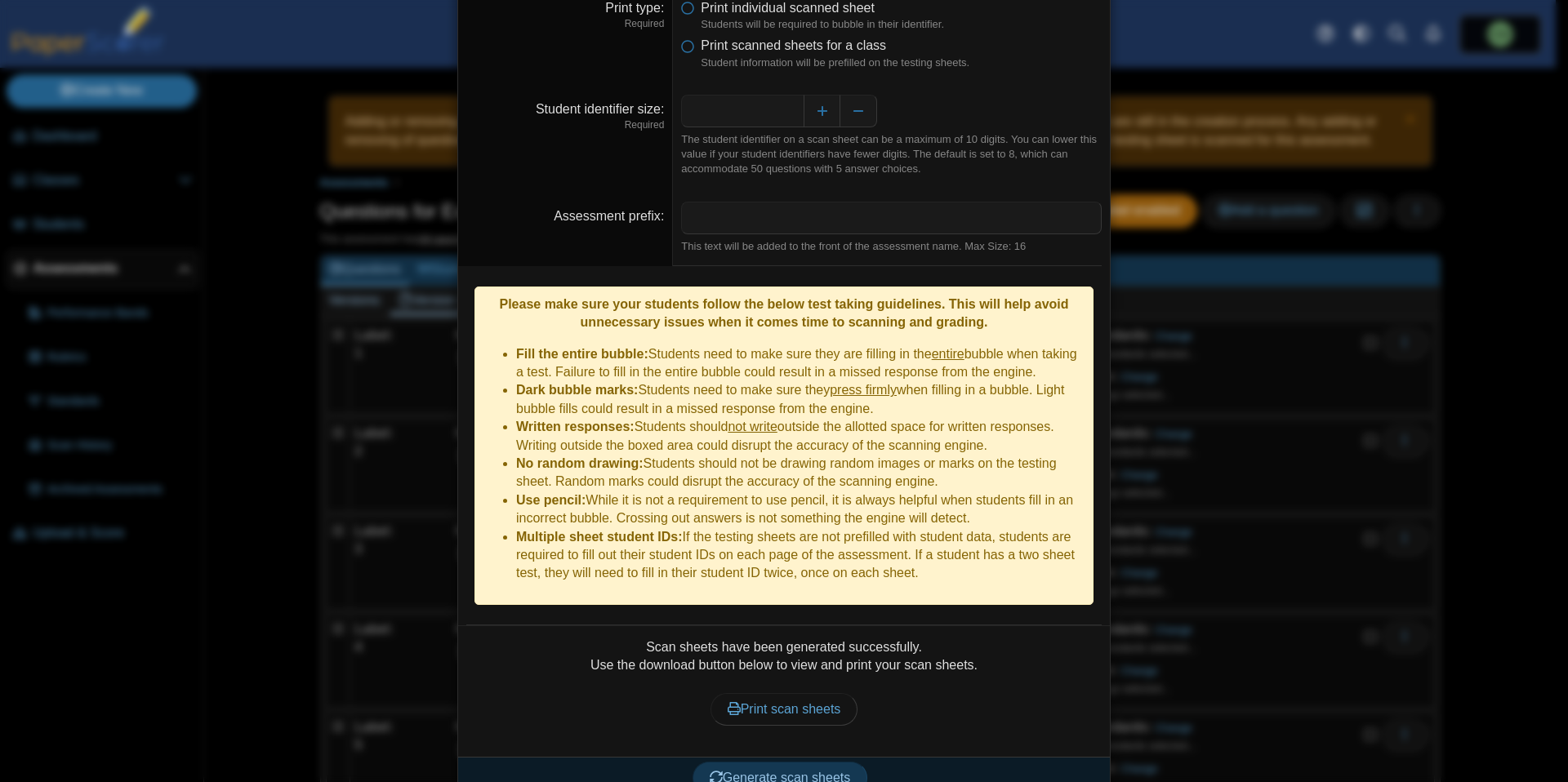
scroll to position [0, 0]
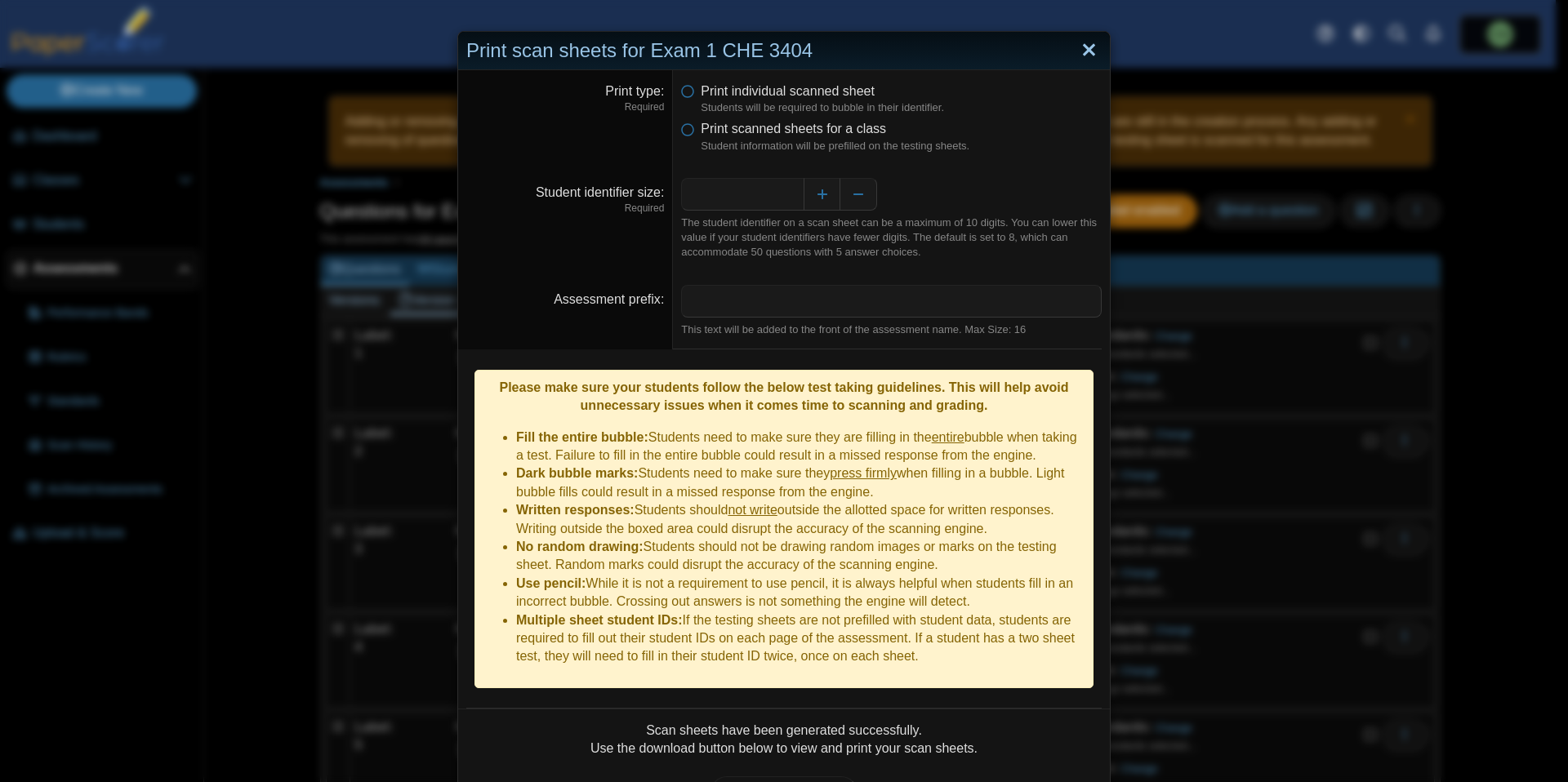
click at [1079, 52] on link "Close" at bounding box center [1088, 51] width 26 height 28
